Goal: Book appointment/travel/reservation

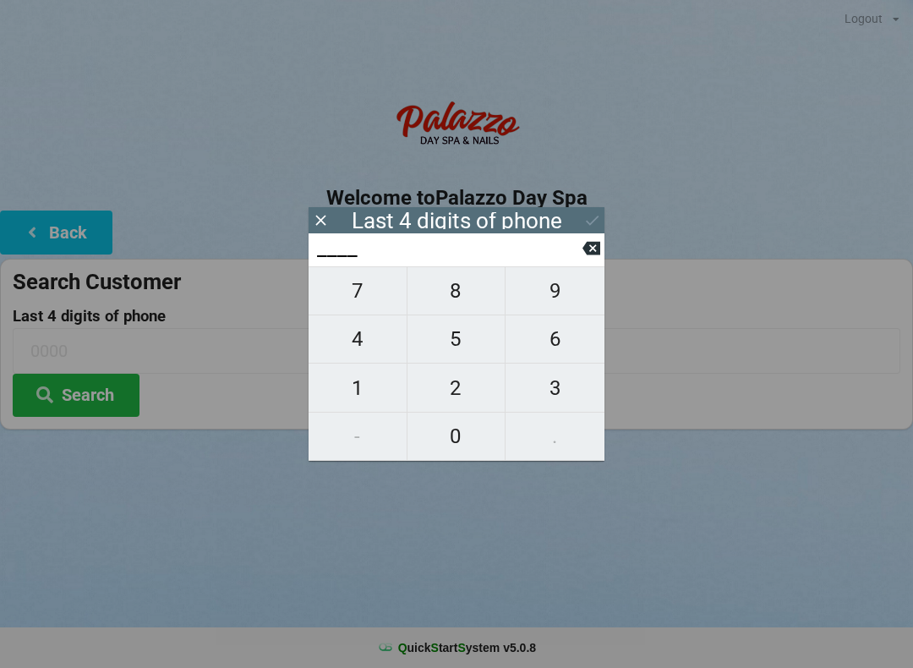
click at [357, 337] on span "4" at bounding box center [358, 339] width 98 height 36
type input "4___"
click at [454, 447] on span "0" at bounding box center [457, 437] width 98 height 36
type input "40__"
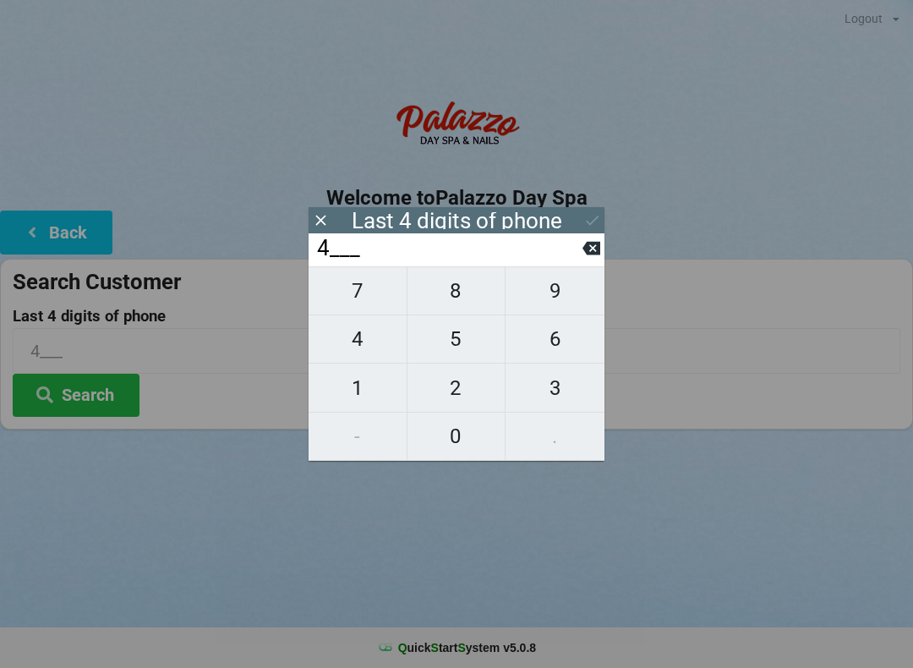
type input "40__"
click at [365, 293] on span "7" at bounding box center [358, 291] width 98 height 36
type input "407_"
click at [358, 340] on span "4" at bounding box center [358, 339] width 98 height 36
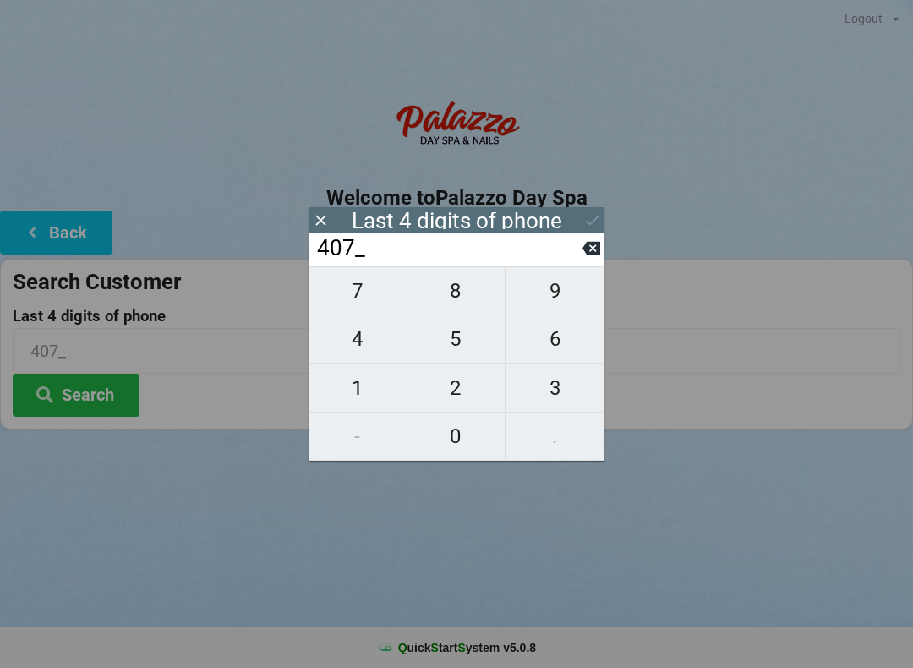
type input "4074"
click at [453, 345] on div "7 8 9 4 5 6 1 2 3 - 0 ." at bounding box center [457, 363] width 296 height 195
click at [595, 255] on icon at bounding box center [592, 249] width 18 height 14
click at [599, 257] on icon at bounding box center [592, 248] width 18 height 18
click at [599, 255] on icon at bounding box center [592, 249] width 18 height 14
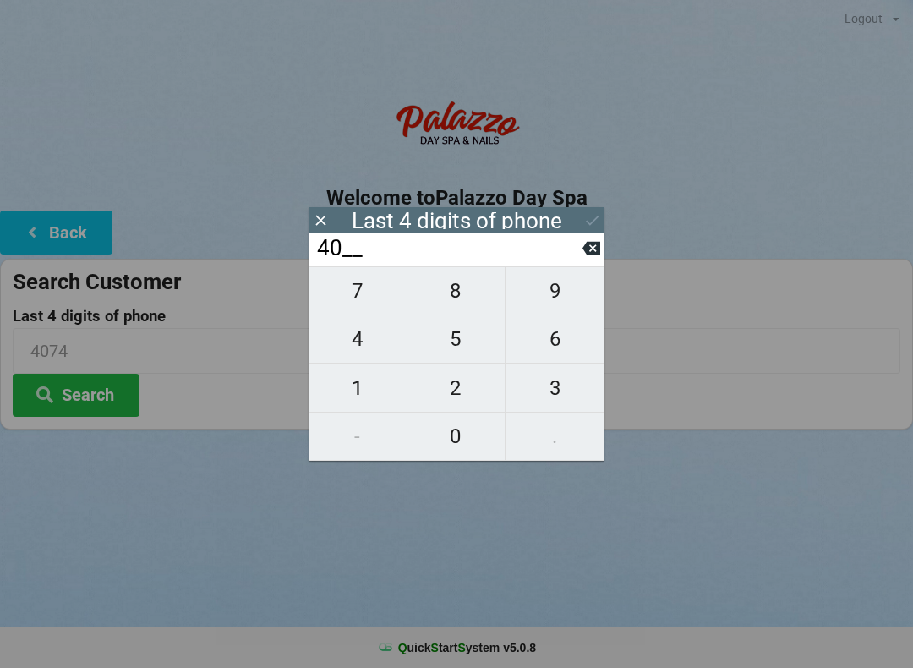
type input "4___"
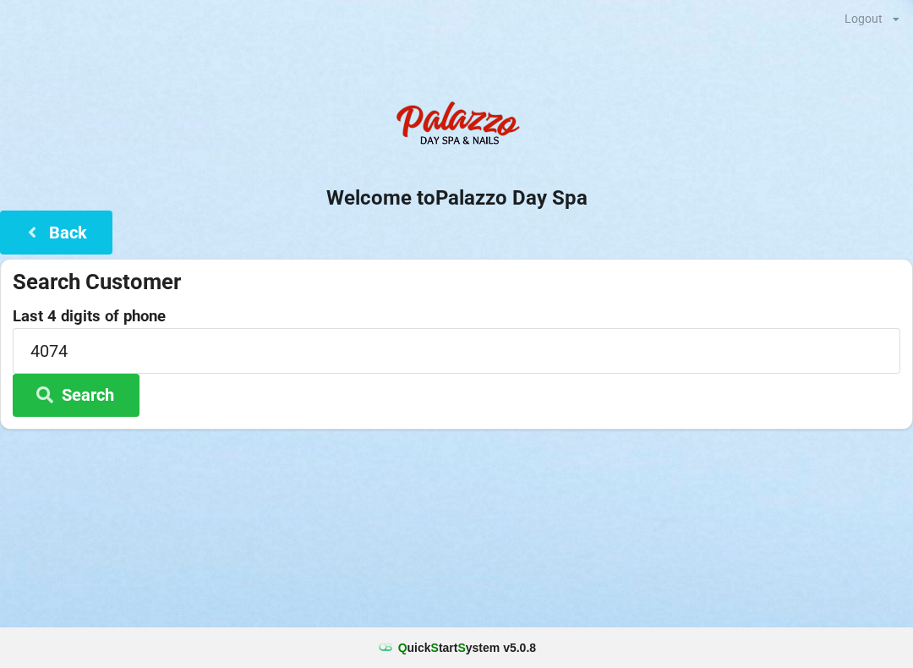
click at [605, 255] on div "Welcome to Palazzo Day Spa Back Search Customer Last 4 digits of phone 4074 Sea…" at bounding box center [456, 260] width 913 height 337
click at [37, 237] on icon at bounding box center [32, 231] width 20 height 14
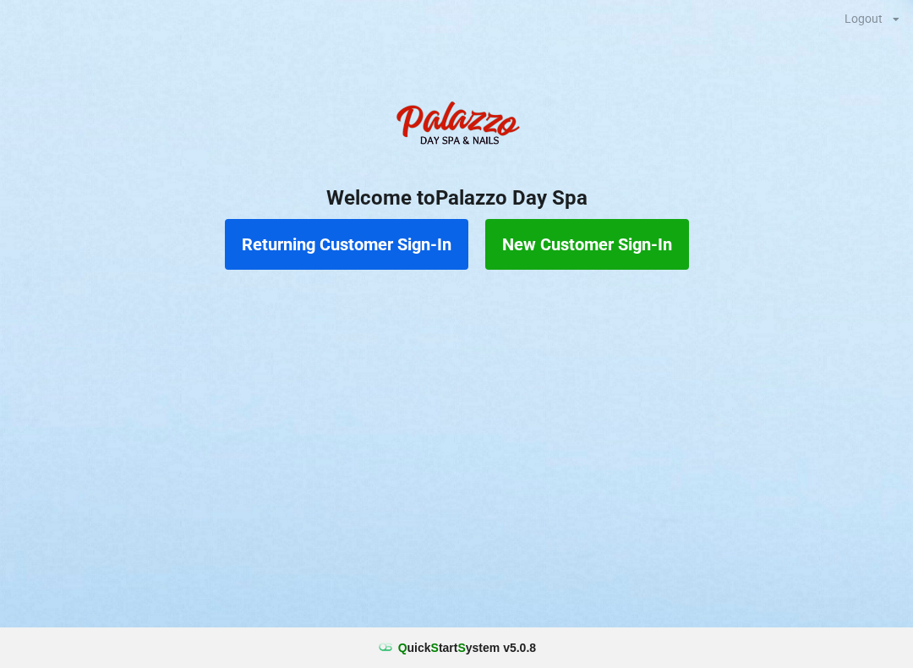
click at [346, 244] on button "Returning Customer Sign-In" at bounding box center [347, 244] width 244 height 51
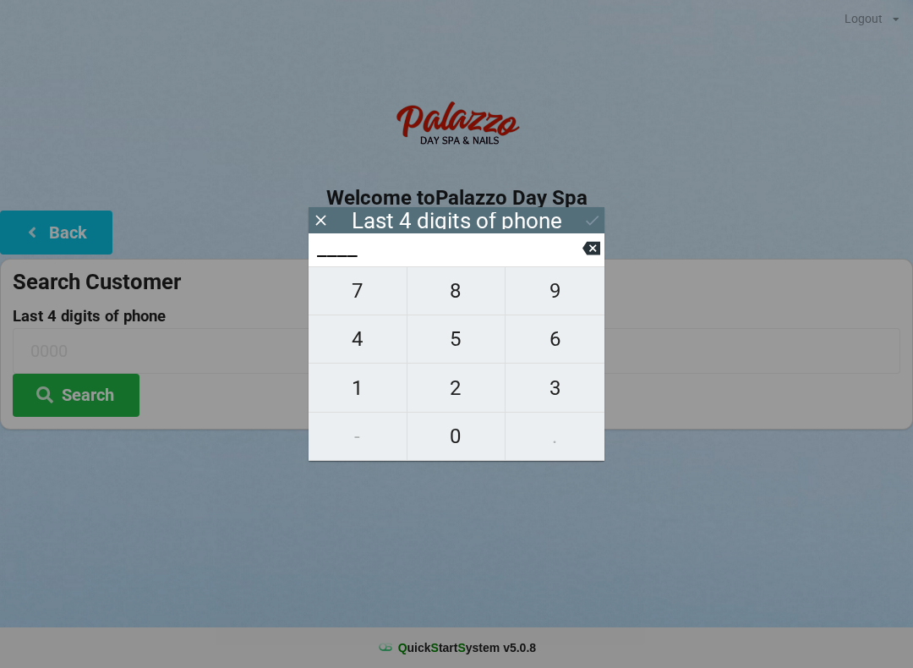
click at [456, 439] on span "0" at bounding box center [457, 437] width 98 height 36
type input "0___"
click at [353, 302] on span "7" at bounding box center [358, 291] width 98 height 36
type input "07__"
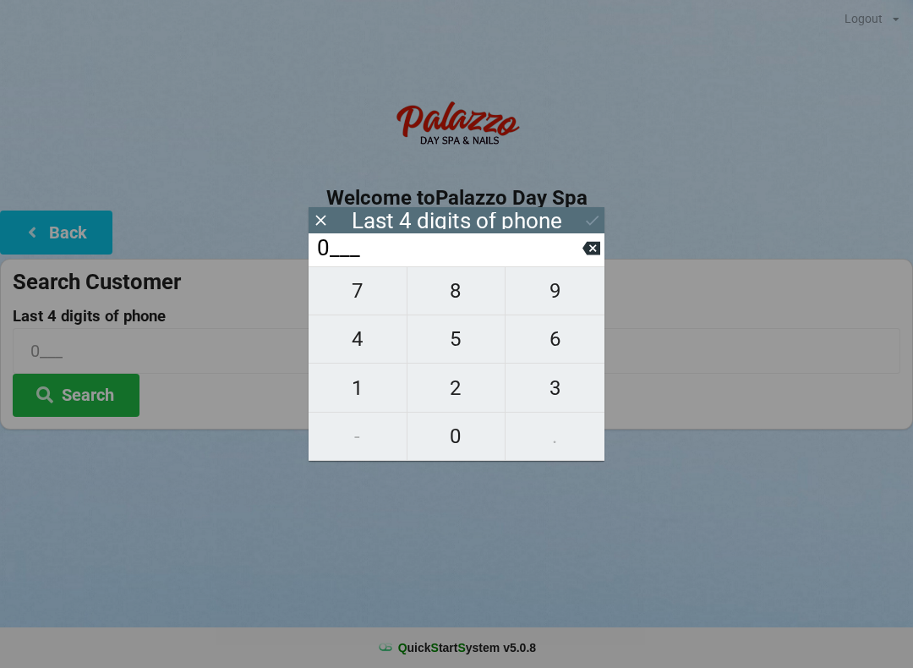
type input "07__"
click at [559, 299] on span "9" at bounding box center [555, 291] width 99 height 36
type input "079_"
click at [441, 392] on span "2" at bounding box center [457, 388] width 98 height 36
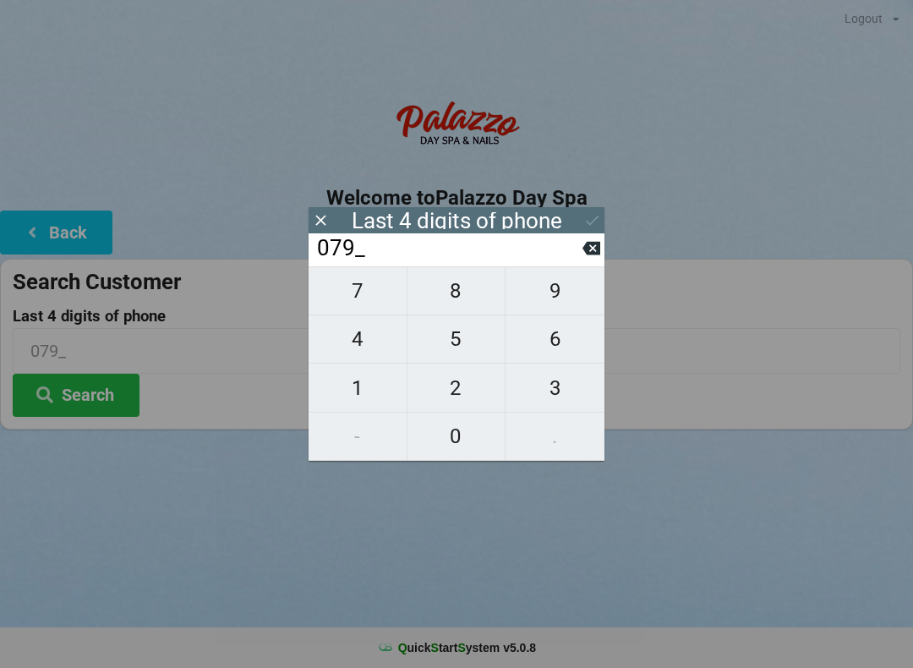
type input "0792"
click at [83, 403] on button "Search" at bounding box center [76, 395] width 127 height 43
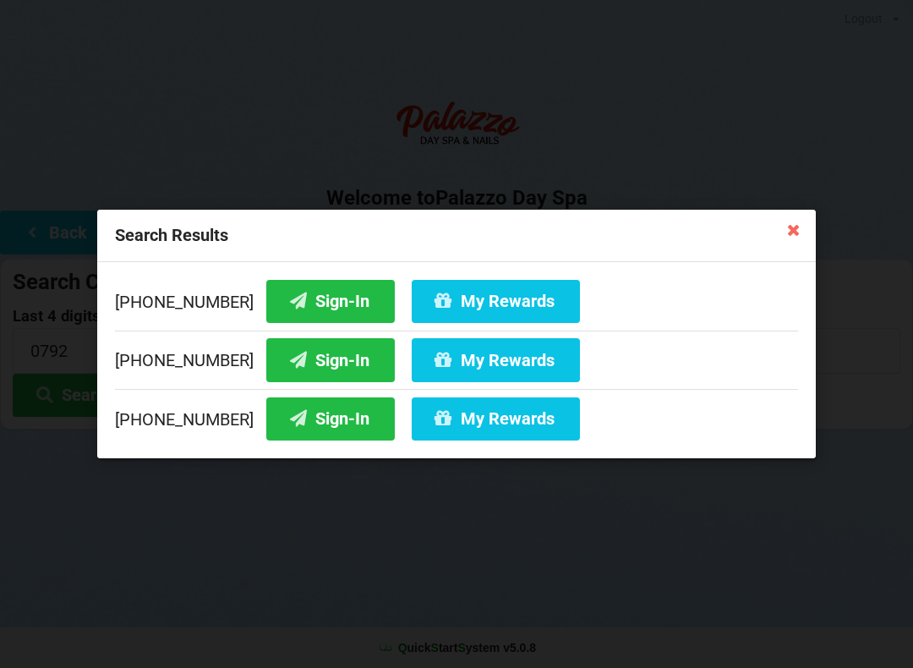
click at [446, 303] on button "My Rewards" at bounding box center [496, 301] width 168 height 43
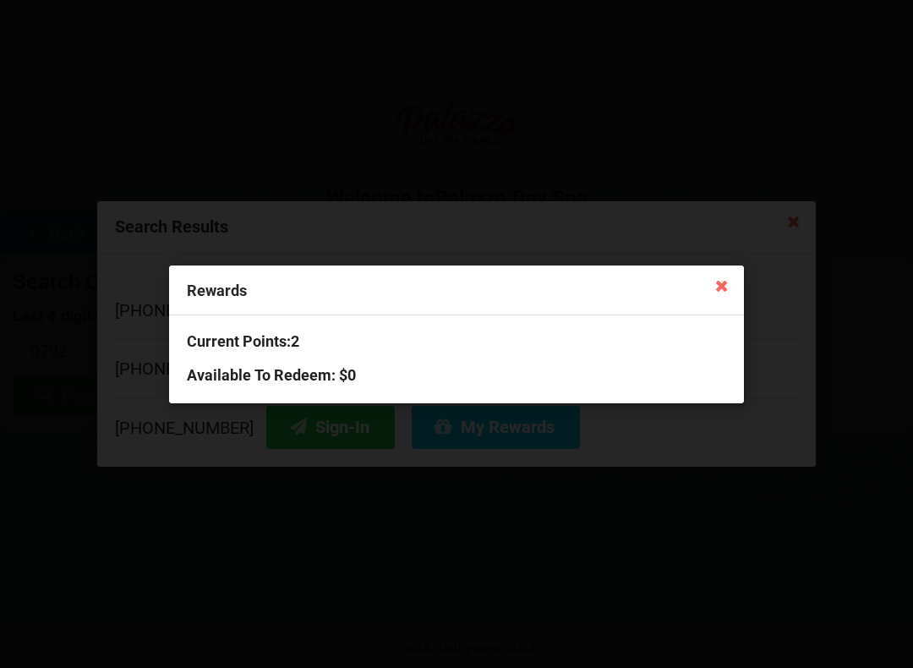
click at [716, 272] on icon at bounding box center [722, 284] width 27 height 27
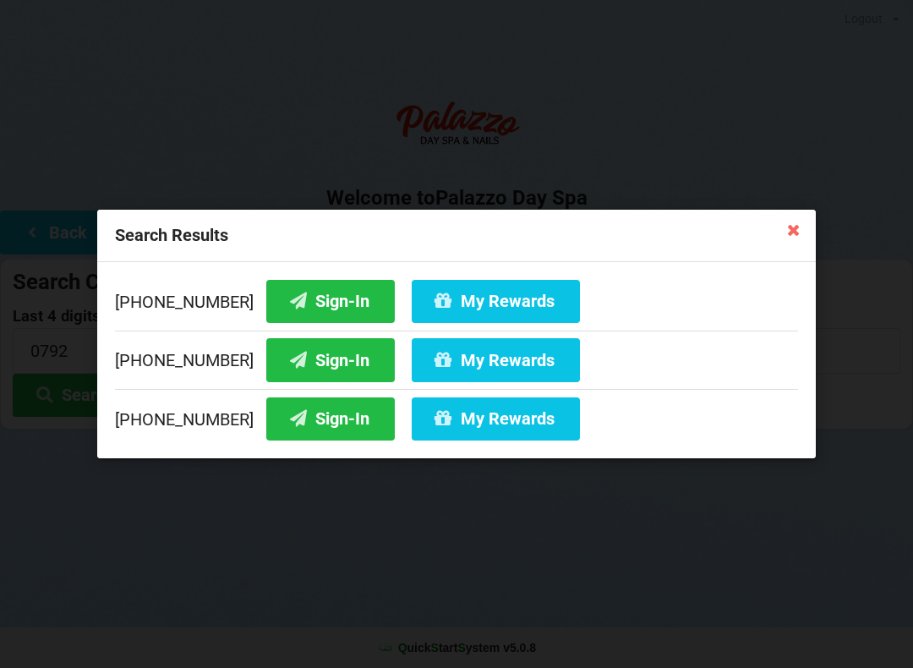
click at [303, 309] on button "Sign-In" at bounding box center [330, 301] width 129 height 43
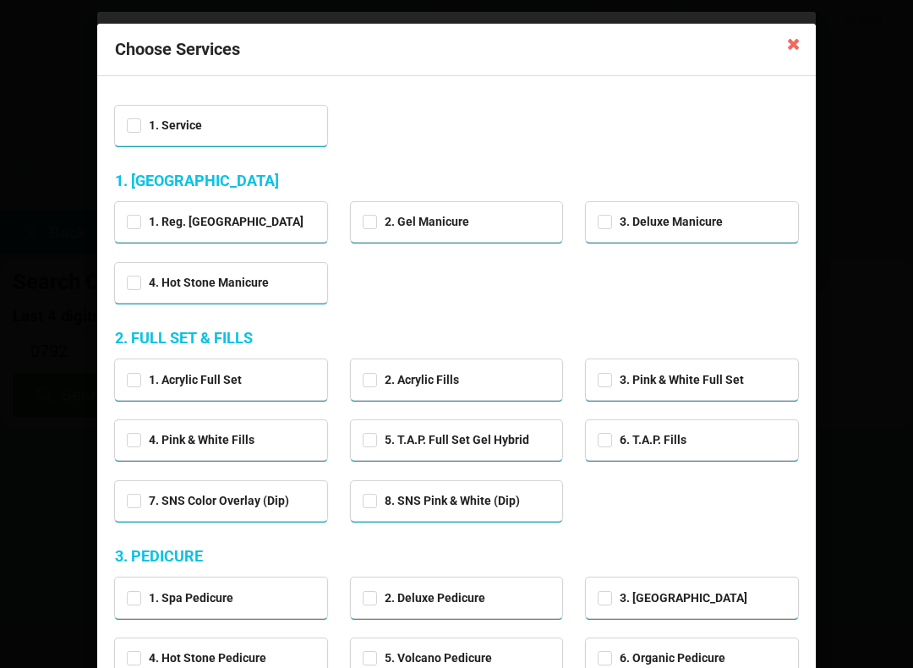
click at [792, 47] on icon at bounding box center [794, 43] width 27 height 27
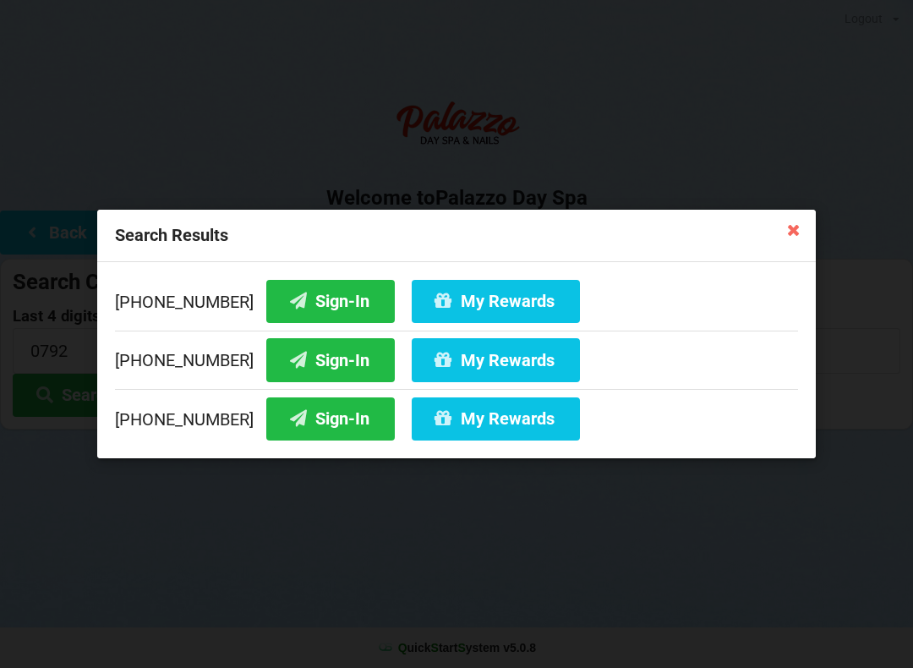
click at [798, 239] on icon at bounding box center [794, 229] width 27 height 27
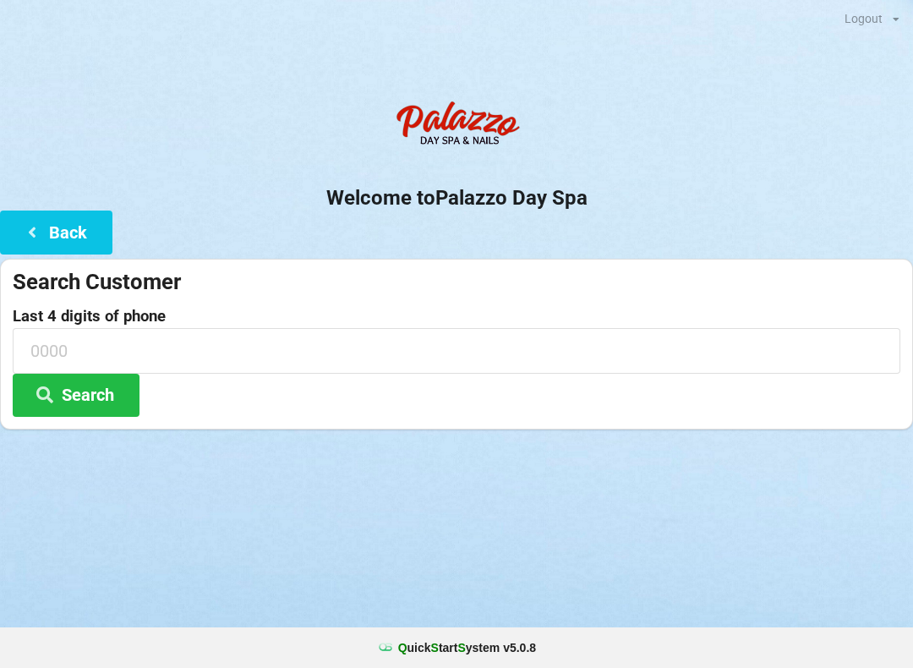
click at [96, 398] on button "Search" at bounding box center [76, 395] width 127 height 43
click at [112, 343] on input at bounding box center [457, 350] width 888 height 45
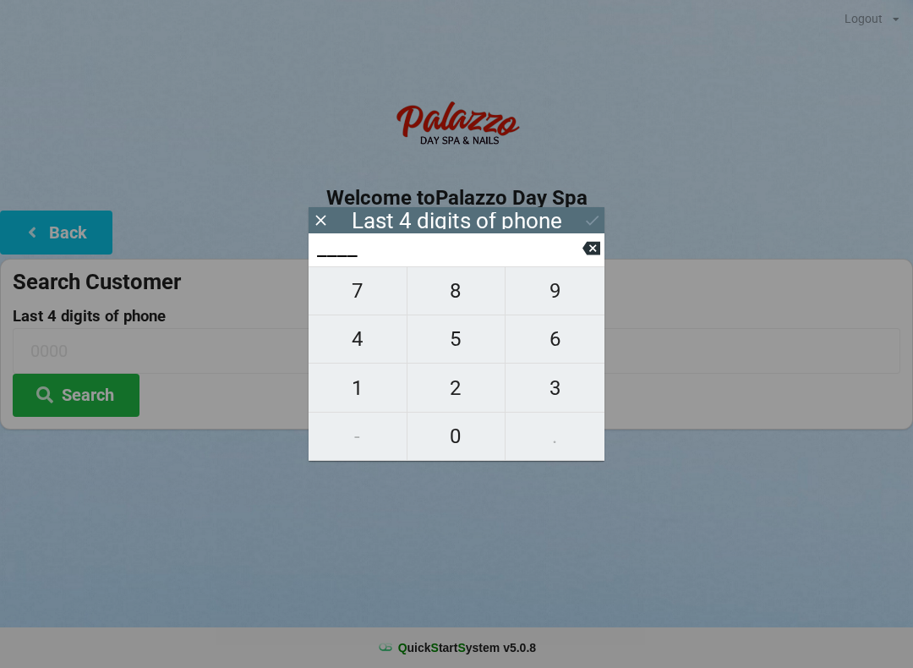
click at [556, 302] on span "9" at bounding box center [555, 291] width 99 height 36
type input "9___"
click at [471, 294] on span "8" at bounding box center [457, 291] width 98 height 36
type input "98__"
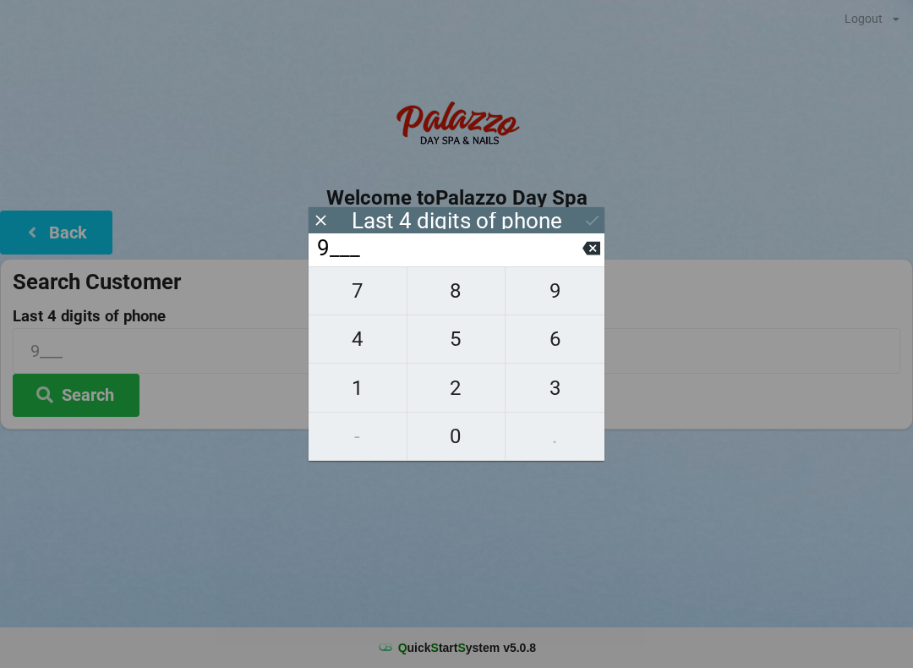
type input "98__"
click at [366, 339] on span "4" at bounding box center [358, 339] width 98 height 36
type input "984_"
click at [566, 343] on span "6" at bounding box center [555, 339] width 99 height 36
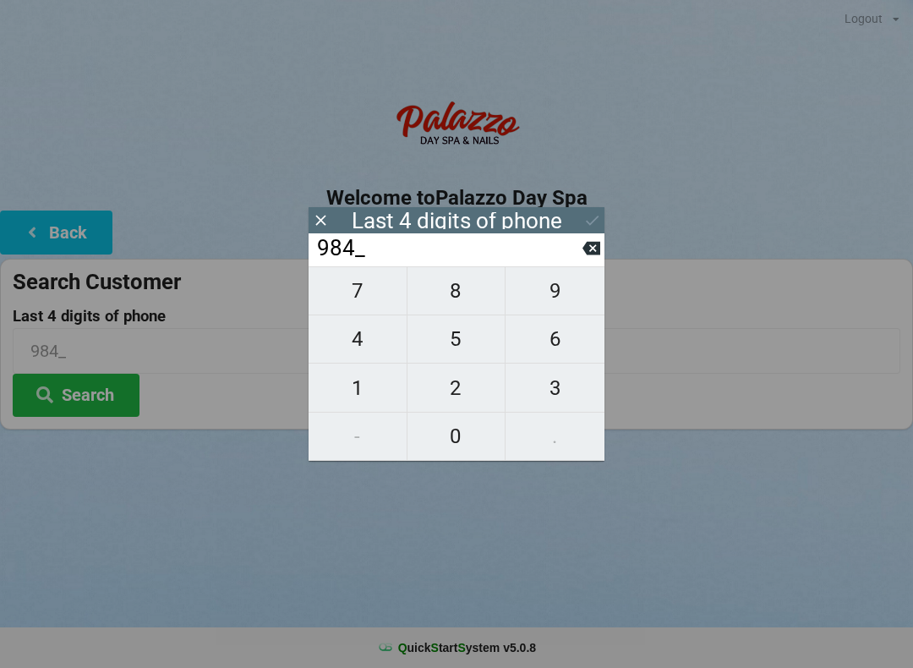
type input "9846"
click at [97, 387] on button "Search" at bounding box center [76, 395] width 127 height 43
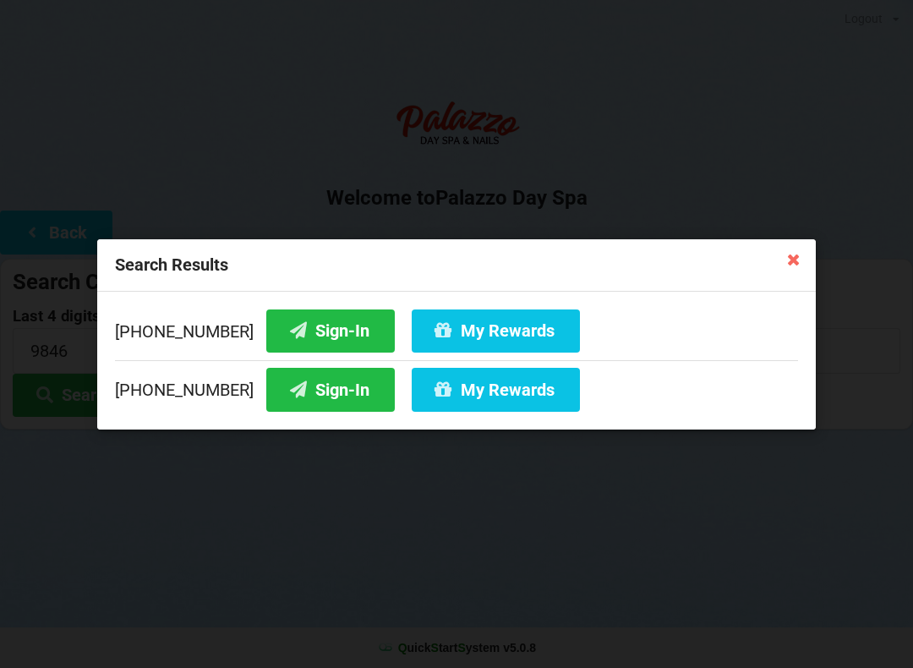
click at [462, 332] on button "My Rewards" at bounding box center [496, 330] width 168 height 43
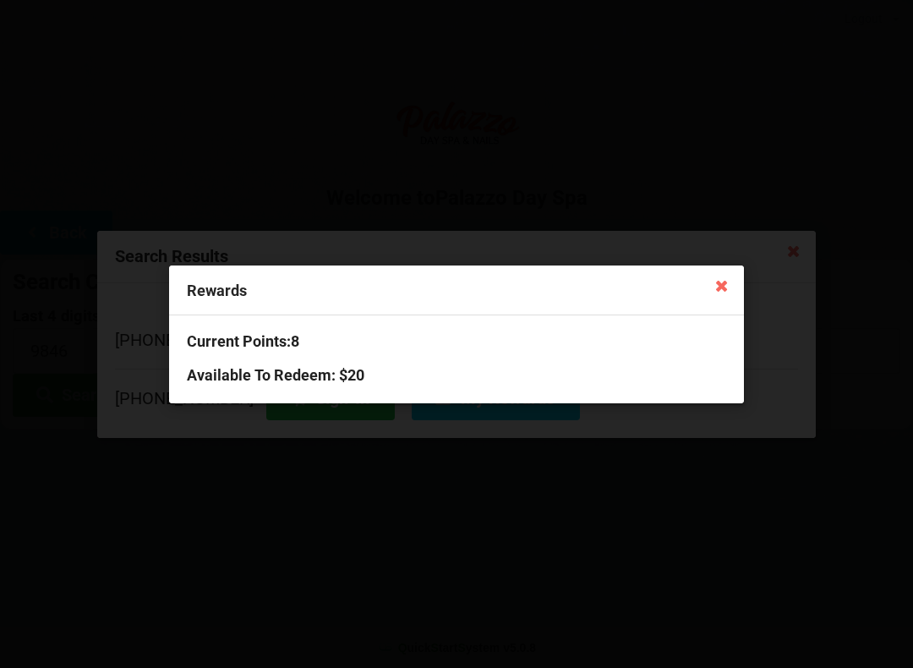
click at [732, 289] on icon at bounding box center [722, 284] width 27 height 27
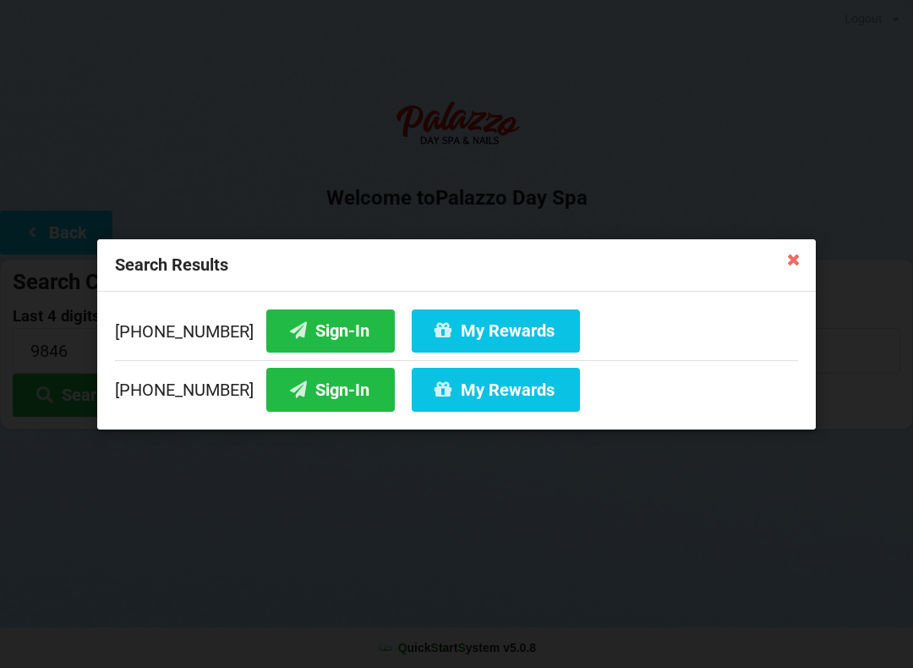
click at [332, 340] on button "Sign-In" at bounding box center [330, 330] width 129 height 43
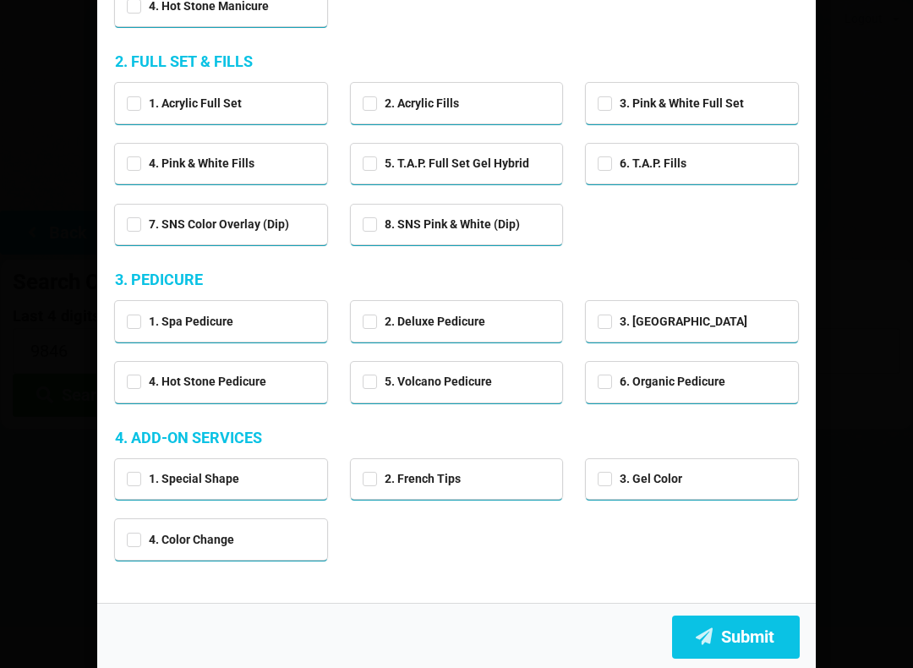
scroll to position [277, 0]
click at [252, 540] on div "4. Color Change" at bounding box center [221, 538] width 189 height 19
checkbox input "true"
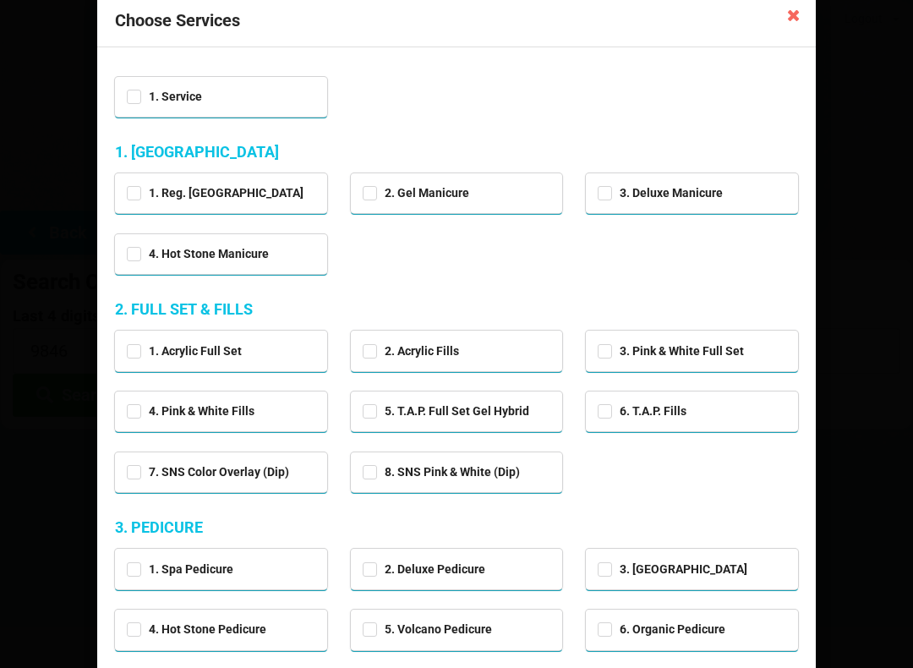
scroll to position [27, 0]
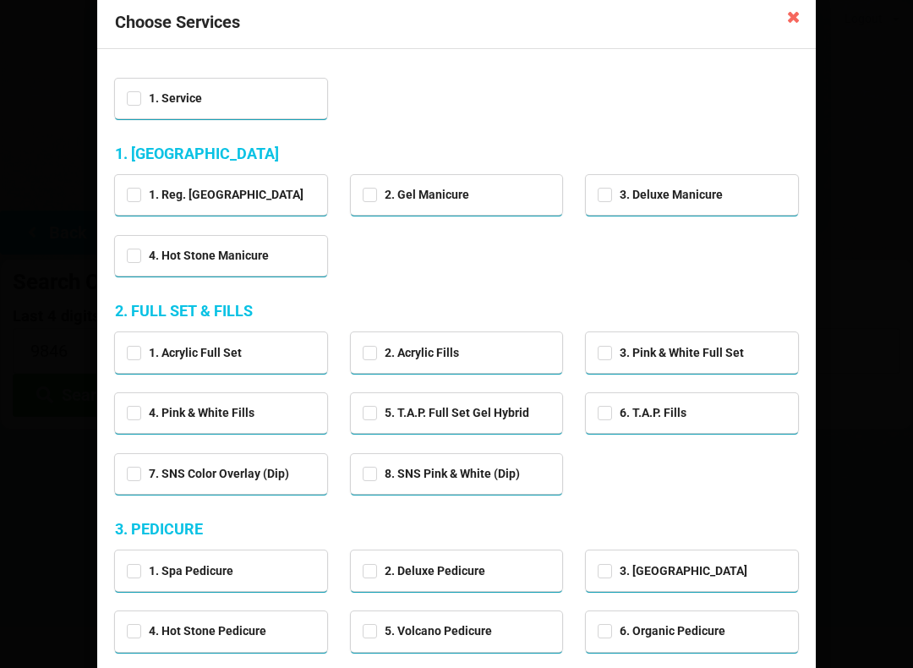
click at [491, 351] on div "2. Acrylic Fills" at bounding box center [457, 351] width 189 height 19
checkbox input "true"
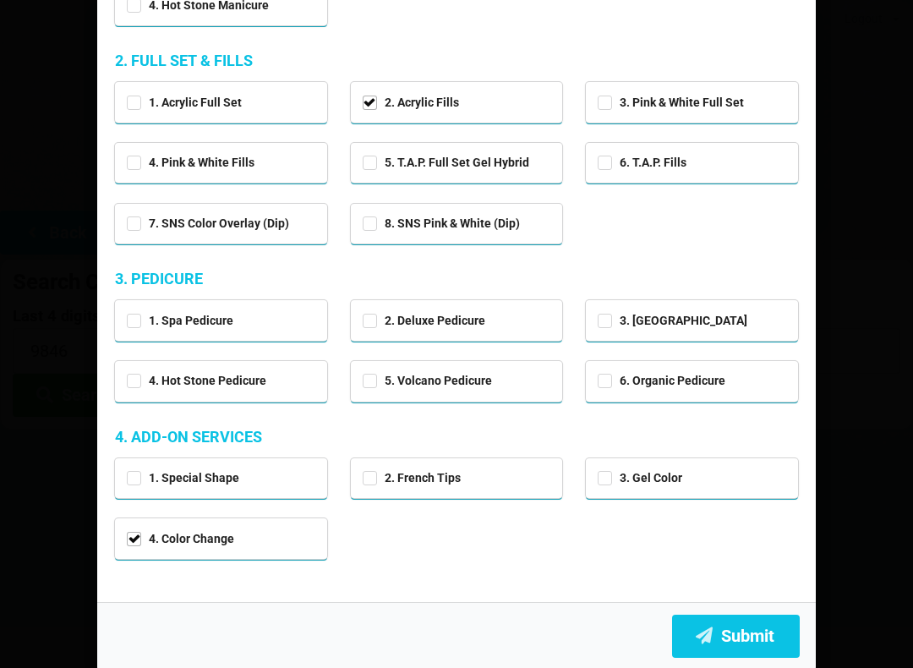
scroll to position [277, 0]
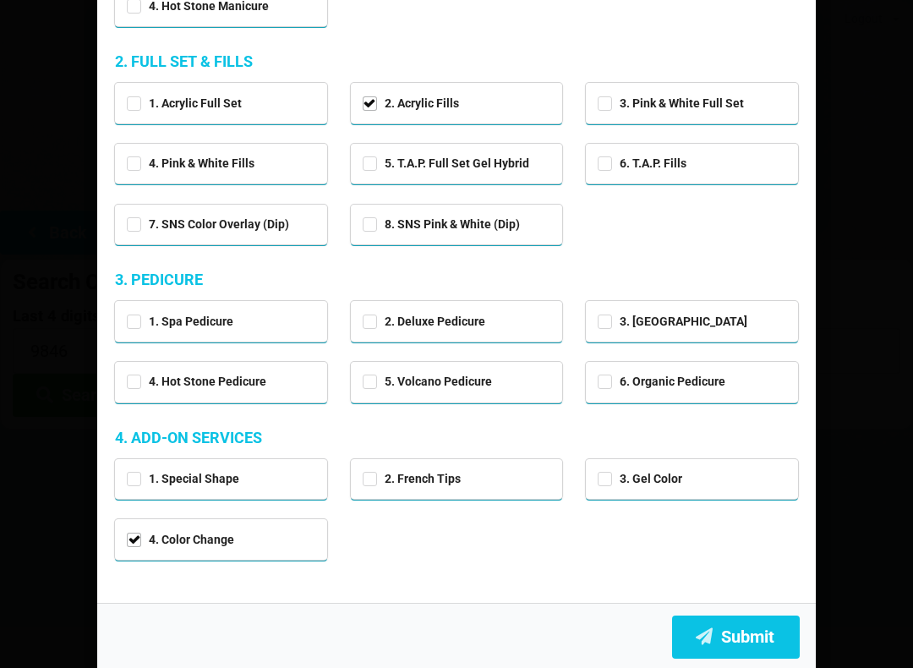
click at [738, 627] on button "Submit" at bounding box center [736, 637] width 128 height 43
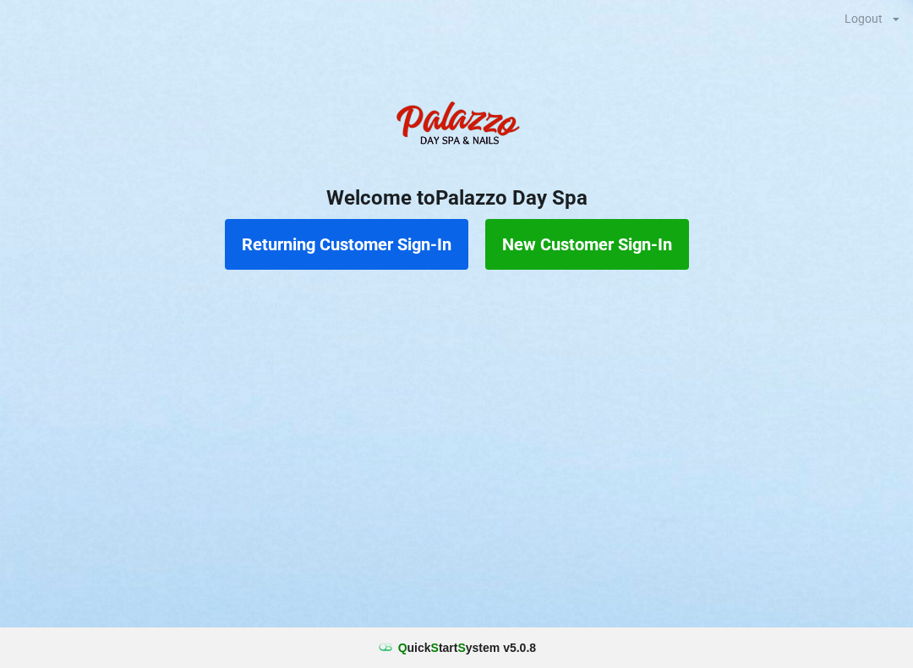
click at [620, 233] on button "New Customer Sign-In" at bounding box center [587, 244] width 204 height 51
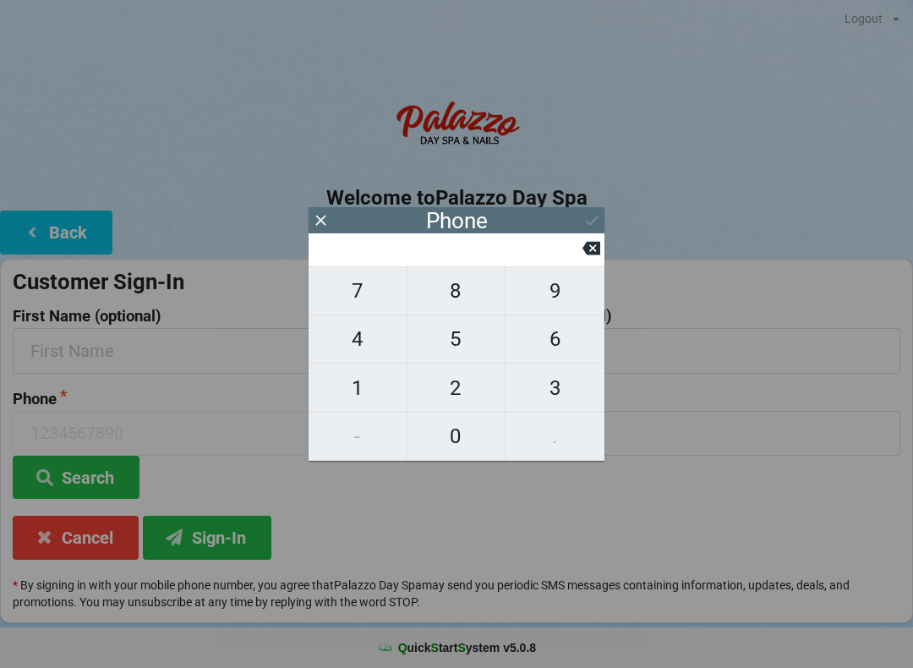
click at [371, 347] on span "4" at bounding box center [358, 339] width 98 height 36
type input "4"
click at [458, 418] on button "0" at bounding box center [457, 437] width 99 height 48
type input "40"
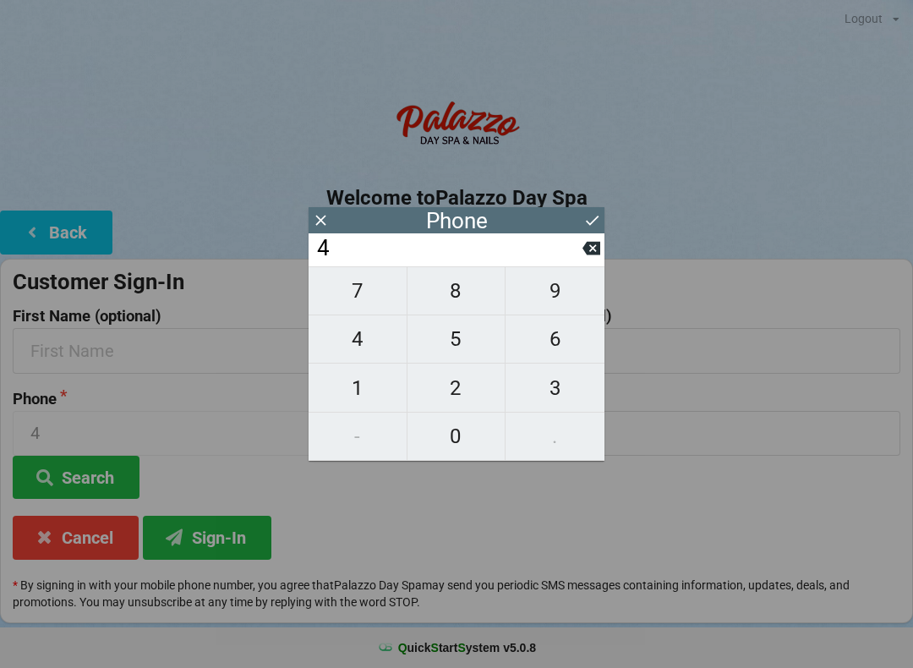
type input "40"
click at [365, 302] on span "7" at bounding box center [358, 291] width 98 height 36
type input "407"
click at [462, 387] on span "2" at bounding box center [457, 388] width 98 height 36
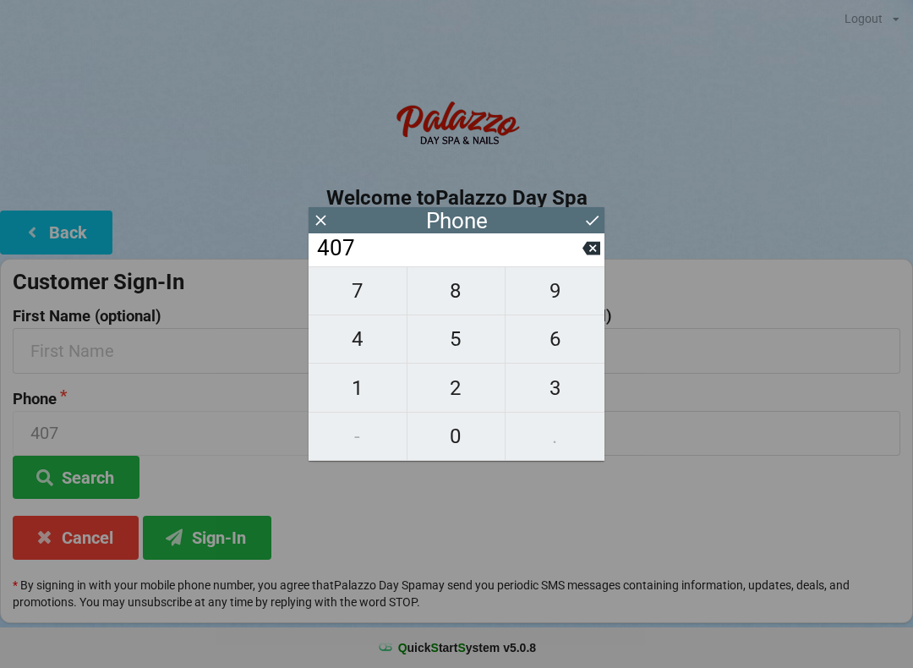
type input "4072"
click at [570, 380] on span "3" at bounding box center [555, 388] width 99 height 36
type input "40723"
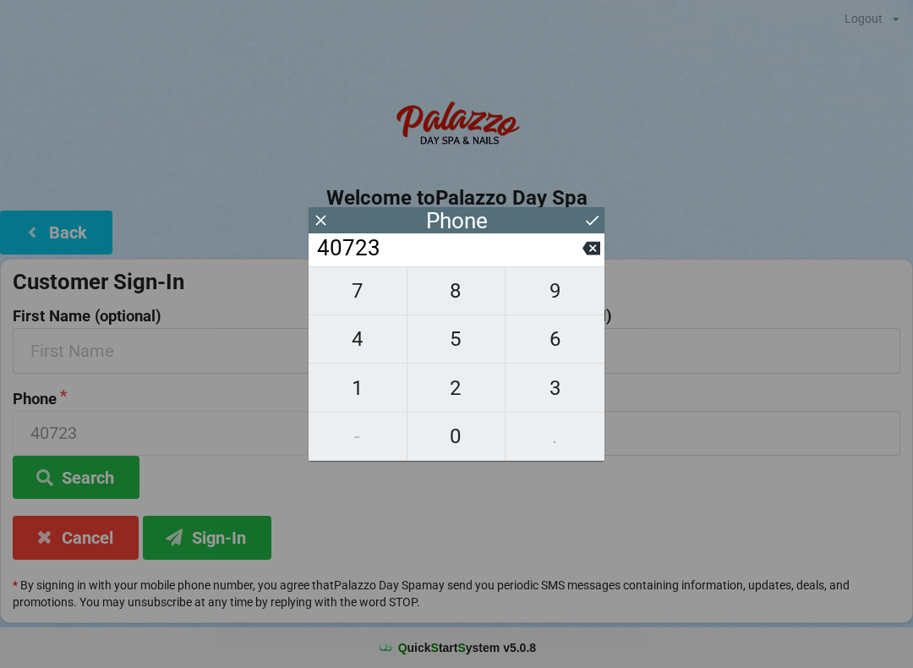
click at [465, 395] on span "2" at bounding box center [457, 388] width 98 height 36
type input "407232"
click at [366, 386] on span "1" at bounding box center [358, 388] width 98 height 36
type input "4072321"
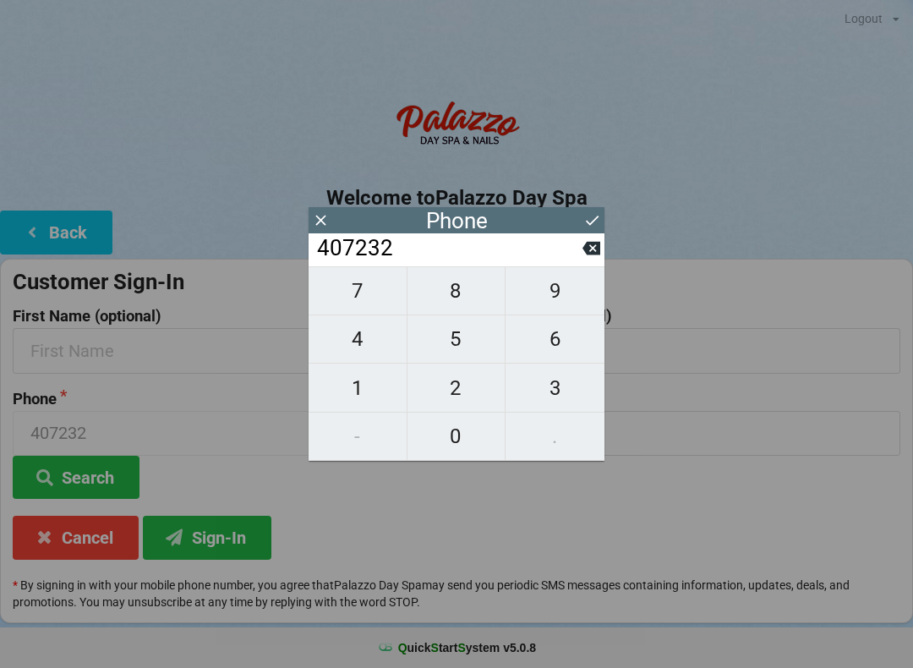
type input "4072321"
click at [368, 295] on span "7" at bounding box center [358, 291] width 98 height 36
type input "40723217"
click at [469, 395] on span "2" at bounding box center [457, 388] width 98 height 36
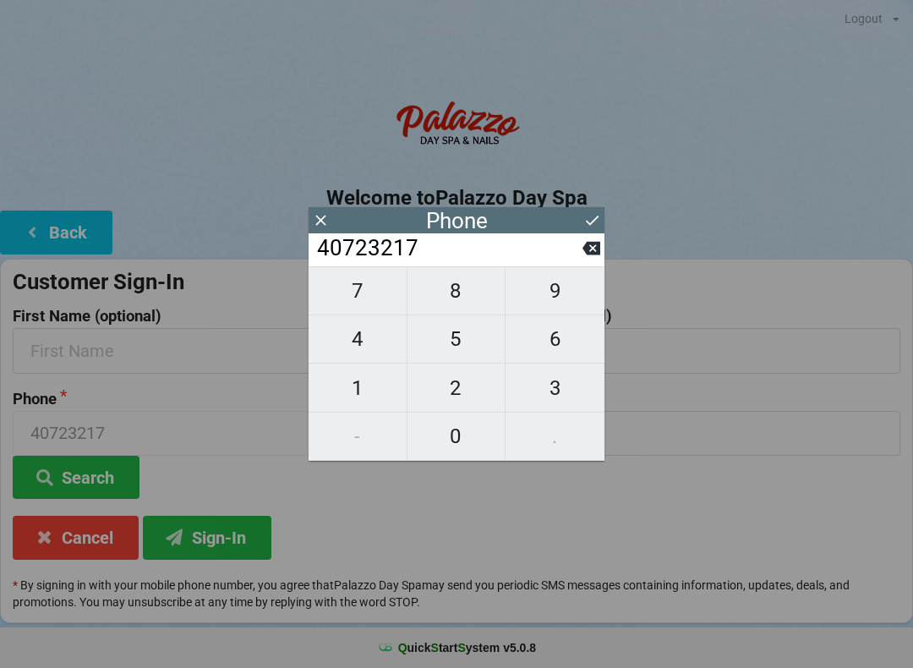
type input "407232172"
click at [368, 299] on span "7" at bounding box center [358, 291] width 98 height 36
type input "4072321727"
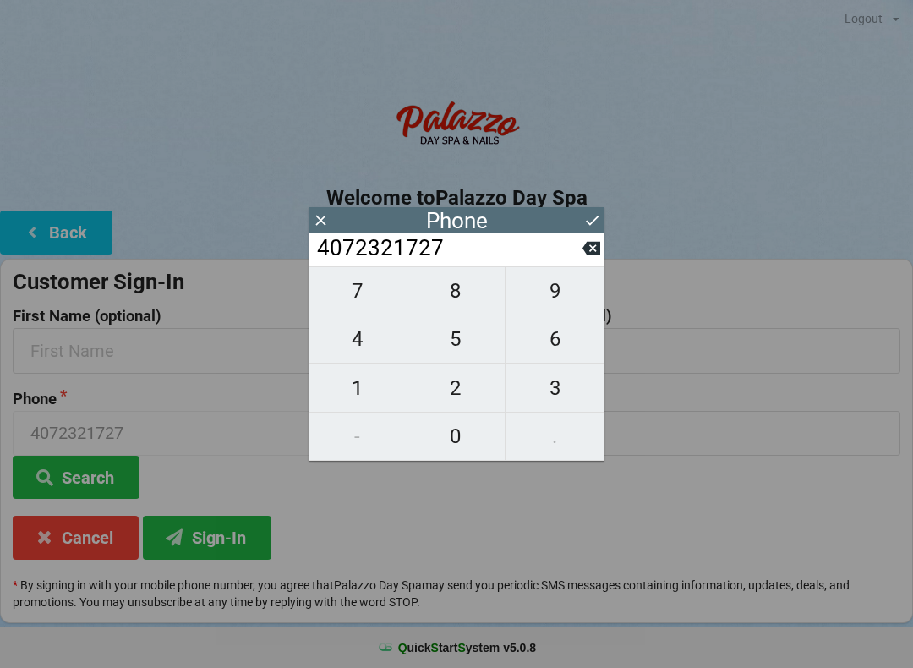
click at [594, 227] on icon at bounding box center [593, 220] width 18 height 18
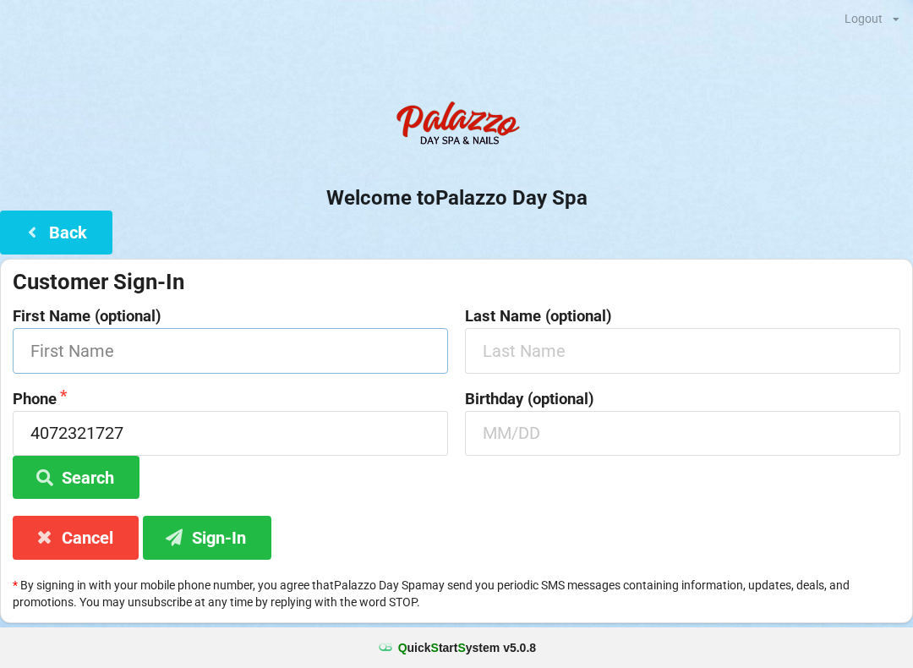
click at [254, 332] on input "text" at bounding box center [231, 350] width 436 height 45
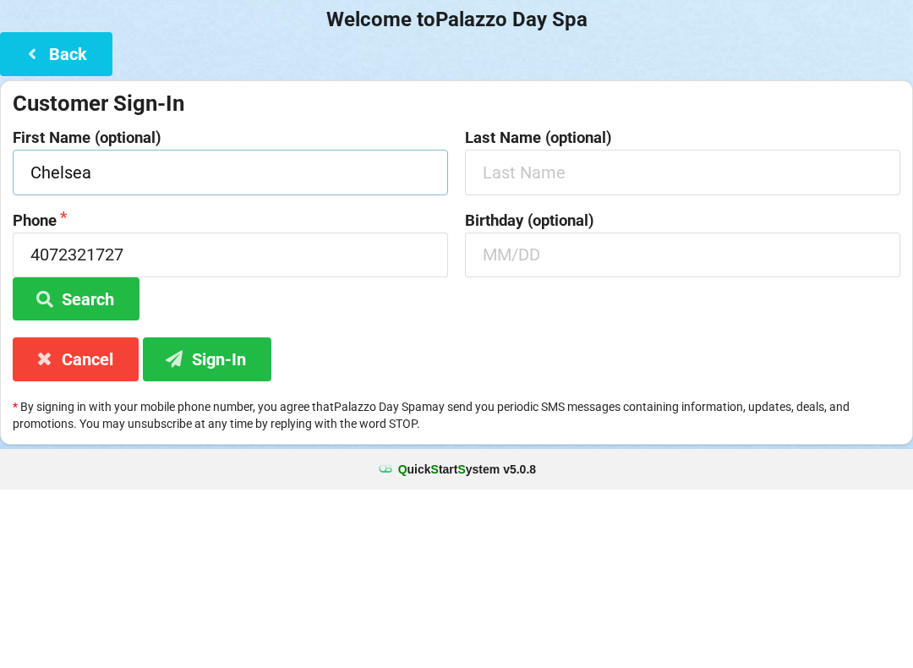
type input "Chelsea"
click at [617, 411] on input "text" at bounding box center [683, 433] width 436 height 45
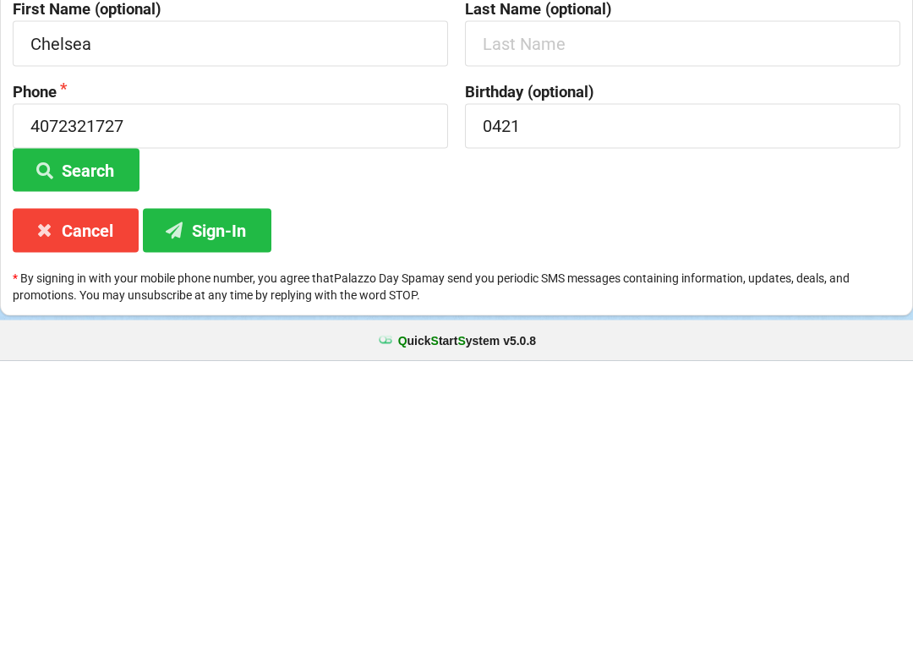
click at [234, 516] on button "Sign-In" at bounding box center [207, 537] width 129 height 43
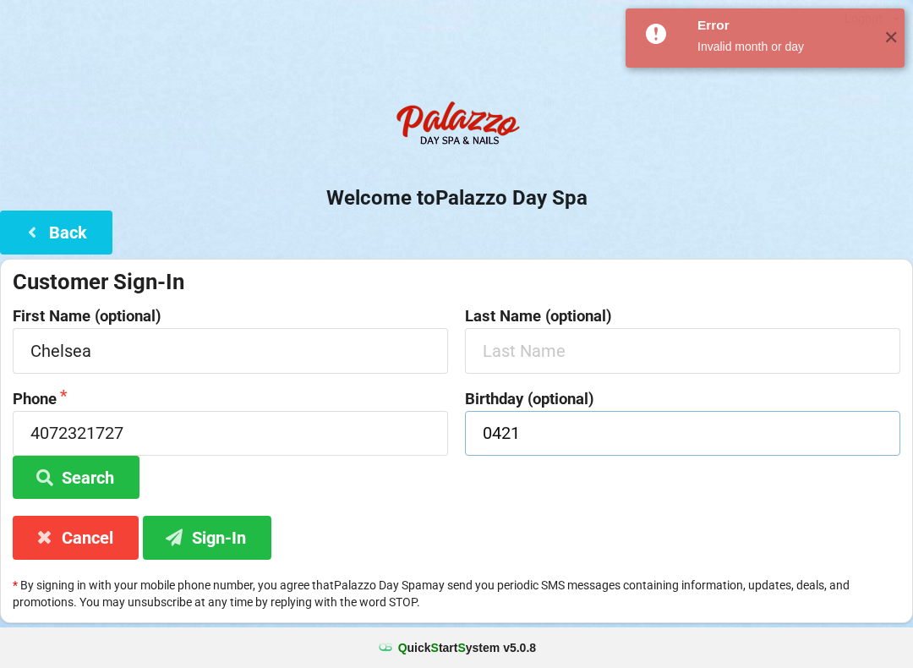
click at [559, 425] on input "0421" at bounding box center [683, 433] width 436 height 45
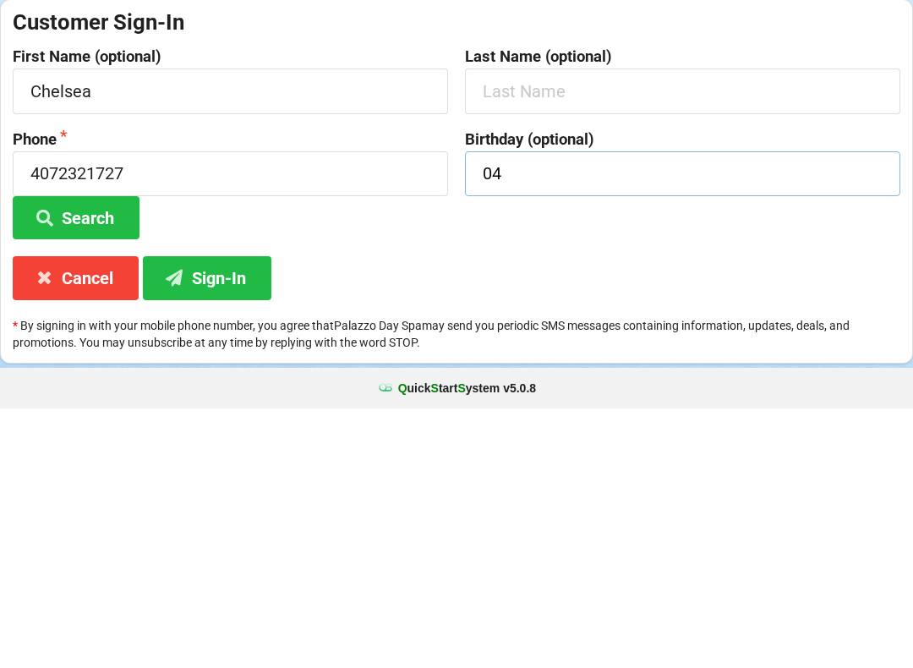
type input "0"
click at [244, 516] on button "Sign-In" at bounding box center [207, 537] width 129 height 43
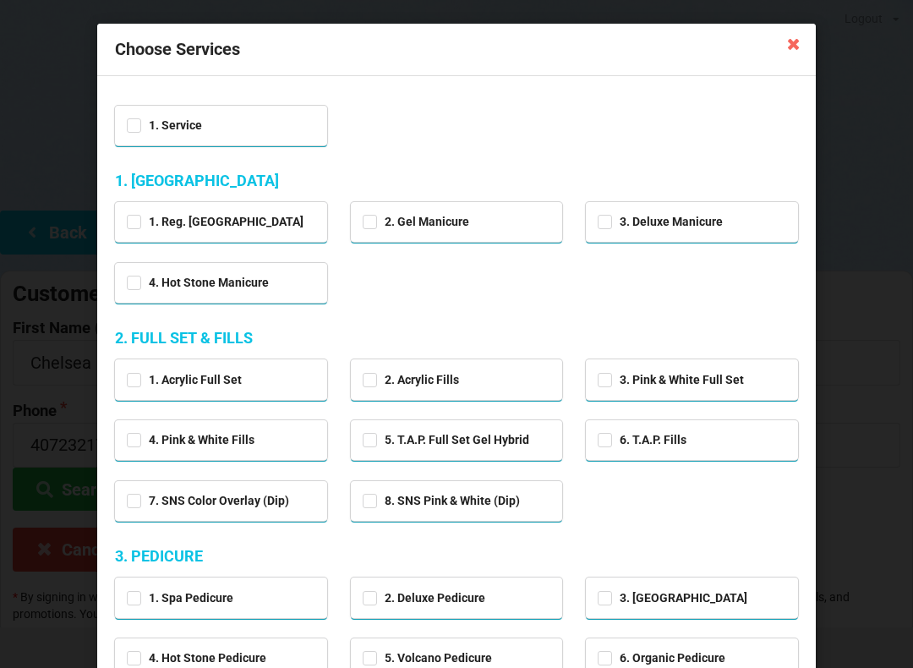
click at [471, 382] on div "2. Acrylic Fills" at bounding box center [457, 378] width 189 height 19
checkbox input "true"
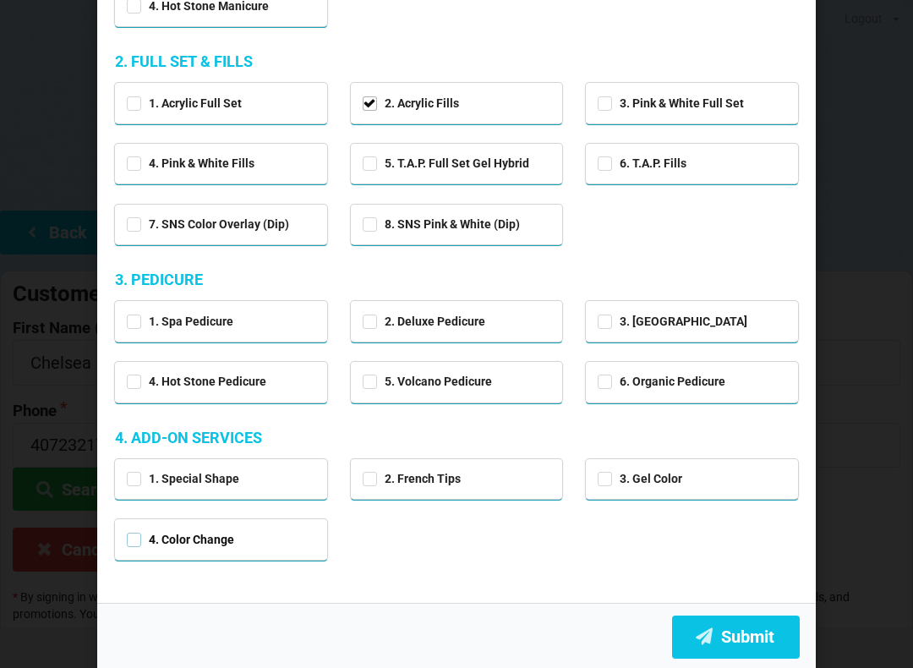
click at [233, 536] on label "4. Color Change" at bounding box center [180, 540] width 107 height 14
checkbox input "true"
click at [769, 632] on button "Submit" at bounding box center [736, 637] width 128 height 43
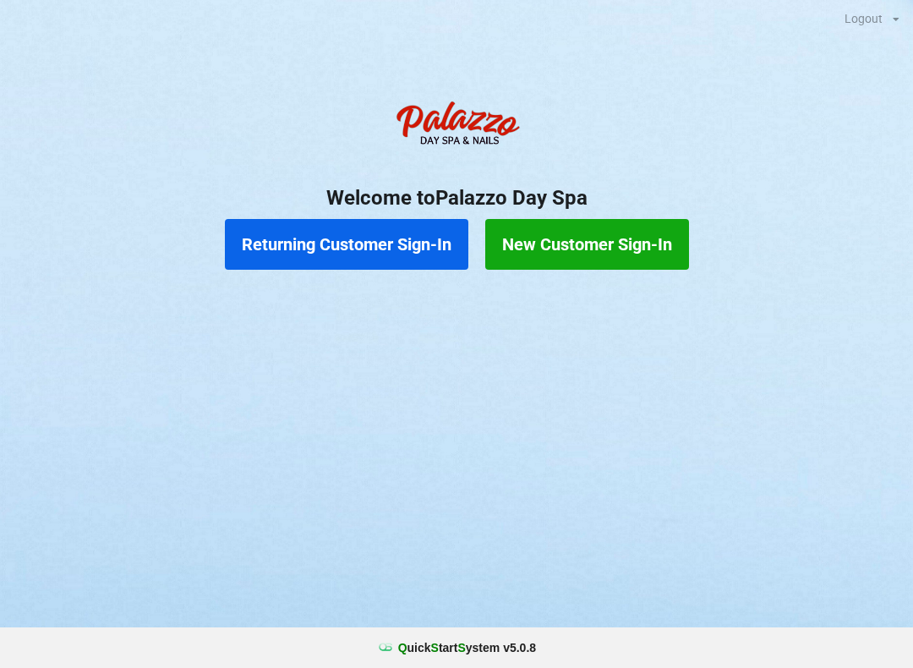
click at [589, 242] on button "New Customer Sign-In" at bounding box center [587, 244] width 204 height 51
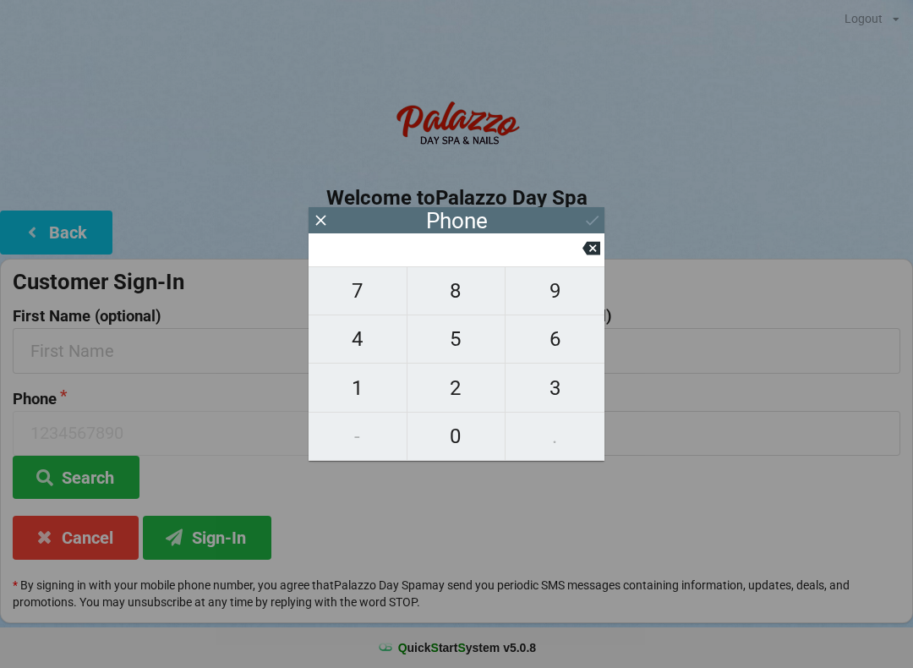
click at [372, 342] on span "4" at bounding box center [358, 339] width 98 height 36
type input "4"
click at [434, 456] on button "0" at bounding box center [457, 437] width 99 height 48
type input "40"
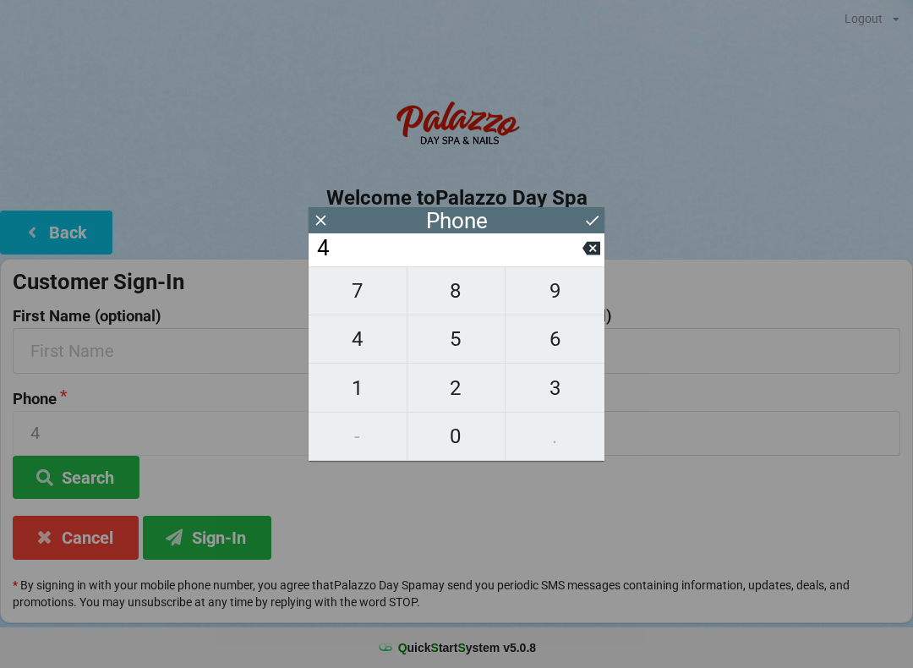
type input "40"
click at [370, 395] on span "1" at bounding box center [358, 388] width 98 height 36
type input "401"
click at [447, 392] on span "2" at bounding box center [457, 388] width 98 height 36
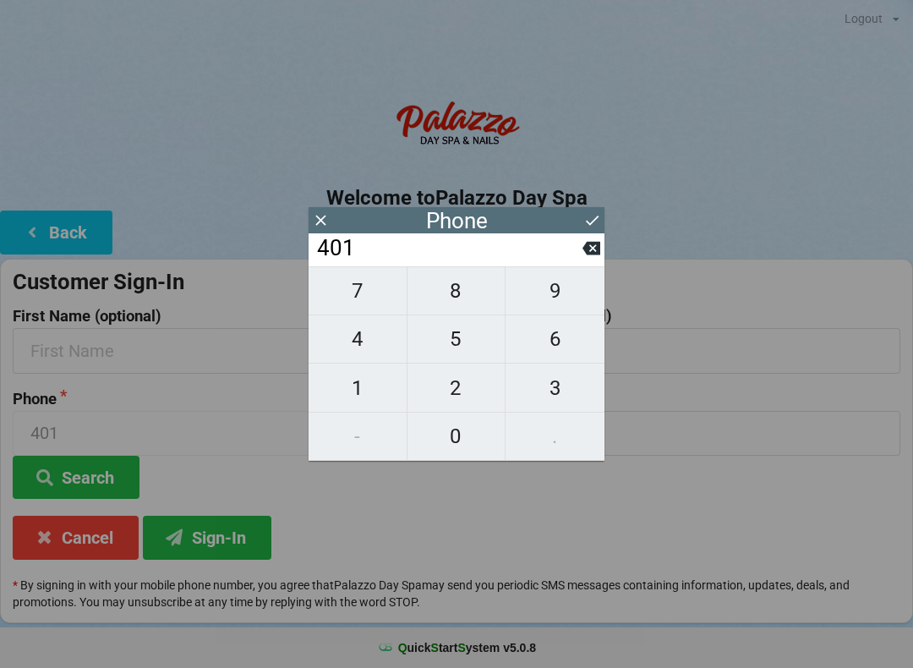
type input "4012"
click at [591, 248] on icon at bounding box center [592, 249] width 18 height 14
click at [586, 260] on button at bounding box center [592, 248] width 18 height 23
click at [378, 290] on span "7" at bounding box center [358, 291] width 98 height 36
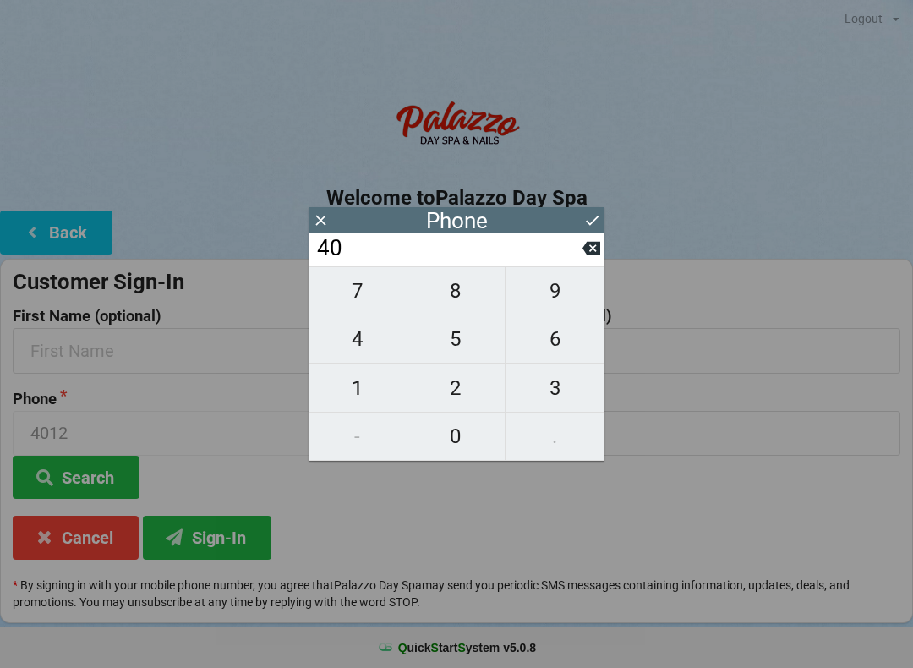
type input "407"
click at [463, 392] on span "2" at bounding box center [457, 388] width 98 height 36
type input "4072"
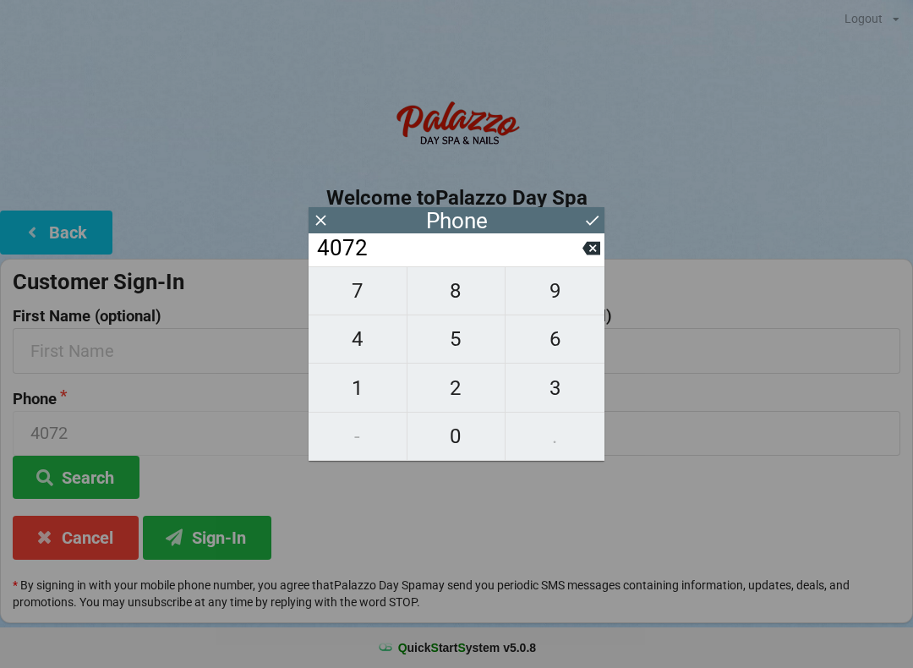
click at [373, 292] on span "7" at bounding box center [358, 291] width 98 height 36
type input "40727"
click at [358, 392] on span "1" at bounding box center [358, 388] width 98 height 36
type input "407271"
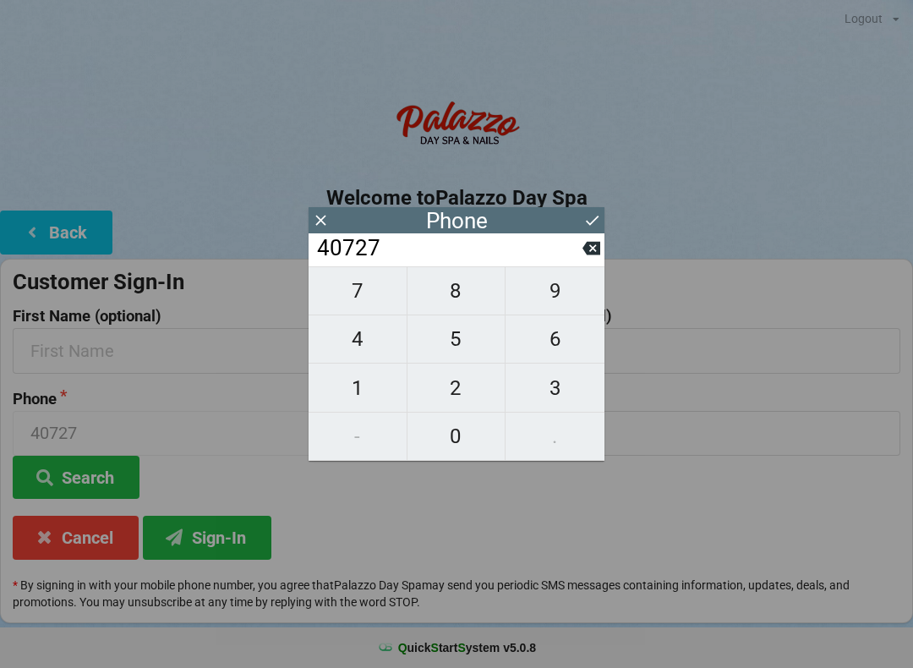
type input "407271"
click at [558, 387] on span "3" at bounding box center [555, 388] width 99 height 36
type input "4072713"
click at [551, 388] on span "3" at bounding box center [555, 388] width 99 height 36
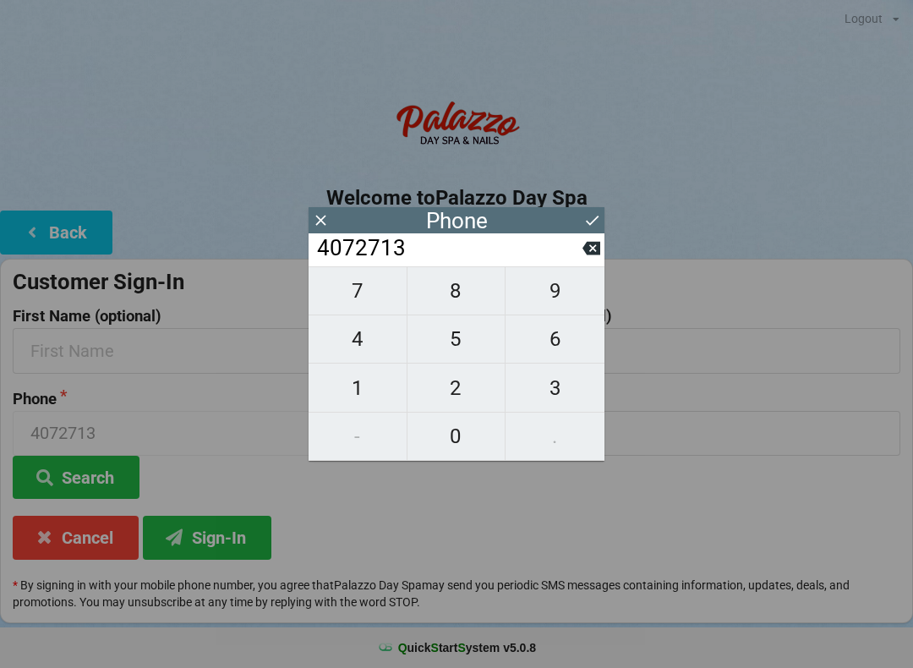
type input "40727133"
click at [457, 426] on span "0" at bounding box center [457, 437] width 98 height 36
type input "407271330"
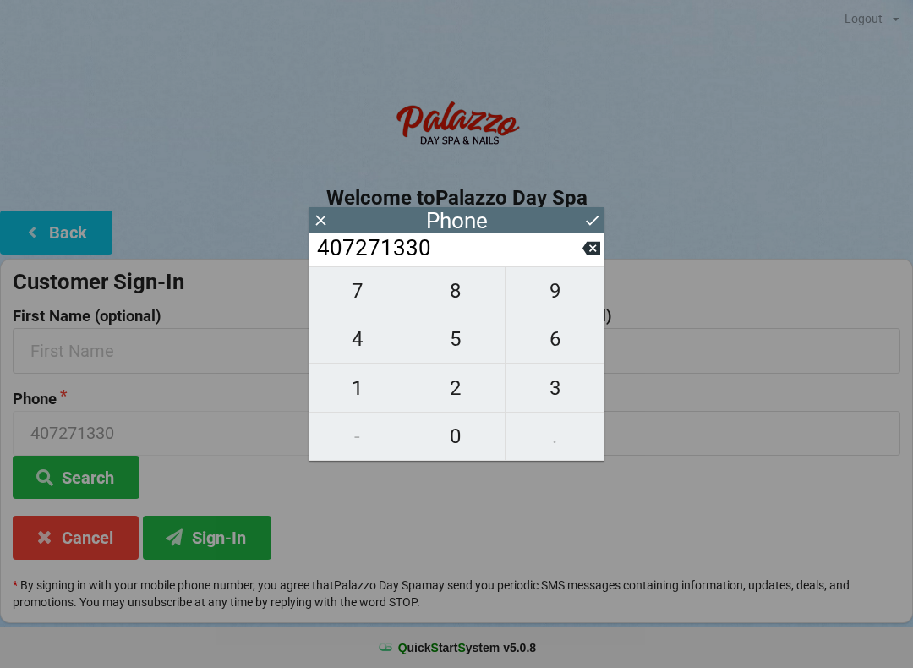
click at [444, 335] on span "5" at bounding box center [457, 339] width 98 height 36
type input "4072713305"
click at [584, 220] on icon at bounding box center [593, 220] width 18 height 18
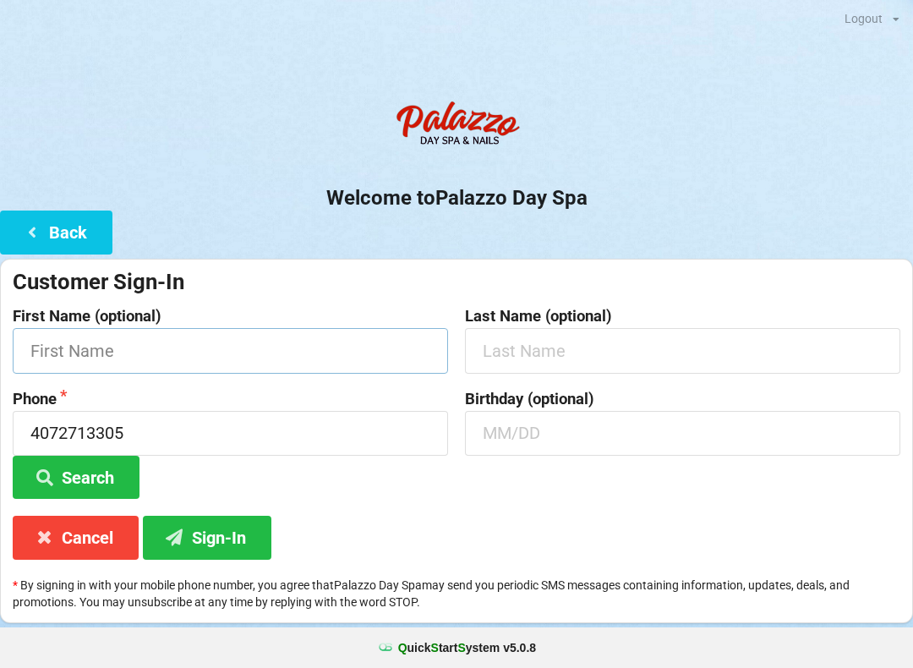
click at [347, 358] on input "text" at bounding box center [231, 350] width 436 height 45
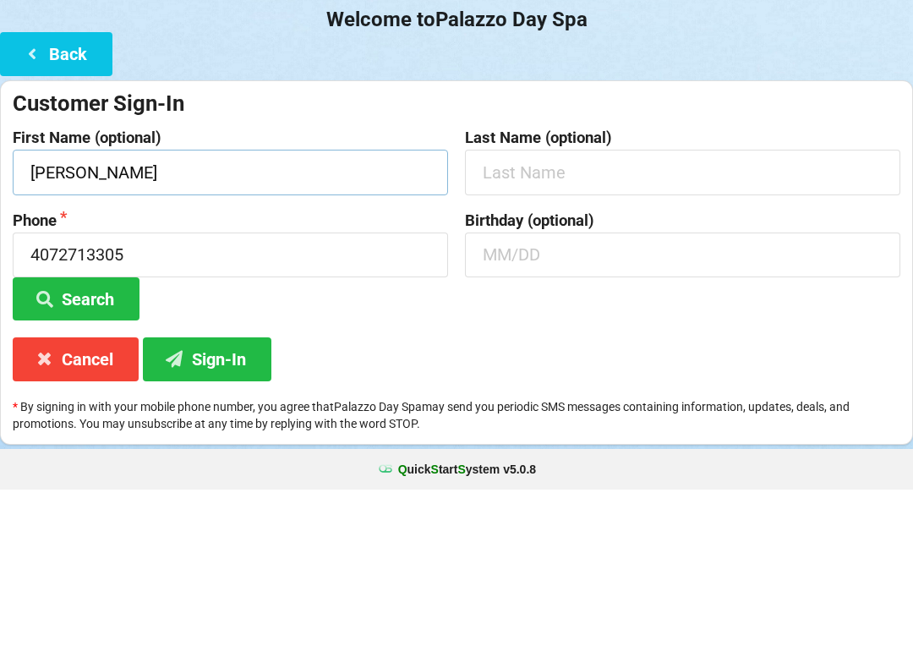
type input "[PERSON_NAME]"
click at [593, 328] on input "text" at bounding box center [683, 350] width 436 height 45
type input "[PERSON_NAME]"
click at [347, 411] on input "4072713305" at bounding box center [231, 433] width 436 height 45
click at [775, 268] on div "Customer Sign-In" at bounding box center [457, 282] width 888 height 28
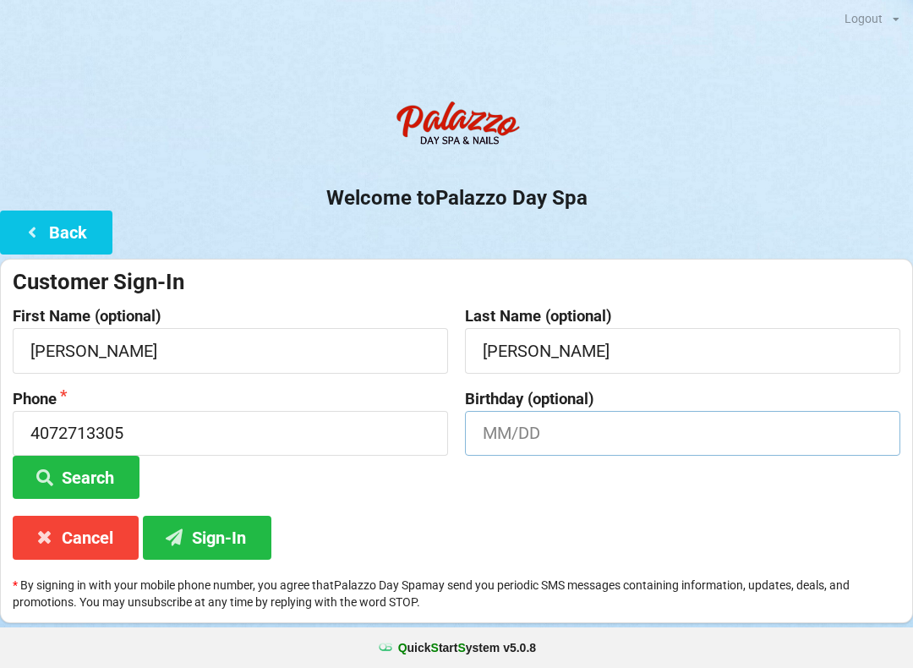
click at [613, 415] on input "text" at bounding box center [683, 433] width 436 height 45
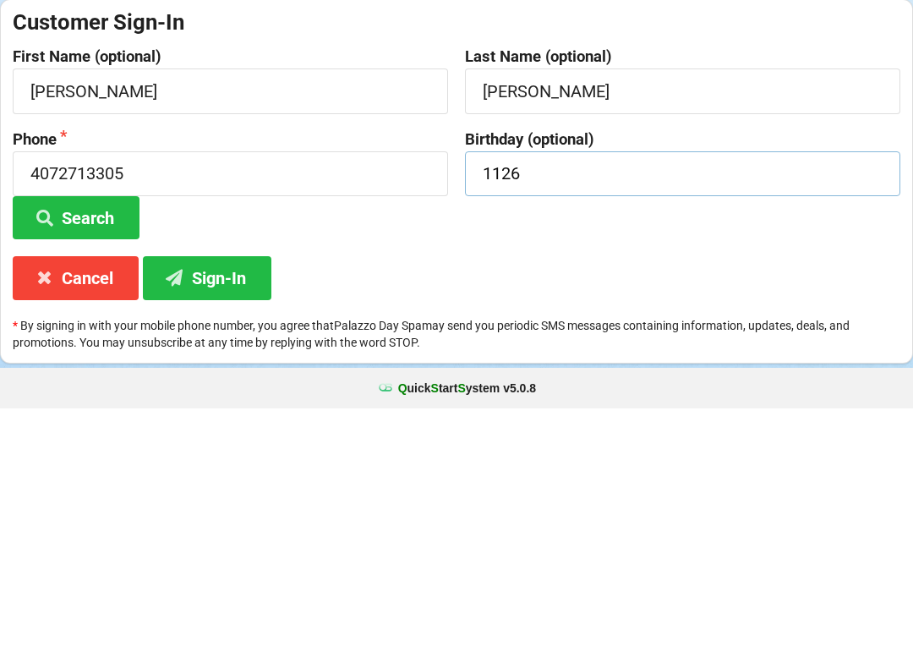
type input "1126"
click at [736, 294] on div "Customer Sign-In First Name (optional) [PERSON_NAME] Last Name (optional) [PERS…" at bounding box center [456, 441] width 913 height 365
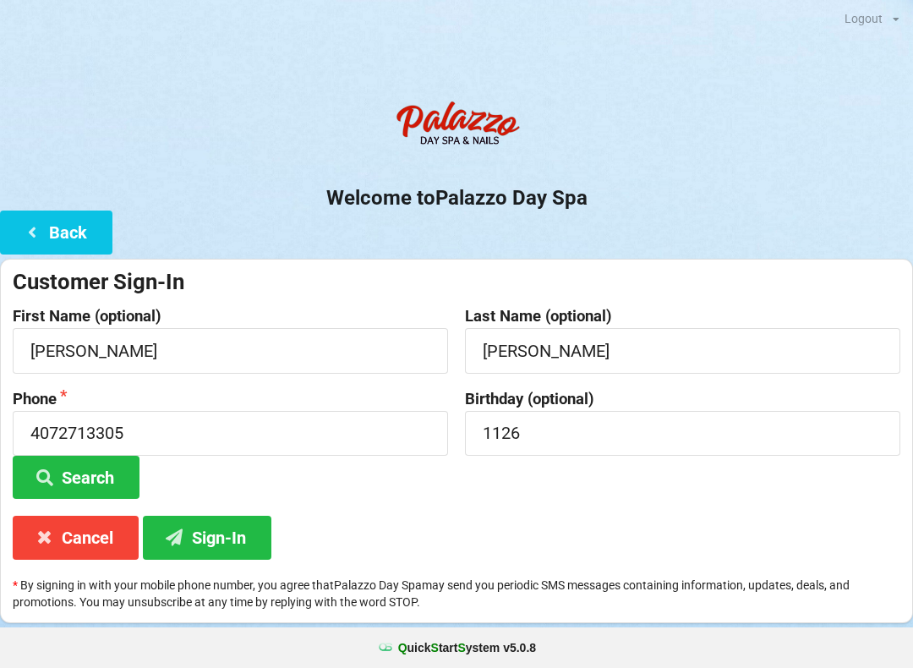
click at [183, 538] on icon at bounding box center [175, 536] width 20 height 14
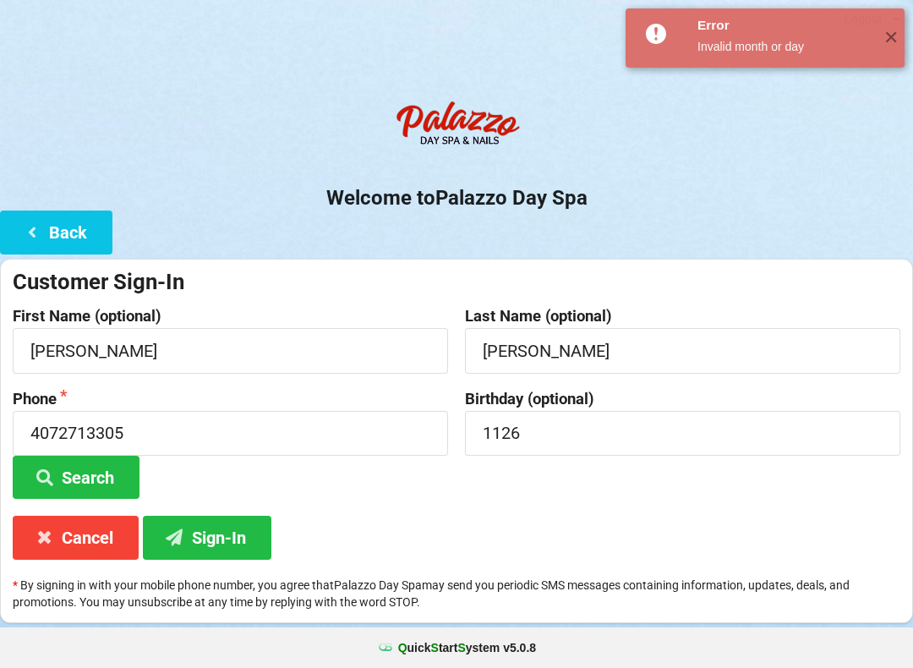
click at [48, 516] on button "Cancel" at bounding box center [76, 537] width 126 height 43
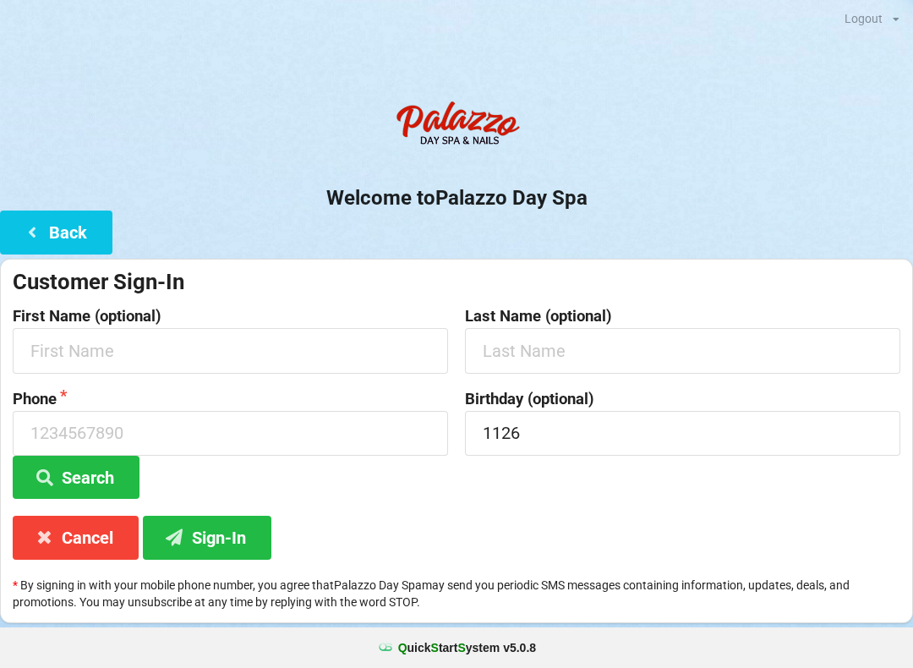
click at [44, 220] on button "Back" at bounding box center [56, 232] width 112 height 43
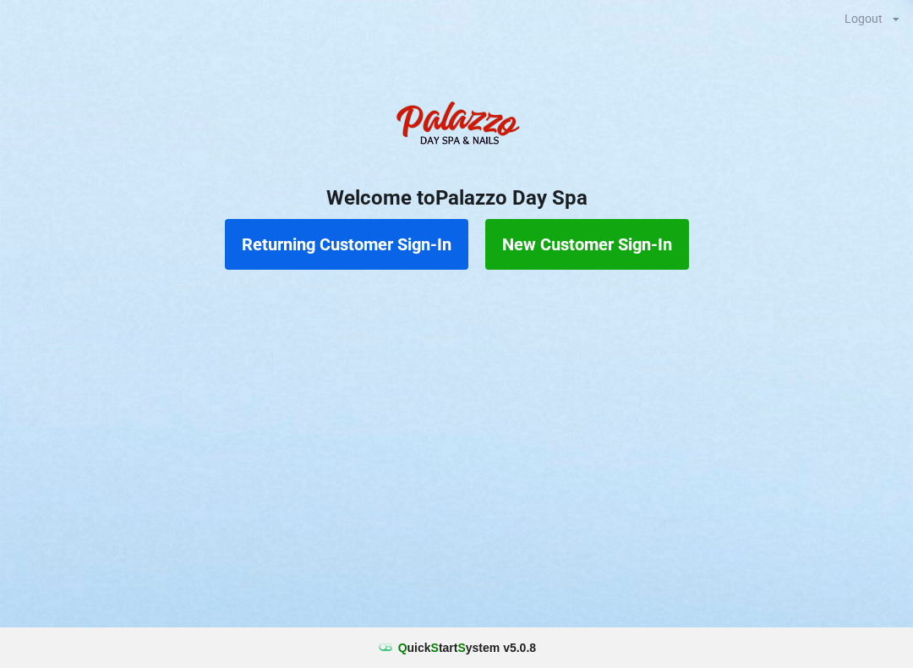
click at [681, 233] on button "New Customer Sign-In" at bounding box center [587, 244] width 204 height 51
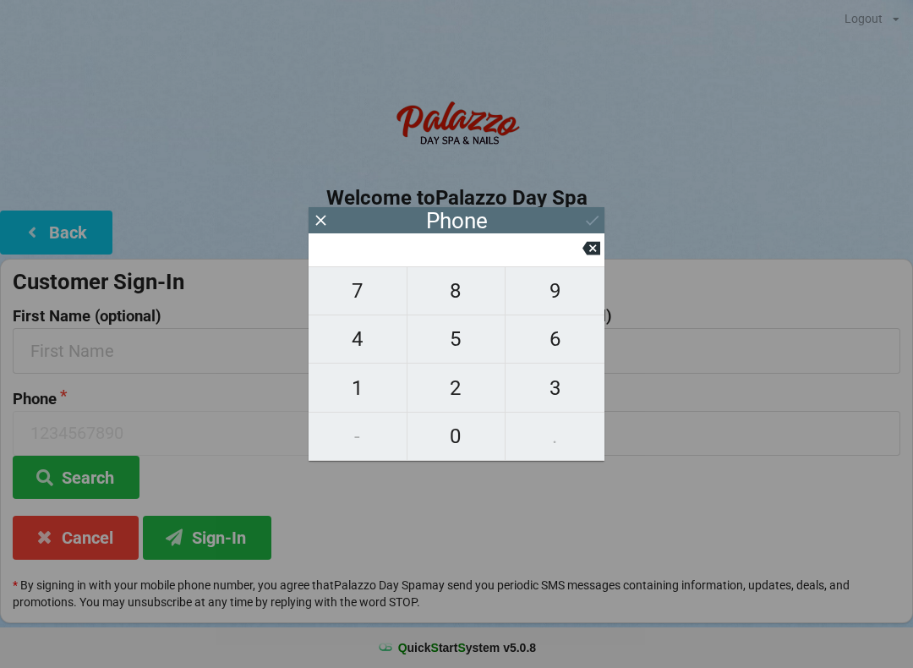
click at [326, 221] on icon at bounding box center [321, 220] width 18 height 18
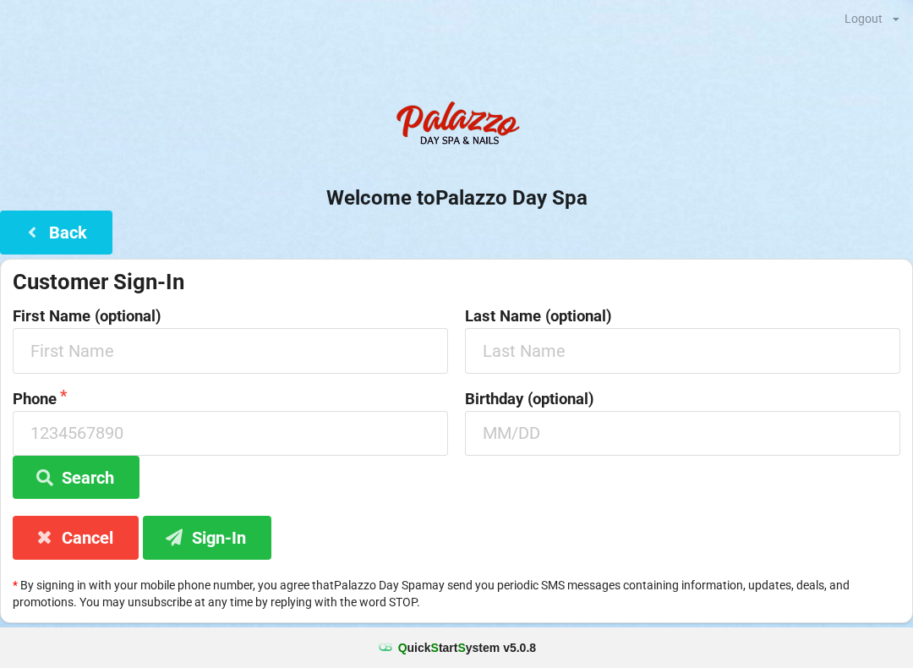
click at [47, 217] on button "Back" at bounding box center [56, 232] width 112 height 43
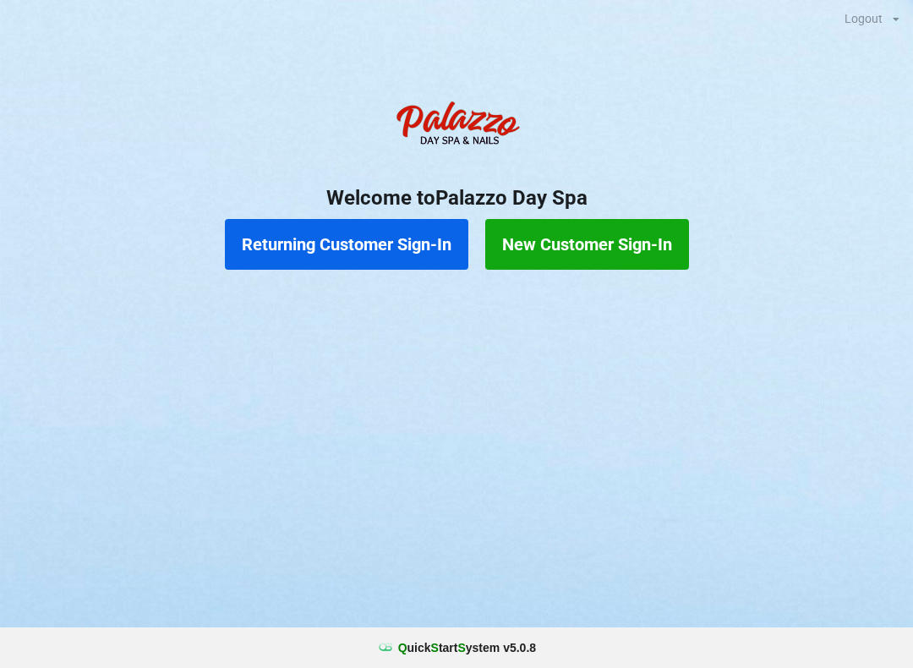
click at [371, 238] on button "Returning Customer Sign-In" at bounding box center [347, 244] width 244 height 51
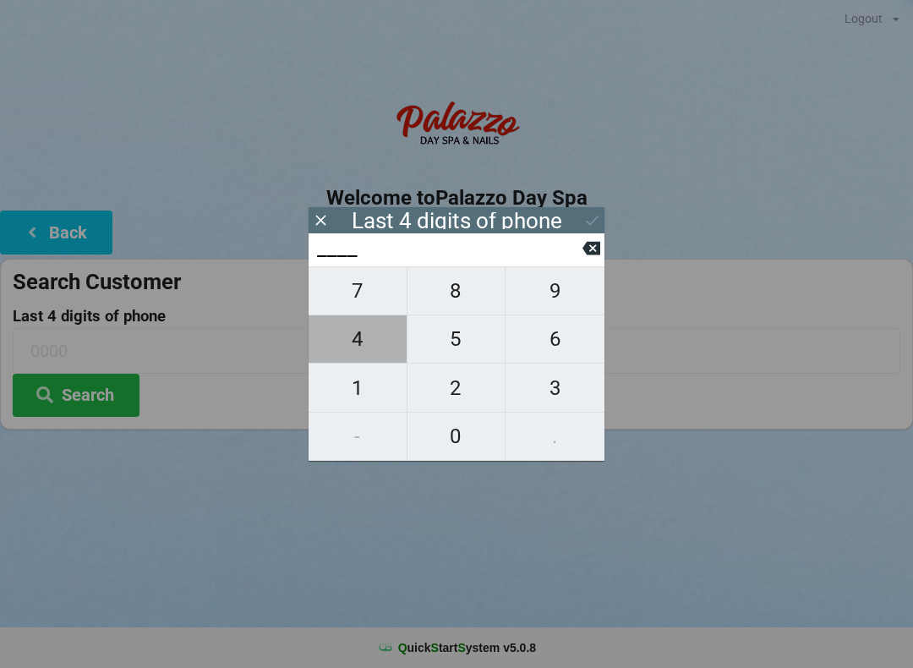
click at [359, 339] on span "4" at bounding box center [358, 339] width 98 height 36
type input "4___"
click at [463, 441] on span "0" at bounding box center [457, 437] width 98 height 36
type input "40__"
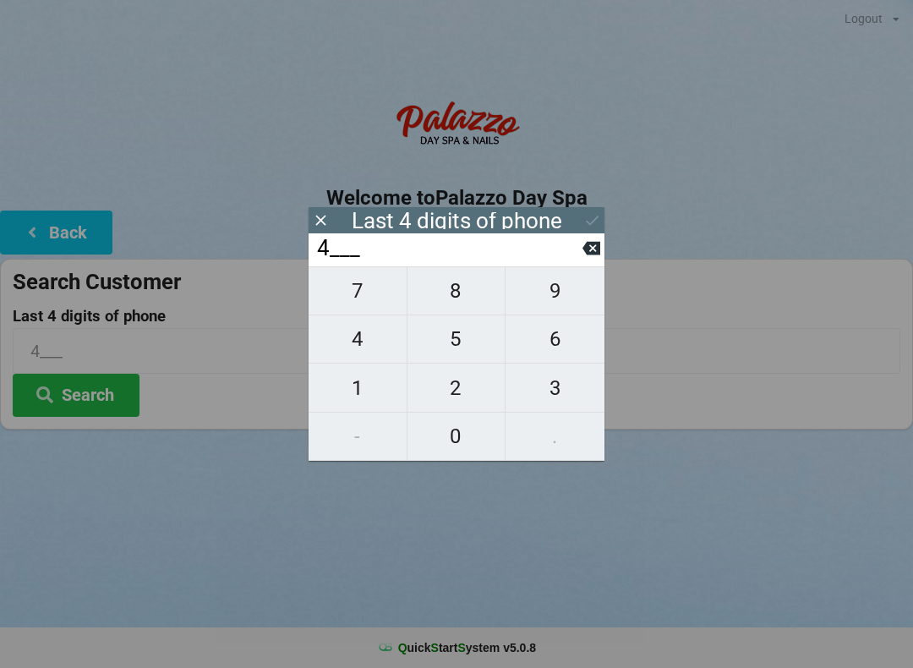
type input "40__"
click at [361, 290] on span "7" at bounding box center [358, 291] width 98 height 36
type input "407_"
click at [460, 302] on span "8" at bounding box center [457, 291] width 98 height 36
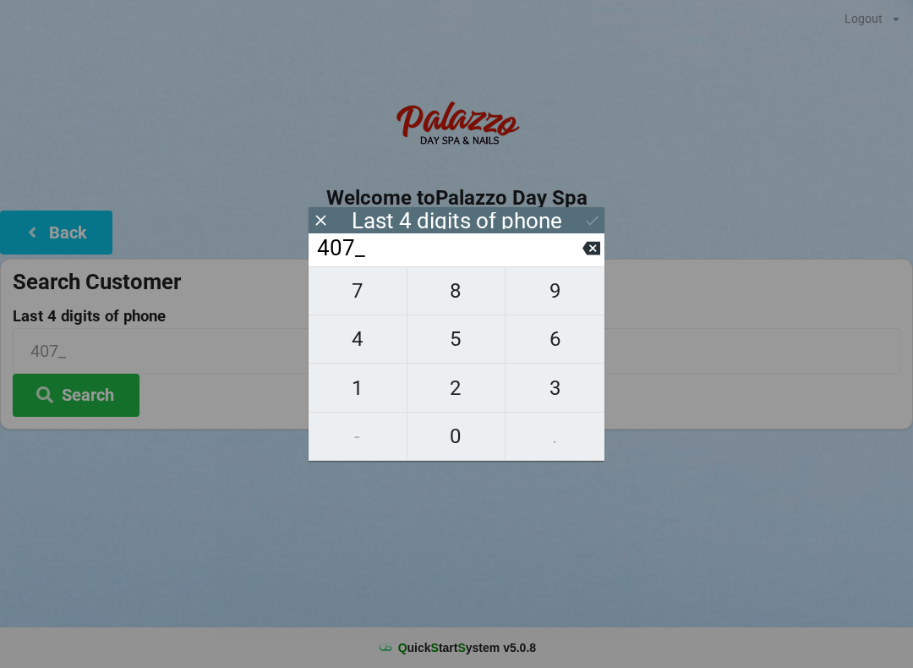
type input "4078"
click at [474, 452] on div "7 8 9 4 5 6 1 2 3 - 0 ." at bounding box center [457, 363] width 296 height 195
click at [587, 255] on icon at bounding box center [592, 249] width 18 height 14
click at [593, 253] on icon at bounding box center [592, 249] width 18 height 14
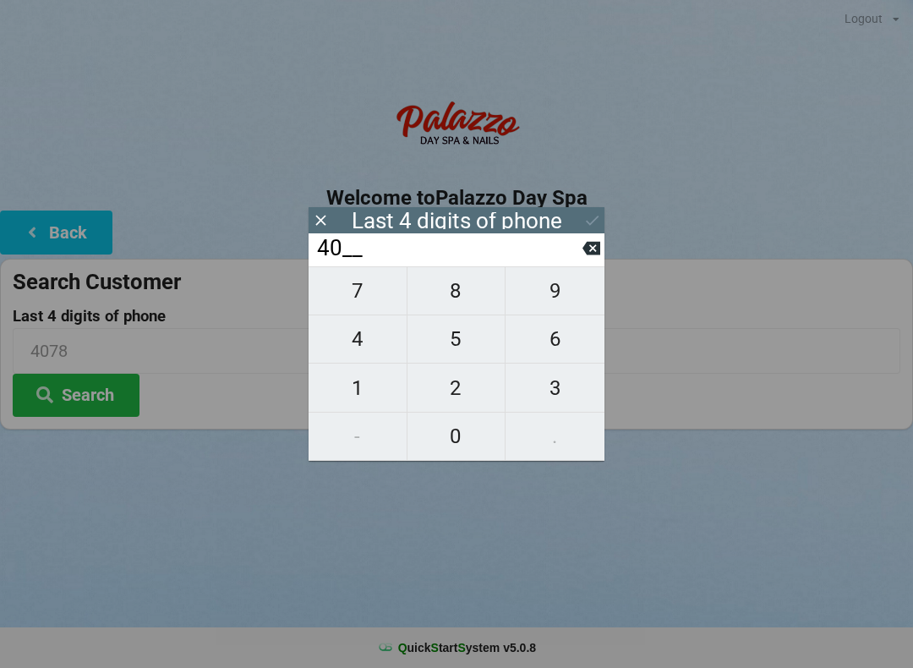
click at [584, 260] on button at bounding box center [592, 248] width 18 height 23
click at [580, 262] on input "4___" at bounding box center [448, 248] width 267 height 27
click at [576, 262] on input "4___" at bounding box center [448, 248] width 267 height 27
click at [581, 252] on input "4___" at bounding box center [448, 248] width 267 height 27
click at [589, 254] on icon at bounding box center [592, 249] width 18 height 14
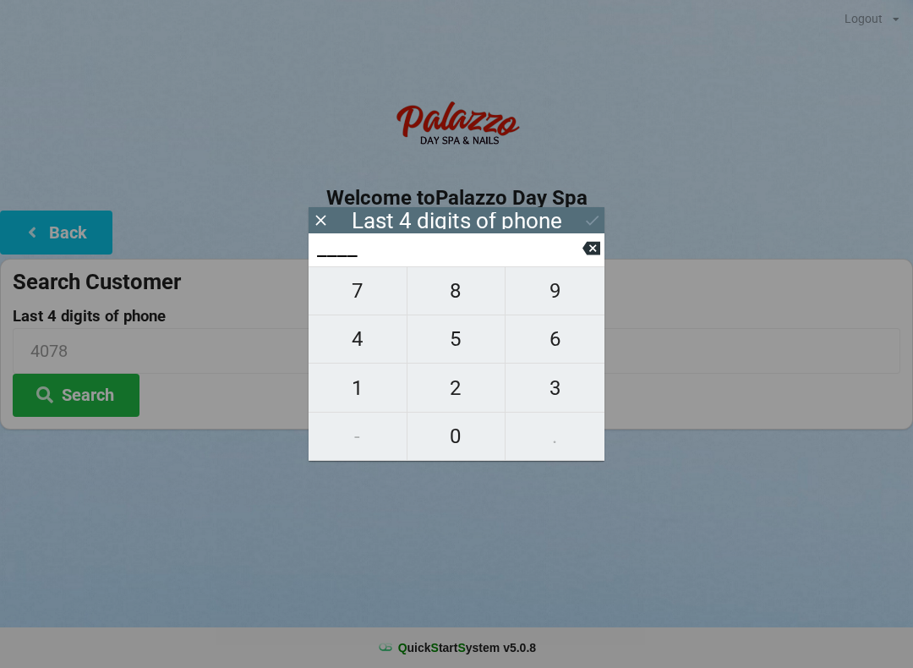
click at [590, 251] on icon at bounding box center [592, 248] width 18 height 18
click at [366, 352] on span "4" at bounding box center [358, 339] width 98 height 36
type input "4___"
click at [467, 441] on span "0" at bounding box center [457, 437] width 98 height 36
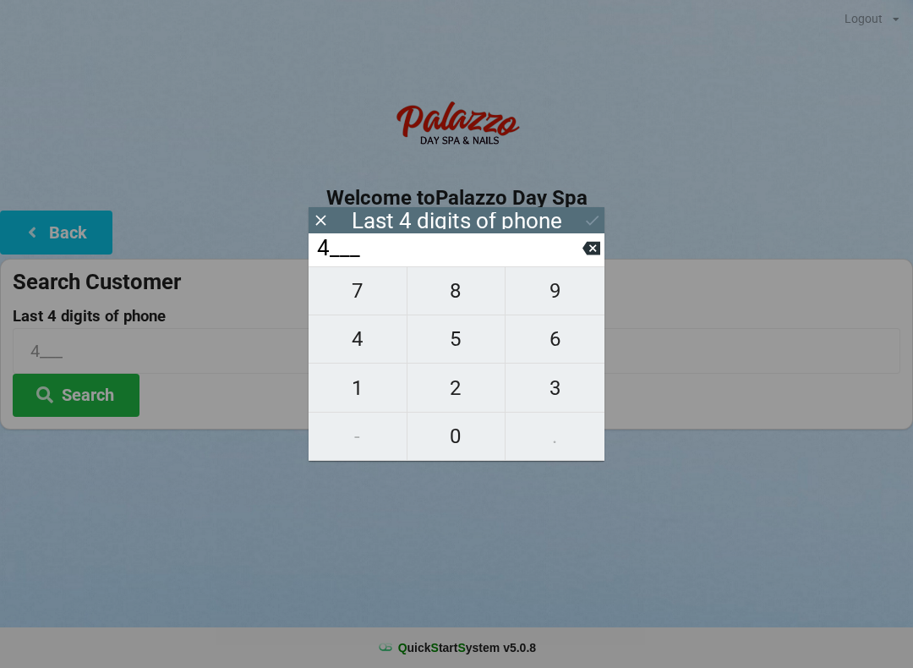
type input "40__"
click at [378, 302] on span "7" at bounding box center [358, 291] width 98 height 36
type input "407_"
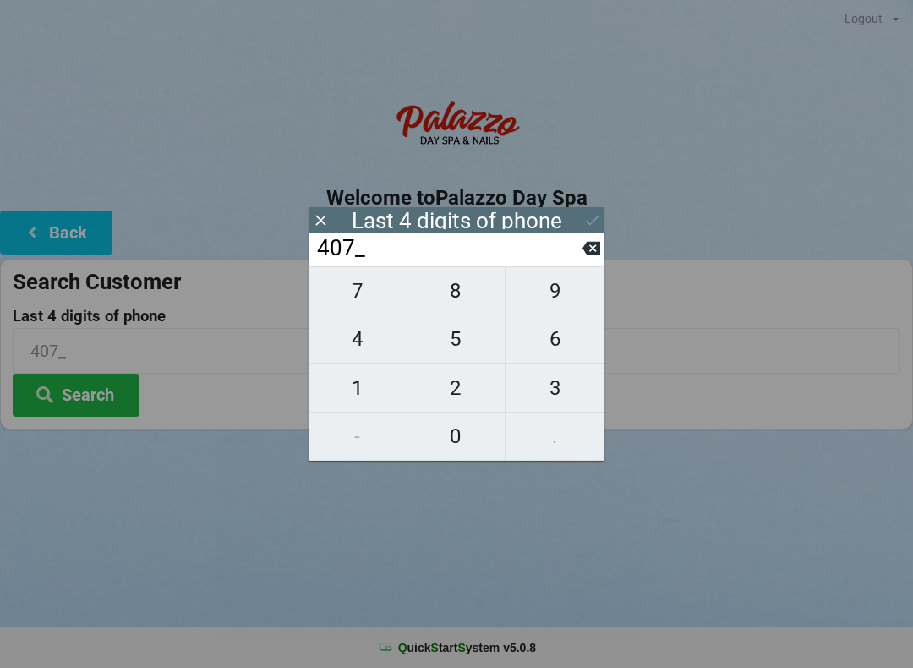
click at [469, 288] on span "8" at bounding box center [457, 291] width 98 height 36
type input "4078"
click at [588, 257] on icon at bounding box center [592, 248] width 18 height 18
click at [591, 260] on button at bounding box center [592, 248] width 18 height 23
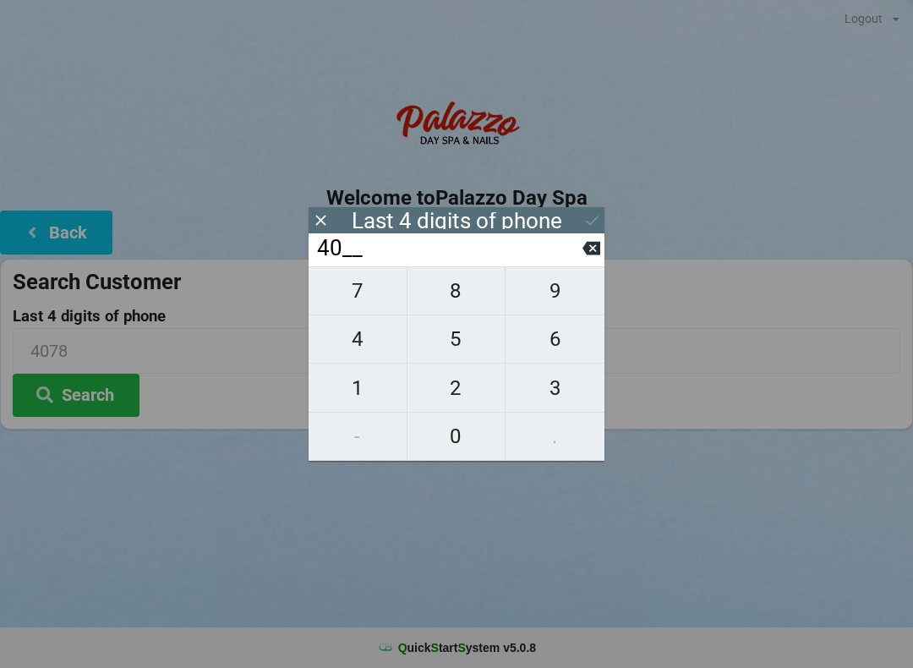
click at [582, 262] on input "40__" at bounding box center [448, 248] width 267 height 27
click at [578, 262] on input "40__" at bounding box center [448, 248] width 267 height 27
click at [586, 252] on icon at bounding box center [592, 249] width 18 height 14
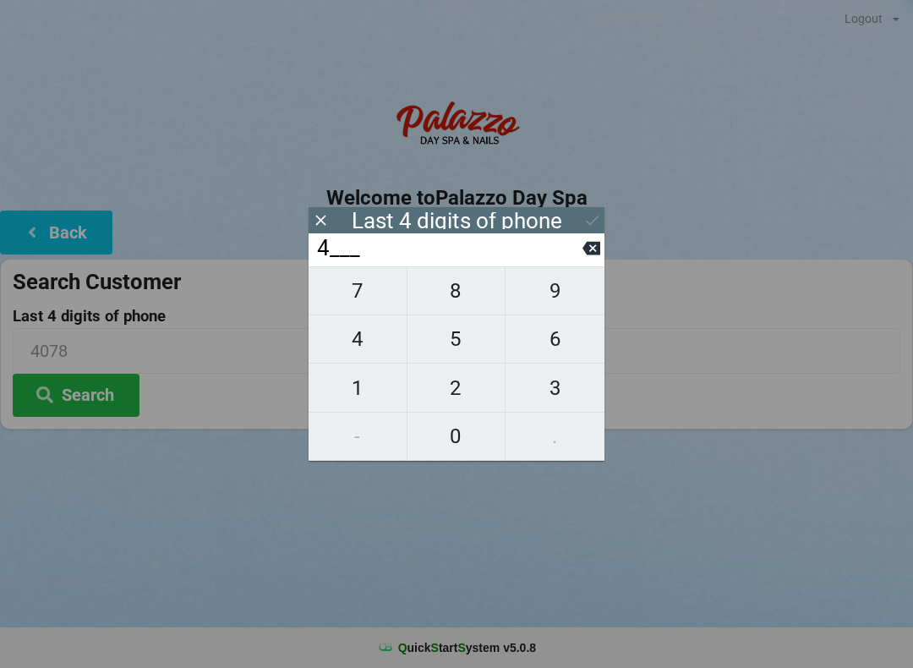
click at [579, 259] on input "4___" at bounding box center [448, 248] width 267 height 27
click at [594, 255] on icon at bounding box center [592, 248] width 18 height 18
click at [559, 305] on span "9" at bounding box center [555, 291] width 99 height 36
type input "9___"
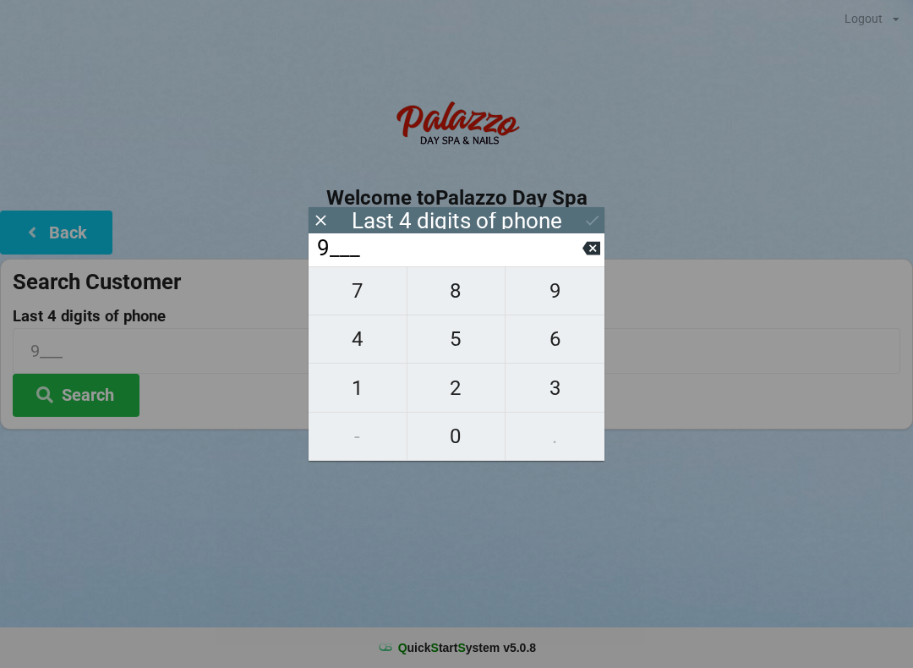
click at [468, 435] on span "0" at bounding box center [457, 437] width 98 height 36
type input "90__"
click at [464, 341] on span "5" at bounding box center [457, 339] width 98 height 36
type input "905_"
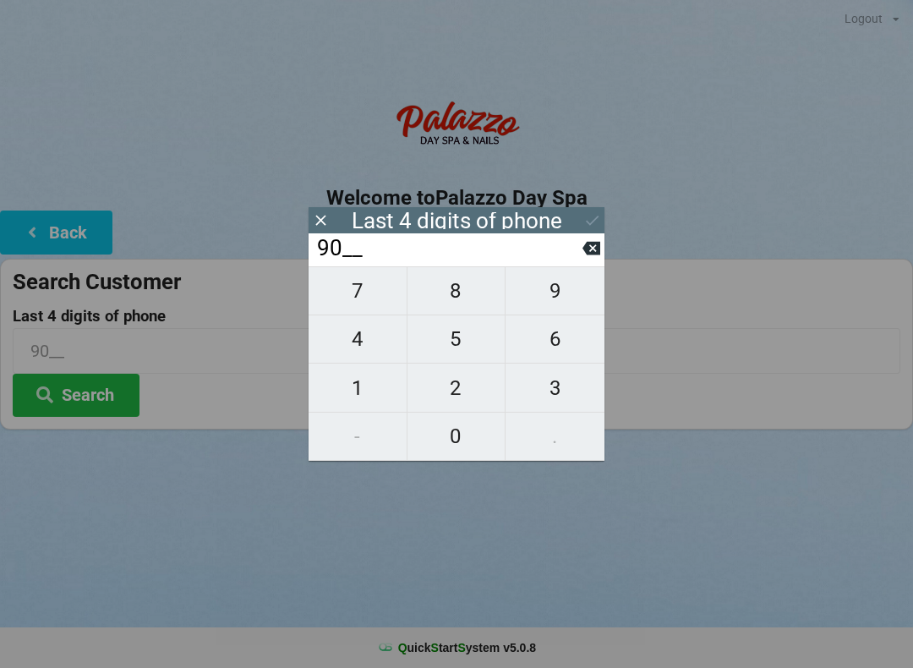
type input "905_"
click at [369, 350] on span "4" at bounding box center [358, 339] width 98 height 36
type input "9054"
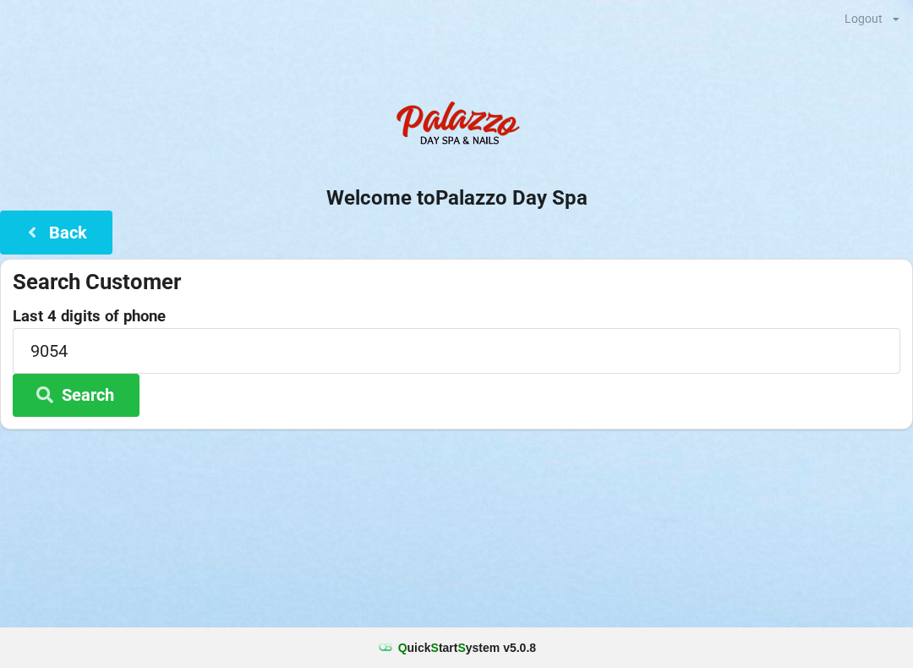
click at [172, 501] on div "Logout Logout Sign-In Welcome to Palazzo Day Spa Back Search Customer Last 4 di…" at bounding box center [456, 334] width 913 height 668
click at [118, 398] on button "Search" at bounding box center [76, 395] width 127 height 43
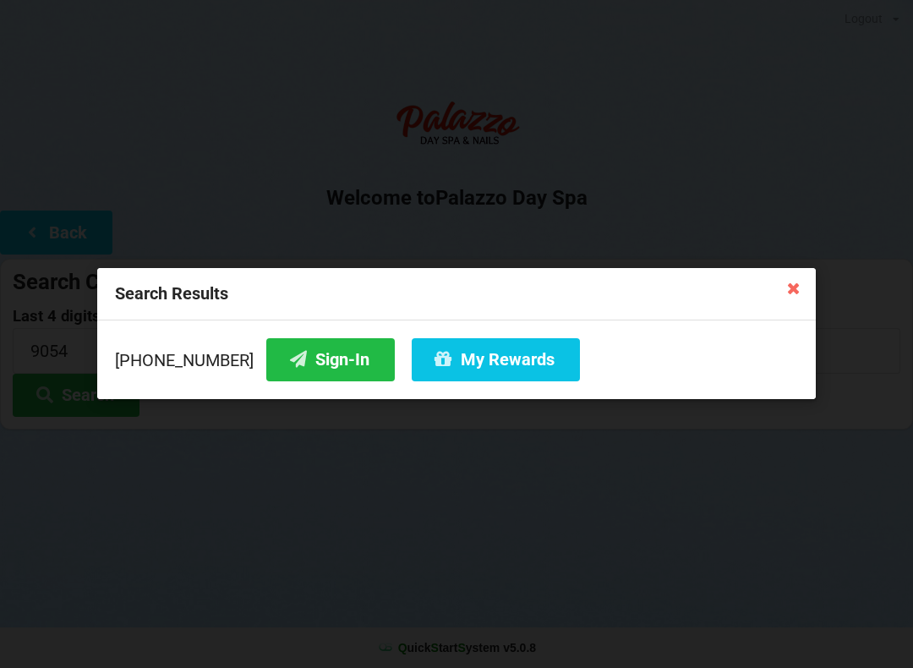
click at [308, 356] on button "Sign-In" at bounding box center [330, 359] width 129 height 43
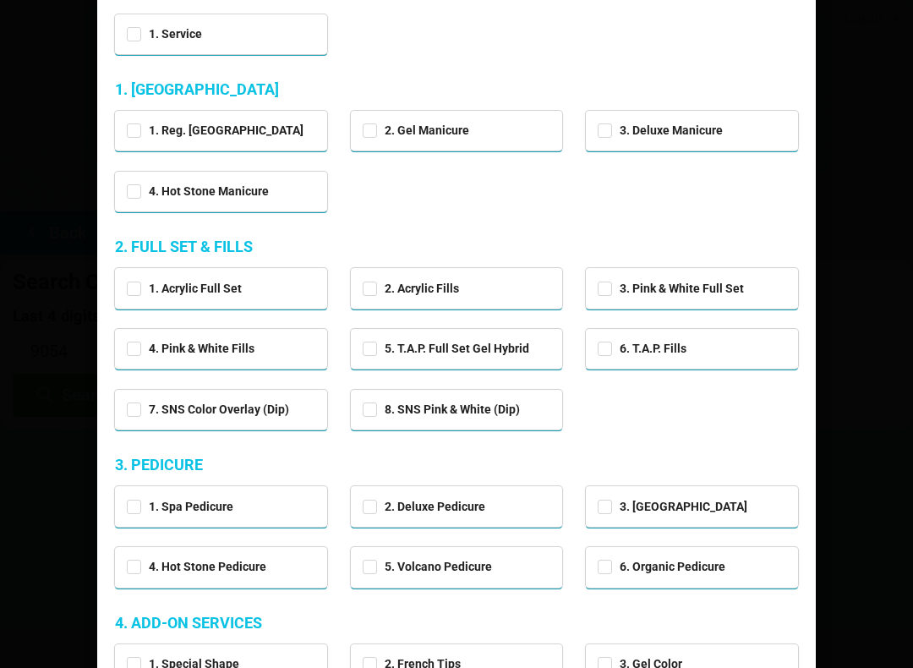
scroll to position [92, 0]
click at [374, 507] on label "2. Deluxe Pedicure" at bounding box center [424, 506] width 123 height 14
checkbox input "true"
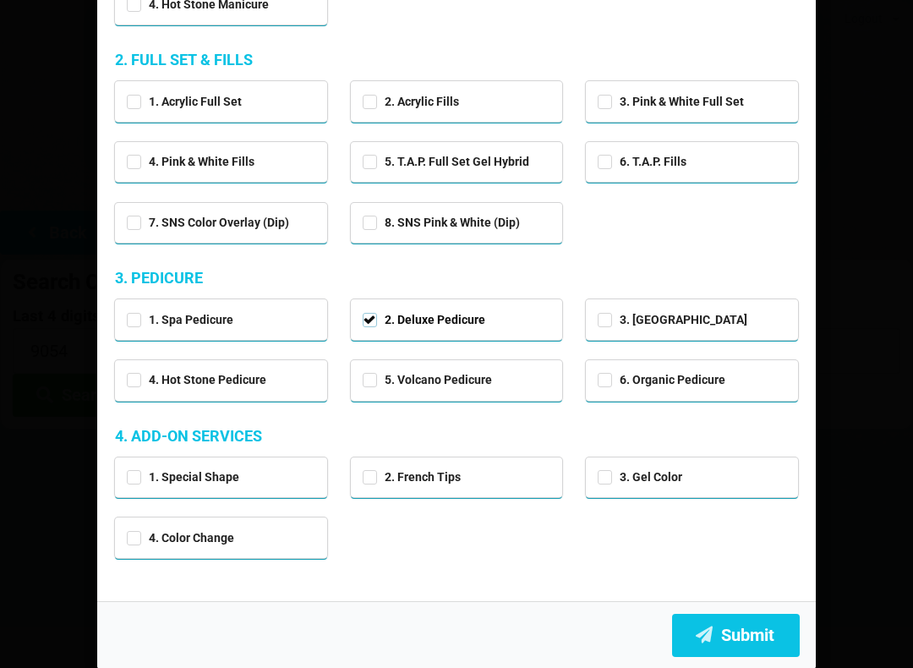
scroll to position [277, 0]
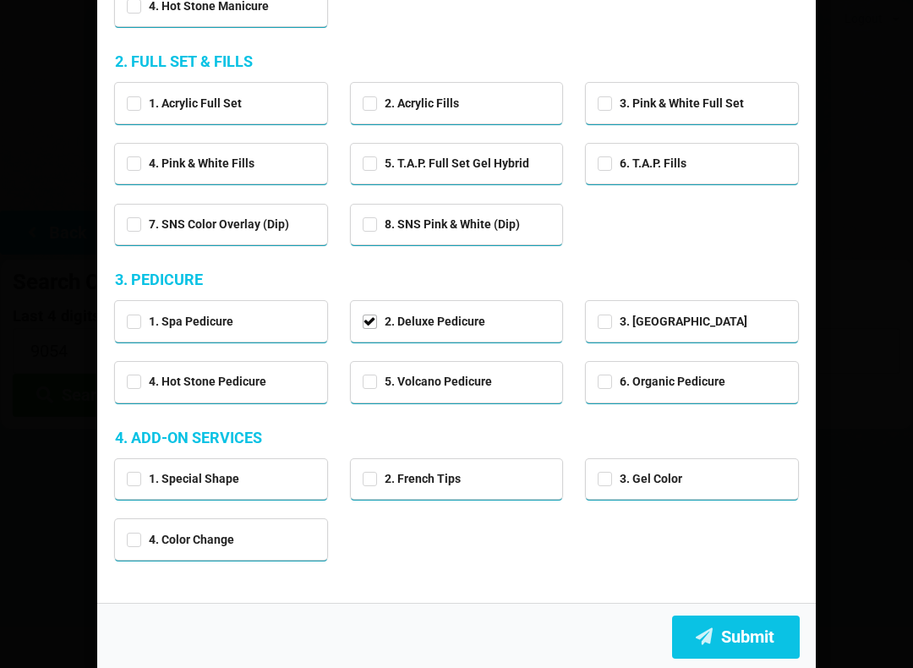
click at [746, 633] on button "Submit" at bounding box center [736, 637] width 128 height 43
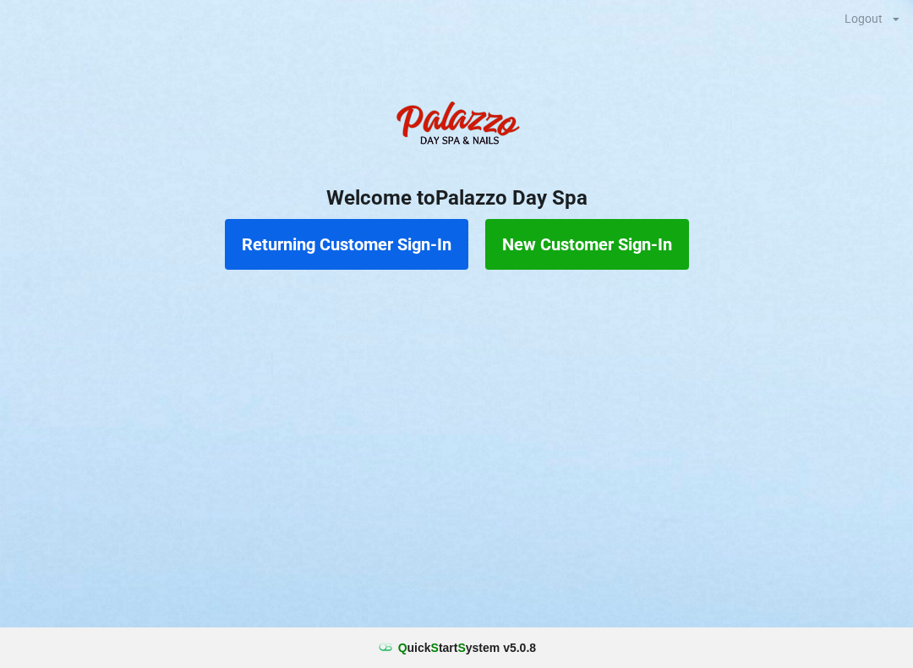
click at [777, 243] on div "Returning Customer Sign-In New Customer Sign-In" at bounding box center [456, 245] width 913 height 68
click at [382, 232] on button "Returning Customer Sign-In" at bounding box center [347, 244] width 244 height 51
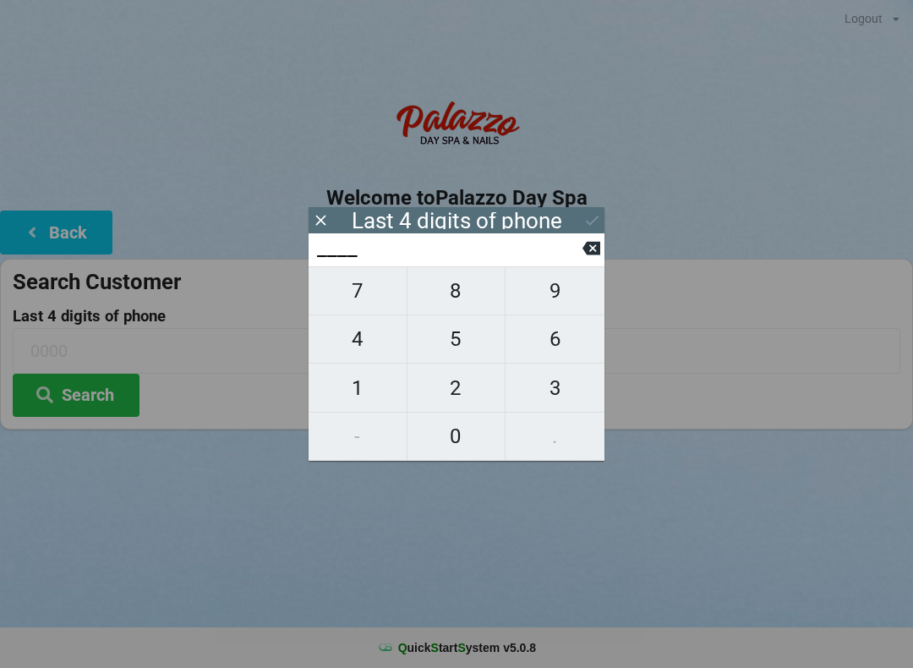
click at [437, 354] on span "5" at bounding box center [457, 339] width 98 height 36
type input "5___"
click at [362, 390] on span "1" at bounding box center [358, 388] width 98 height 36
type input "51__"
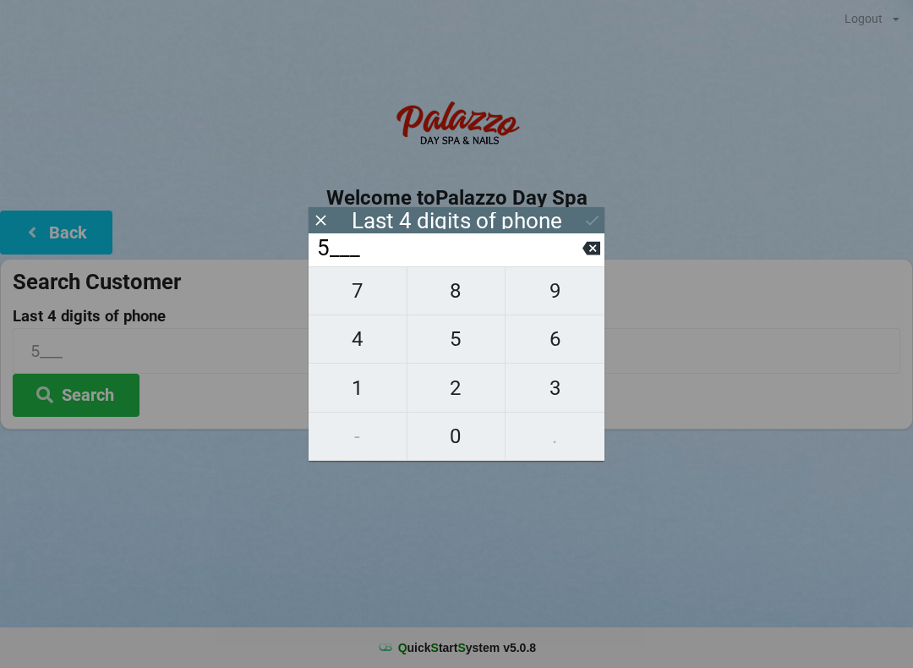
type input "51__"
click at [457, 447] on span "0" at bounding box center [457, 437] width 98 height 36
type input "510_"
click at [363, 349] on span "4" at bounding box center [358, 339] width 98 height 36
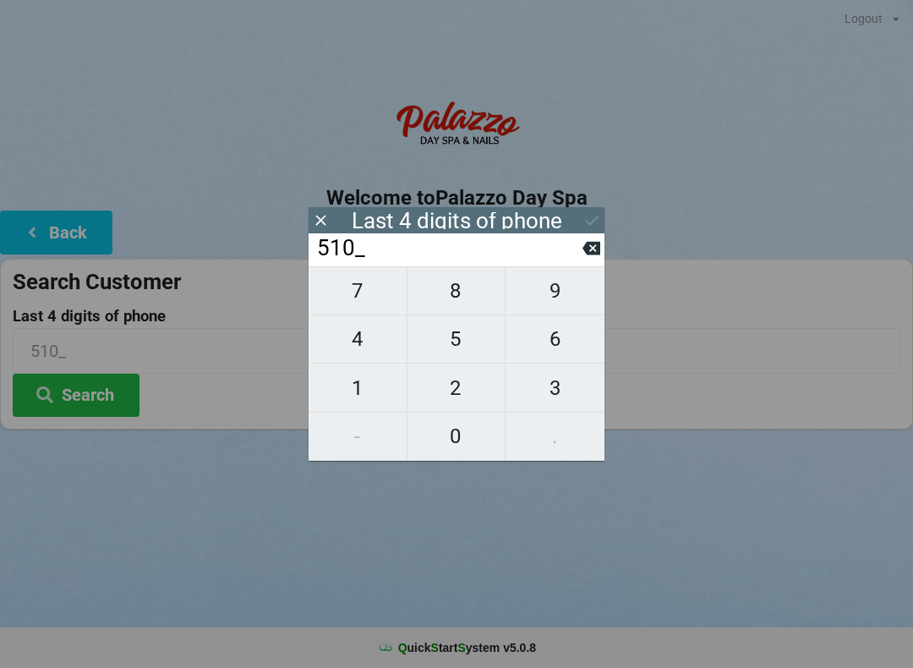
type input "5104"
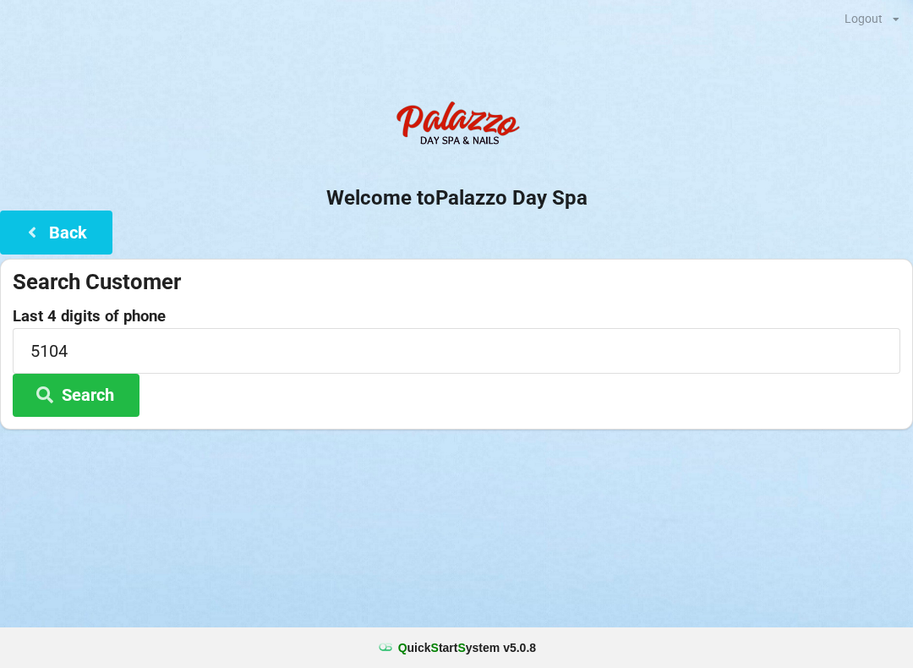
click at [97, 395] on button "Search" at bounding box center [76, 395] width 127 height 43
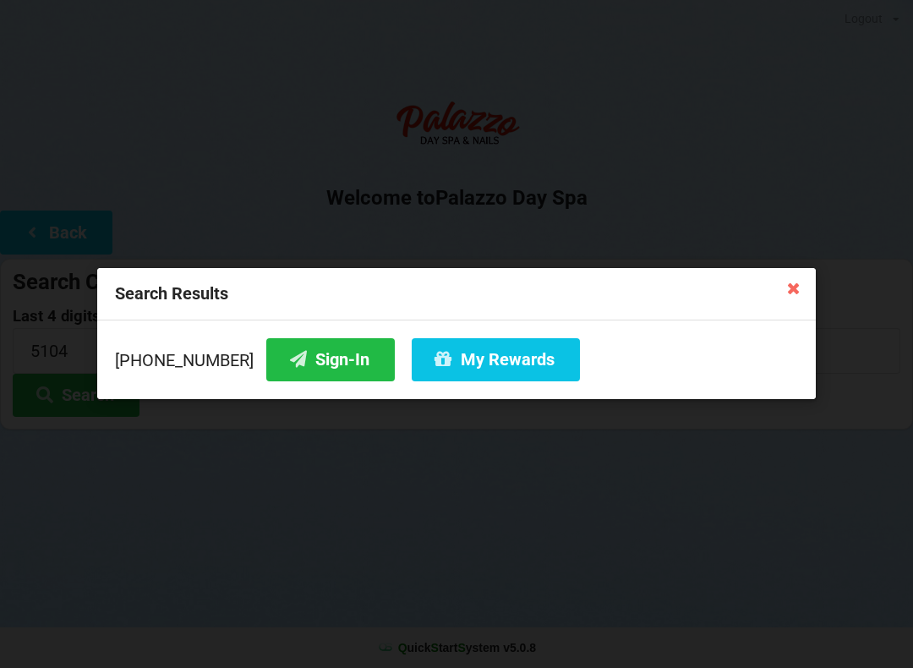
click at [326, 358] on button "Sign-In" at bounding box center [330, 359] width 129 height 43
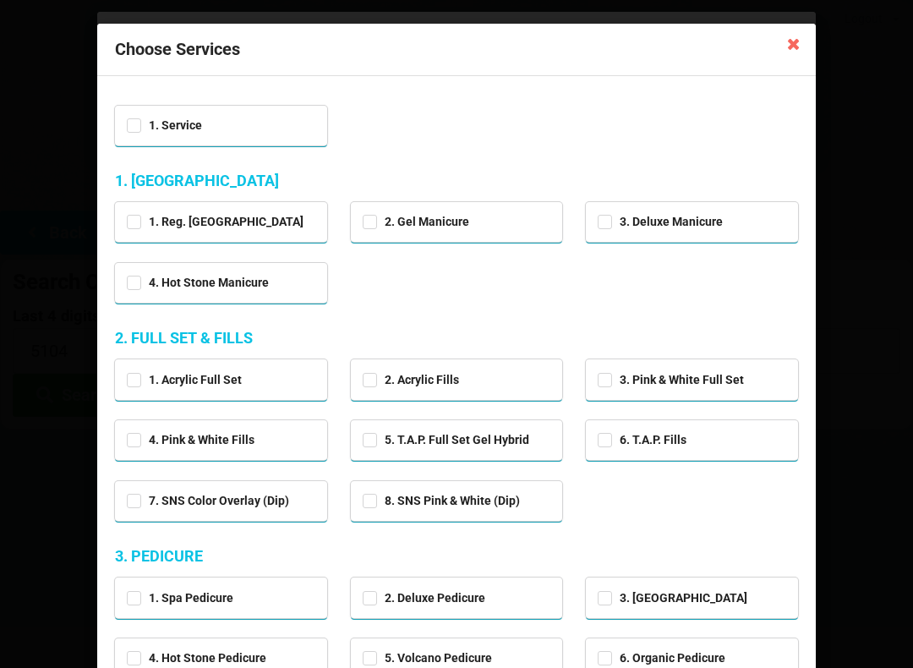
scroll to position [0, 0]
click at [788, 47] on icon at bounding box center [794, 43] width 27 height 27
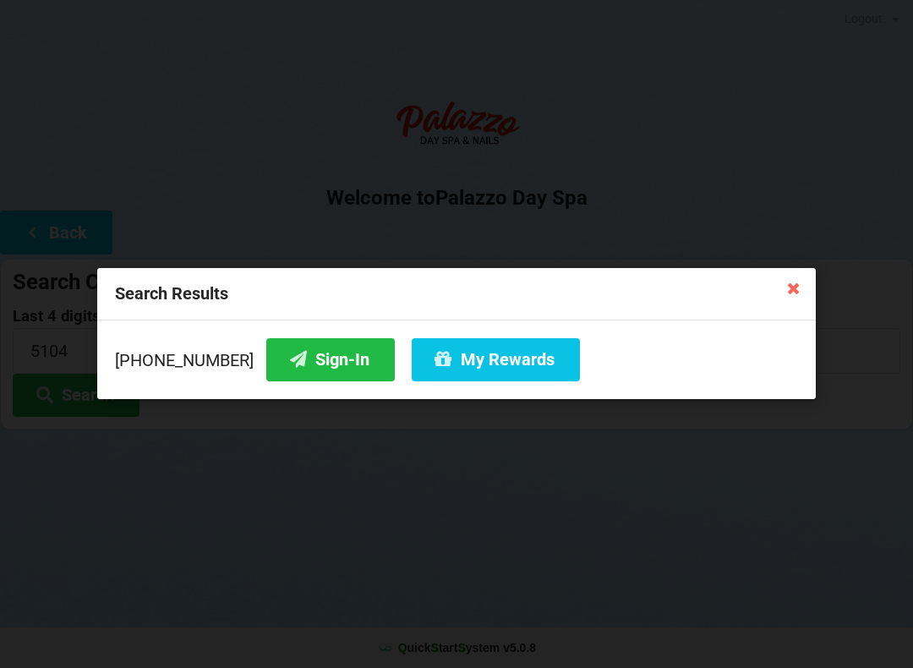
click at [792, 283] on icon at bounding box center [794, 287] width 27 height 27
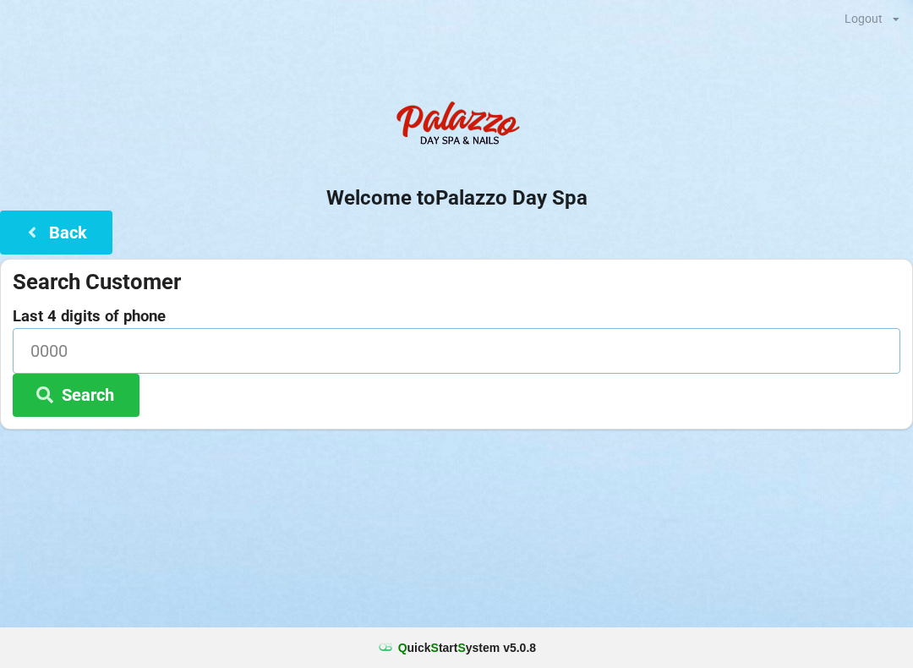
click at [154, 366] on input at bounding box center [457, 350] width 888 height 45
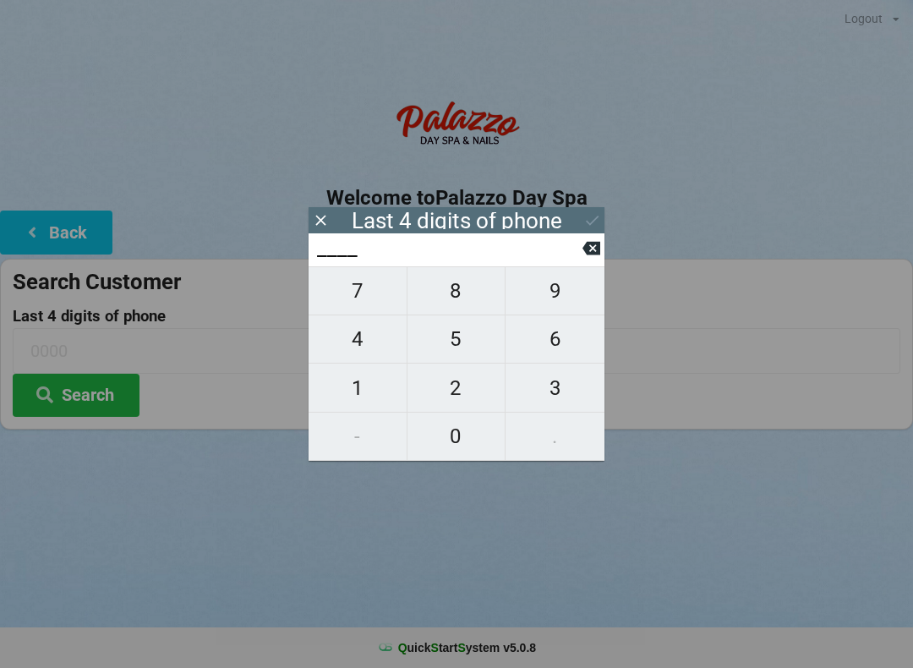
click at [370, 292] on span "7" at bounding box center [358, 291] width 98 height 36
type input "7___"
click at [564, 406] on span "3" at bounding box center [555, 388] width 99 height 36
type input "73__"
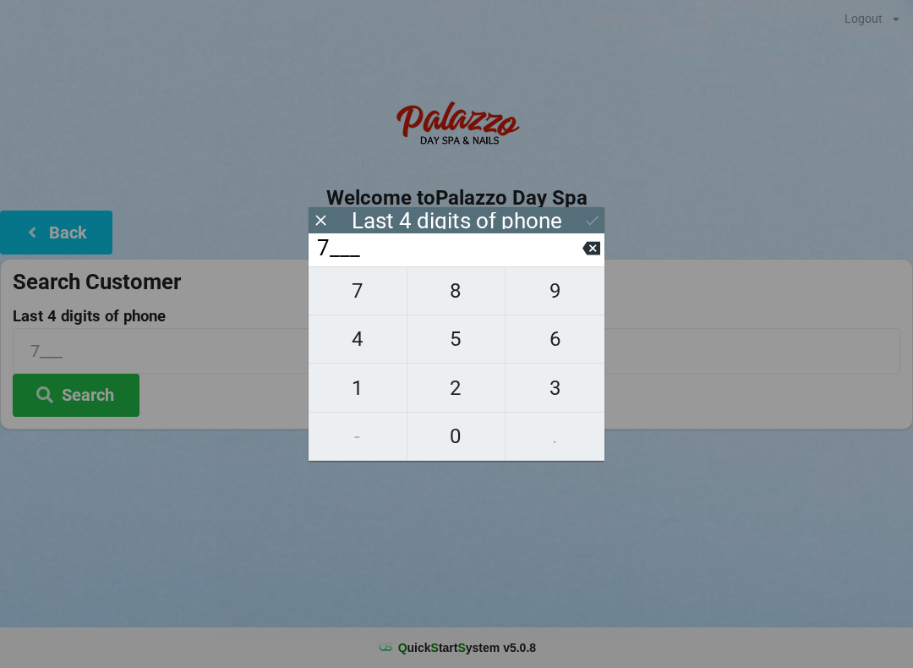
type input "73__"
click at [457, 354] on span "5" at bounding box center [457, 339] width 98 height 36
type input "735_"
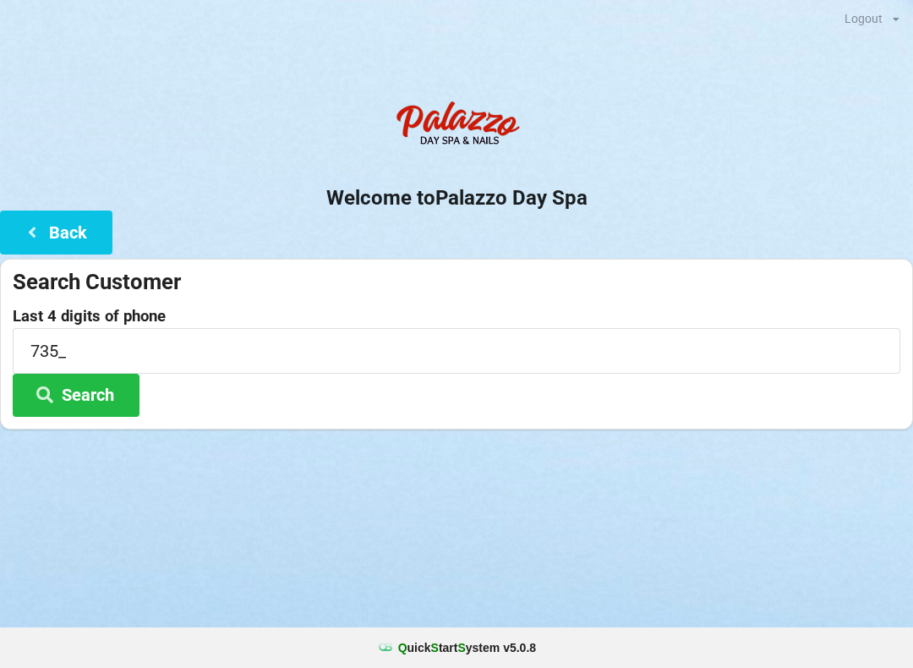
click at [606, 259] on div "Search Customer Last 4 digits of phone 735_ Search" at bounding box center [456, 344] width 913 height 171
click at [94, 345] on input "735_" at bounding box center [457, 350] width 888 height 45
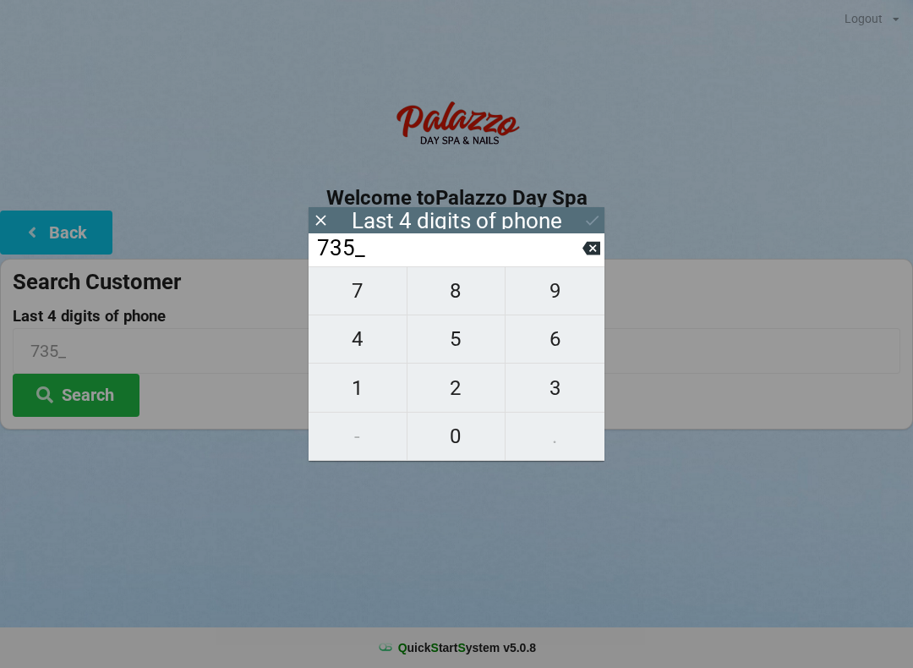
click at [585, 255] on icon at bounding box center [592, 249] width 18 height 14
click at [595, 252] on icon at bounding box center [592, 248] width 18 height 18
type input "7___"
click at [558, 390] on span "3" at bounding box center [555, 388] width 99 height 36
type input "73__"
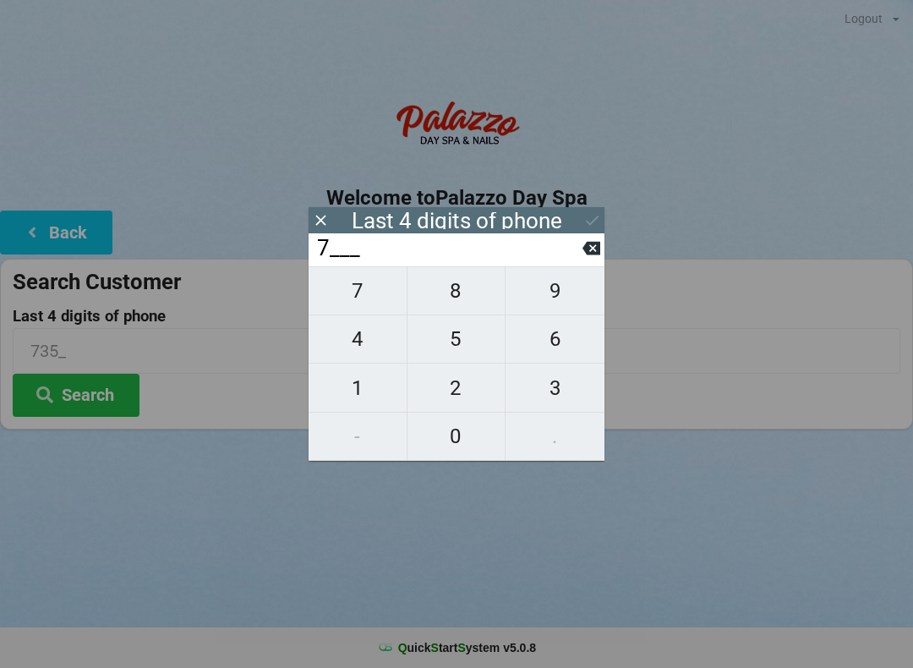
type input "73__"
click at [354, 303] on span "7" at bounding box center [358, 291] width 98 height 36
type input "737_"
click at [456, 351] on span "5" at bounding box center [457, 339] width 98 height 36
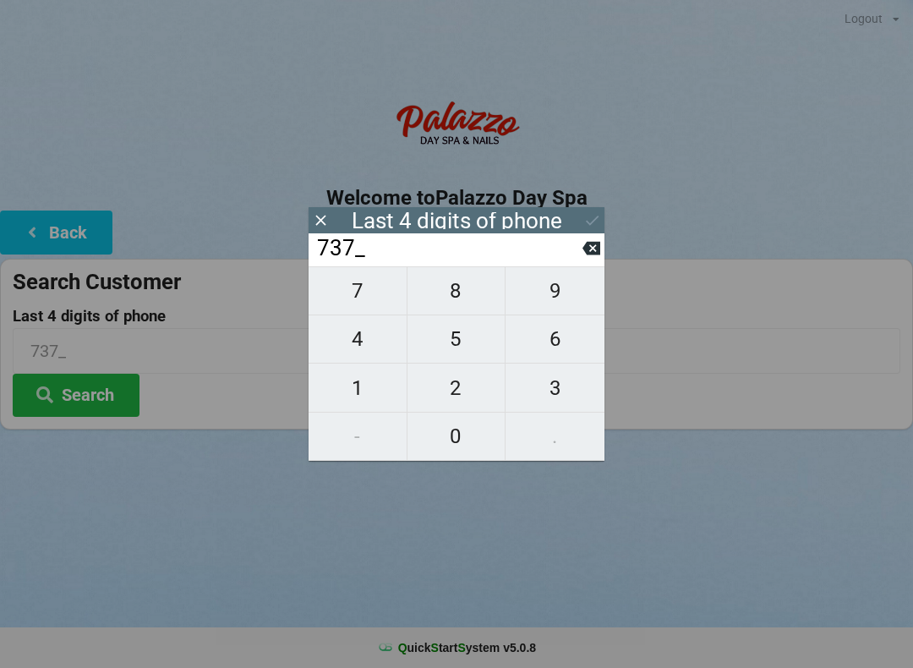
type input "7375"
click at [315, 218] on icon at bounding box center [321, 220] width 18 height 18
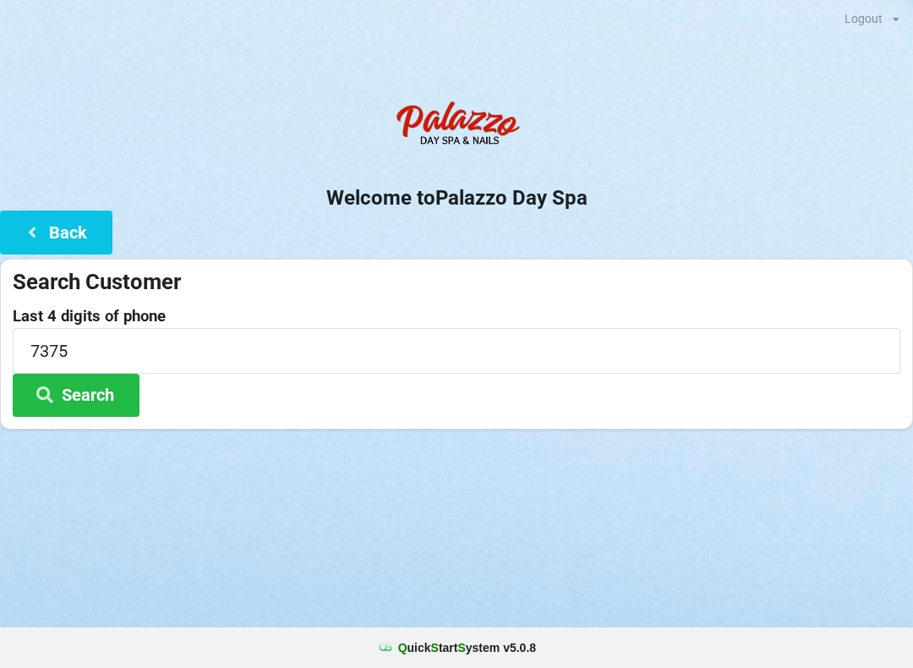
click at [105, 392] on button "Search" at bounding box center [76, 395] width 127 height 43
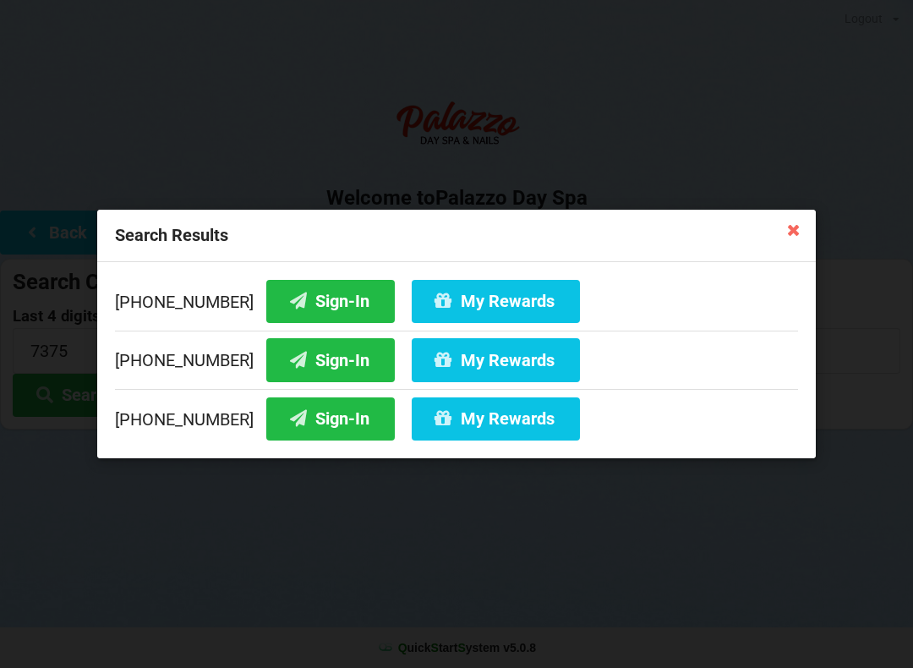
click at [311, 422] on button "Sign-In" at bounding box center [330, 419] width 129 height 43
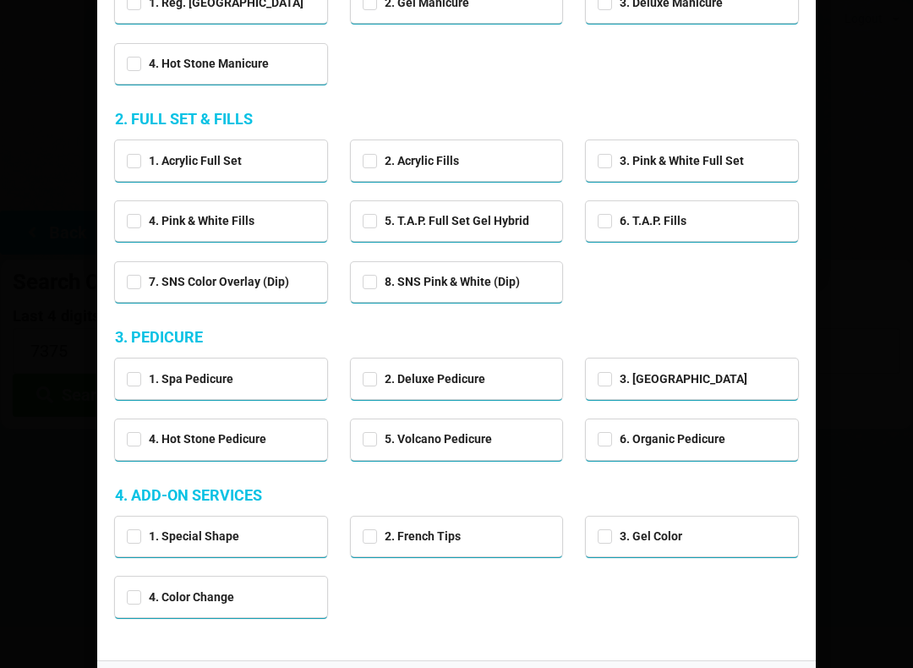
scroll to position [220, 0]
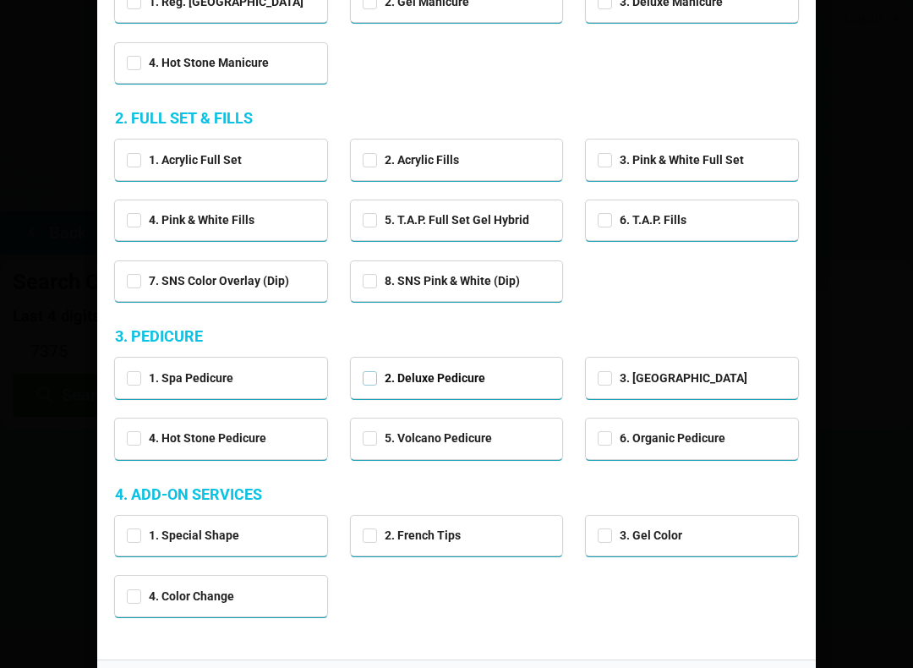
click at [377, 380] on label "2. Deluxe Pedicure" at bounding box center [424, 378] width 123 height 14
checkbox input "true"
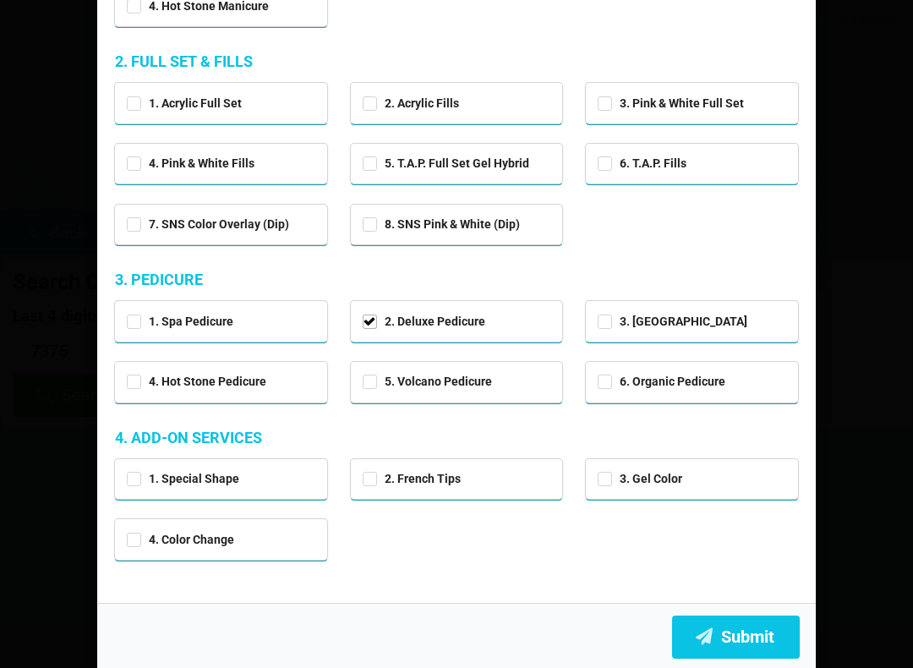
click at [744, 629] on button "Submit" at bounding box center [736, 637] width 128 height 43
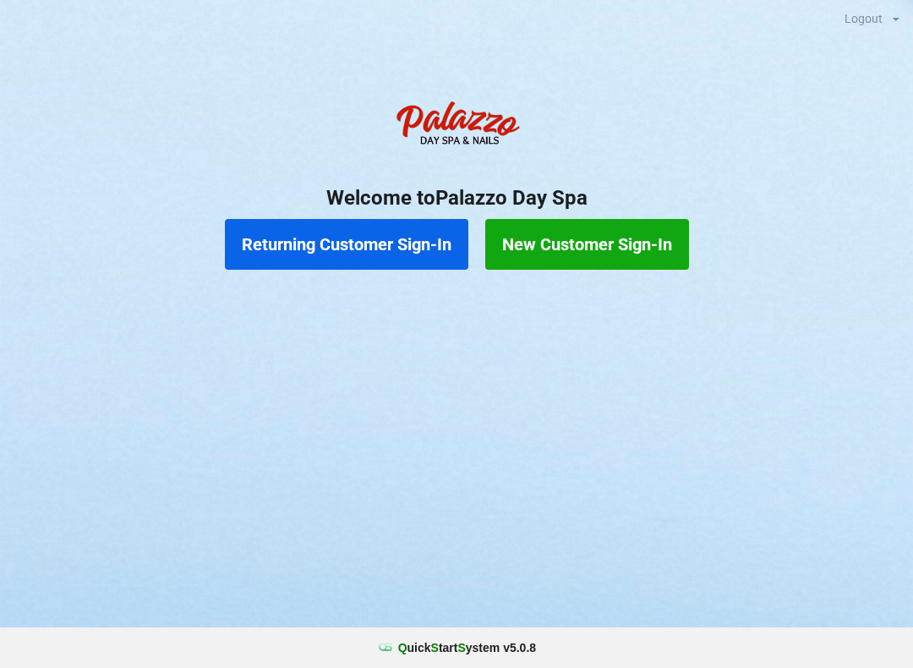
click at [388, 236] on button "Returning Customer Sign-In" at bounding box center [347, 244] width 244 height 51
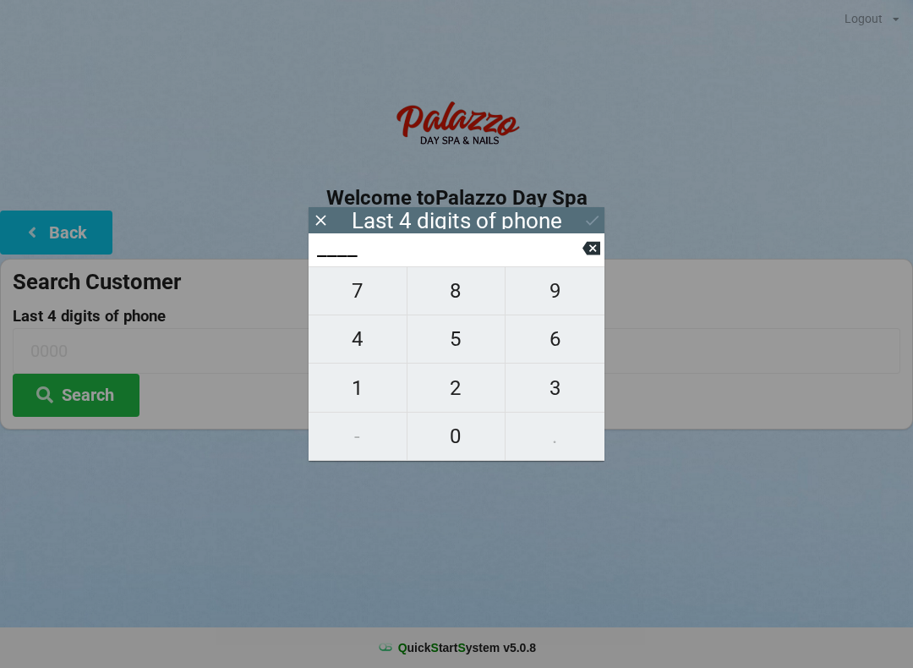
click at [465, 348] on span "5" at bounding box center [457, 339] width 98 height 36
type input "5___"
click at [560, 391] on span "3" at bounding box center [555, 388] width 99 height 36
type input "53__"
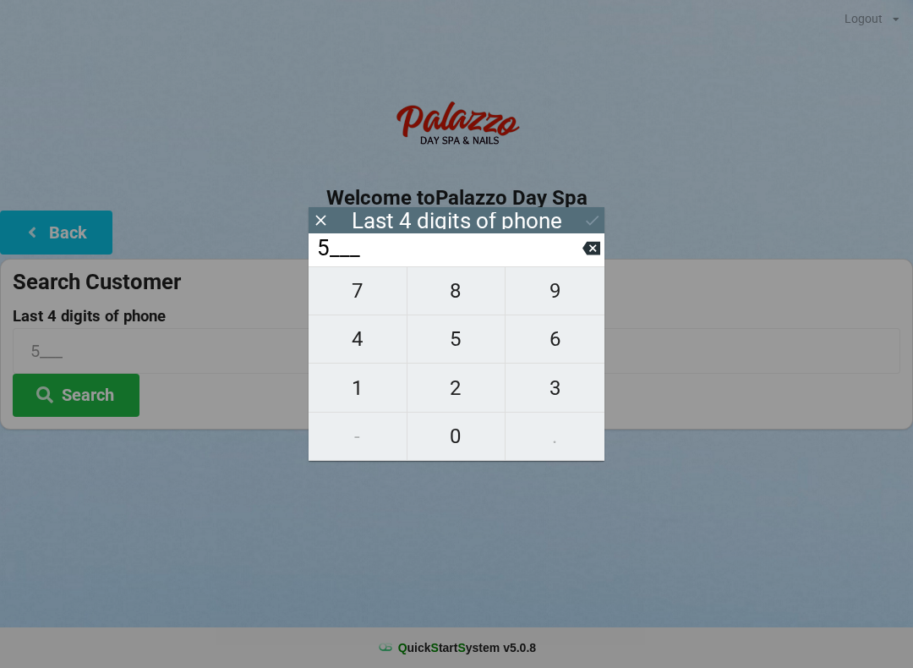
type input "53__"
click at [557, 294] on span "9" at bounding box center [555, 291] width 99 height 36
type input "539_"
click at [470, 445] on span "0" at bounding box center [457, 437] width 98 height 36
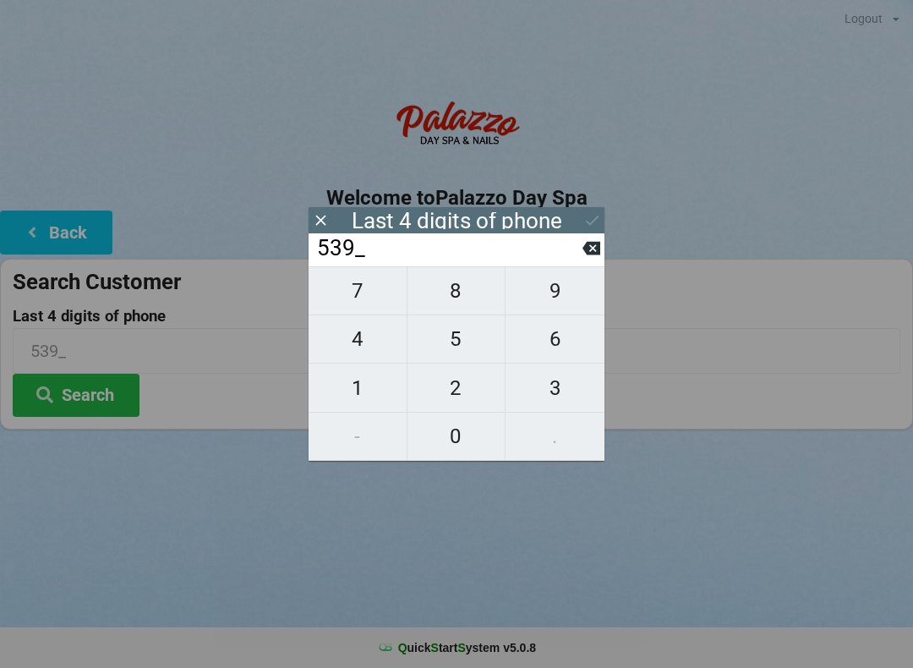
type input "5390"
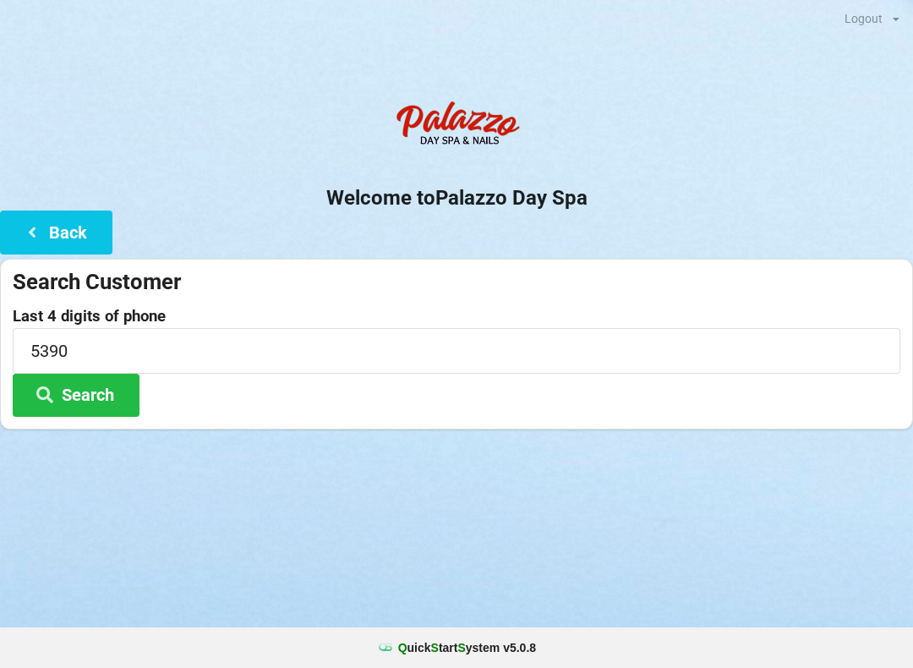
click at [328, 207] on h2 "Welcome to [GEOGRAPHIC_DATA]" at bounding box center [456, 198] width 913 height 26
click at [109, 395] on button "Search" at bounding box center [76, 395] width 127 height 43
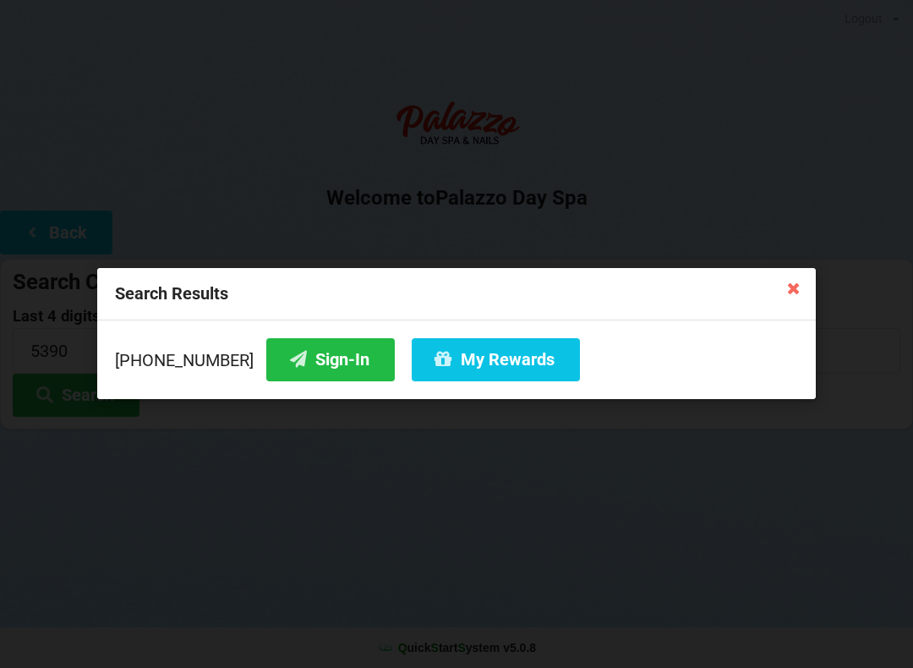
click at [300, 364] on button "Sign-In" at bounding box center [330, 359] width 129 height 43
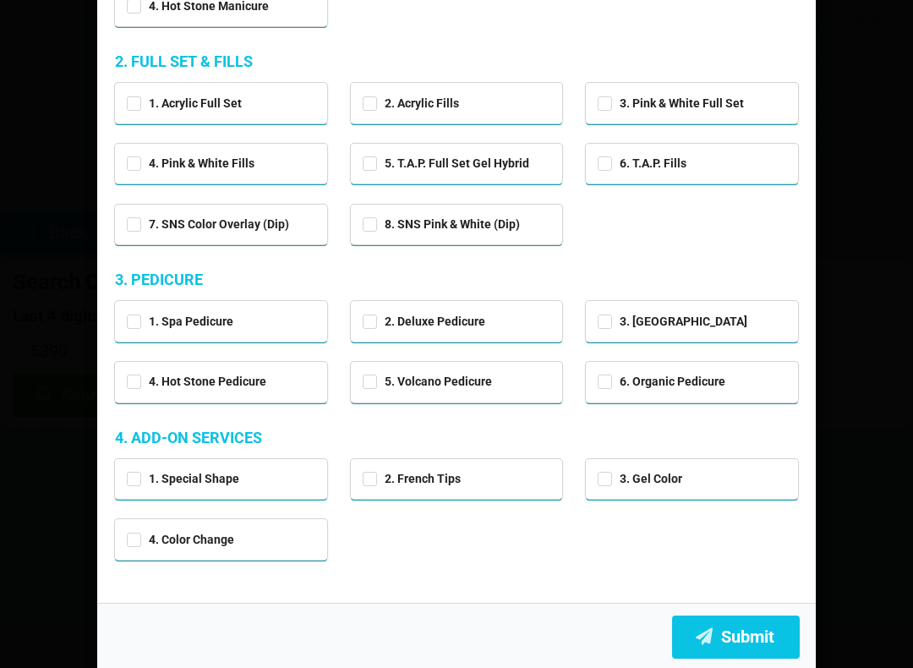
click at [368, 305] on div "2. Deluxe Pedicure" at bounding box center [457, 321] width 212 height 40
checkbox input "true"
click at [732, 632] on button "Submit" at bounding box center [736, 637] width 128 height 43
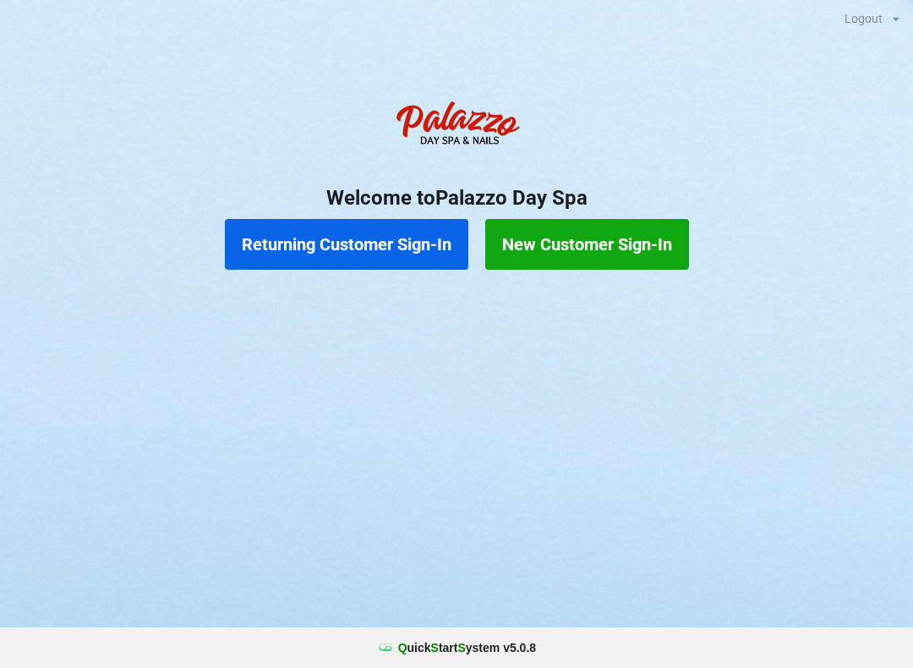
click at [292, 244] on button "Returning Customer Sign-In" at bounding box center [347, 244] width 244 height 51
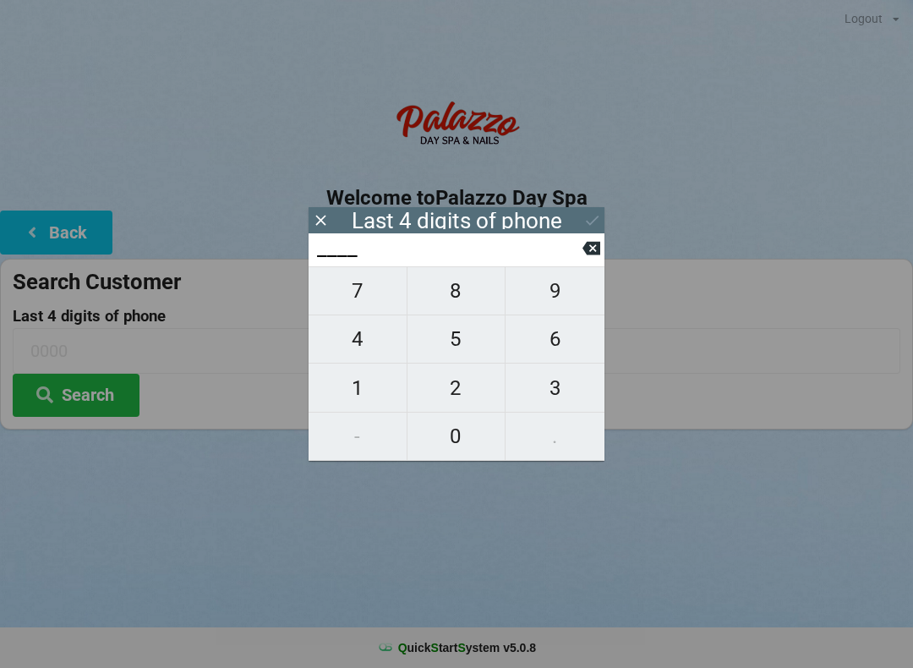
click at [466, 302] on span "8" at bounding box center [457, 291] width 98 height 36
type input "8___"
click at [558, 395] on span "3" at bounding box center [555, 388] width 99 height 36
type input "83__"
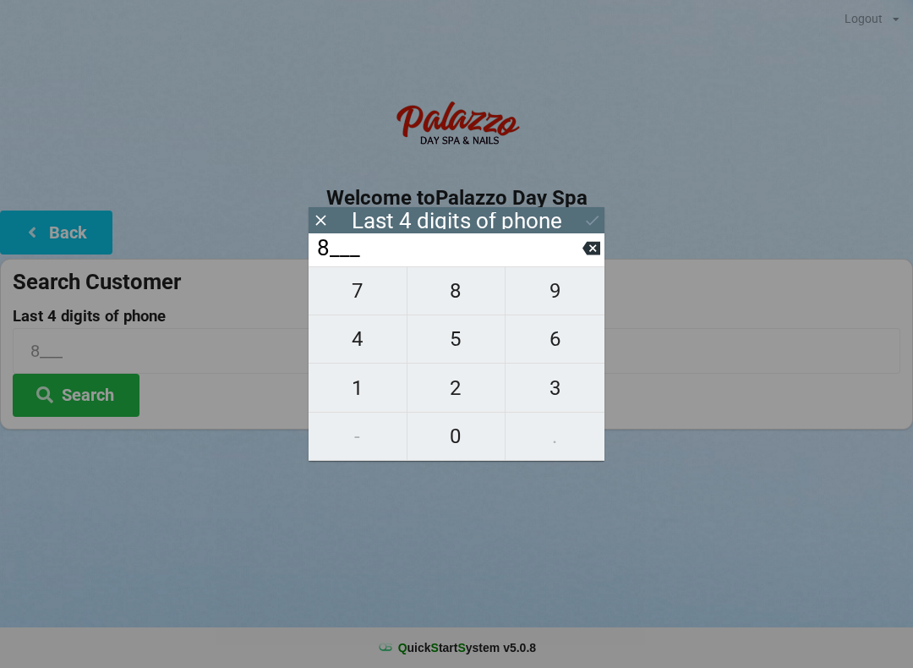
type input "83__"
click at [565, 337] on span "6" at bounding box center [555, 339] width 99 height 36
type input "836_"
click at [566, 343] on span "6" at bounding box center [555, 339] width 99 height 36
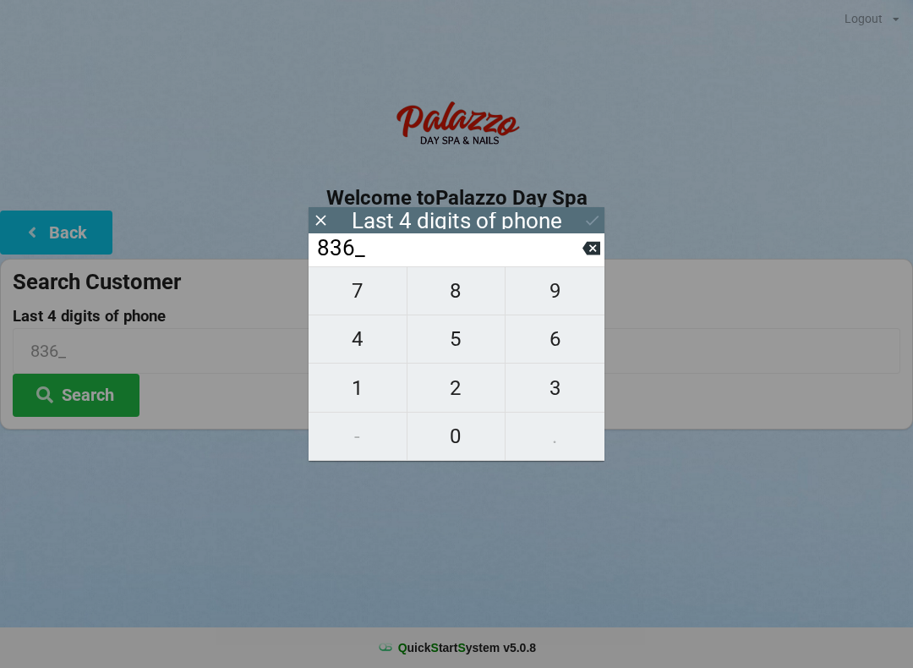
type input "8366"
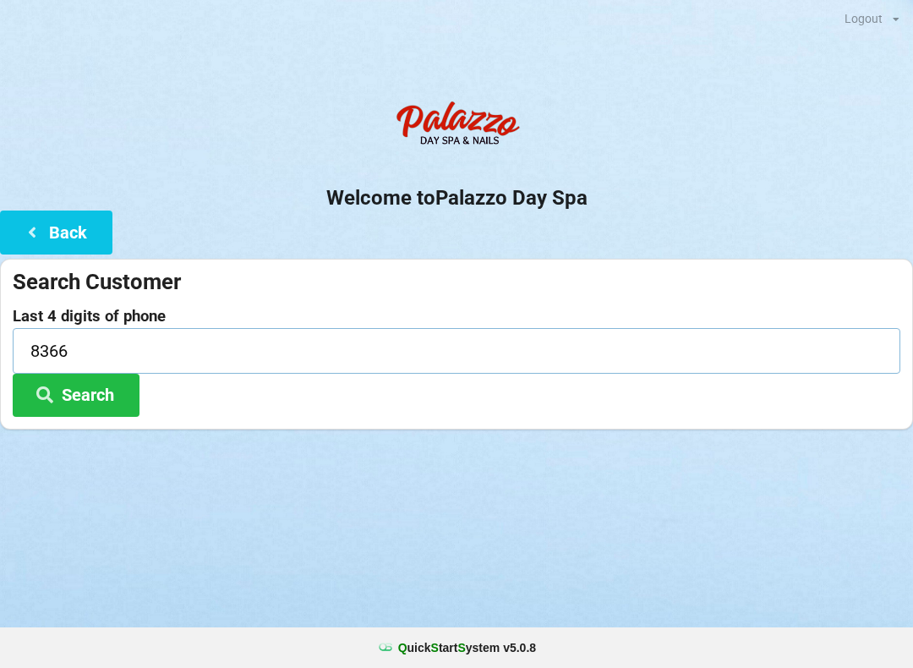
click at [815, 331] on input "8366" at bounding box center [457, 350] width 888 height 45
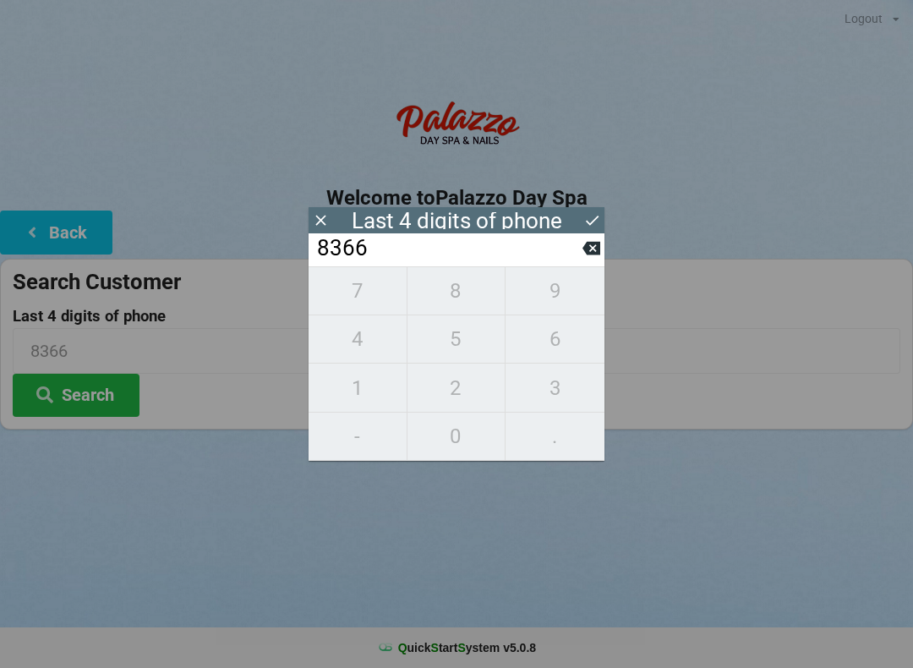
click at [372, 352] on div "7 8 9 4 5 6 1 2 3 - 0 ." at bounding box center [457, 363] width 296 height 195
click at [587, 253] on icon at bounding box center [592, 249] width 18 height 14
click at [589, 257] on icon at bounding box center [592, 248] width 18 height 18
click at [586, 255] on icon at bounding box center [592, 249] width 18 height 14
click at [581, 260] on input "8___" at bounding box center [448, 248] width 267 height 27
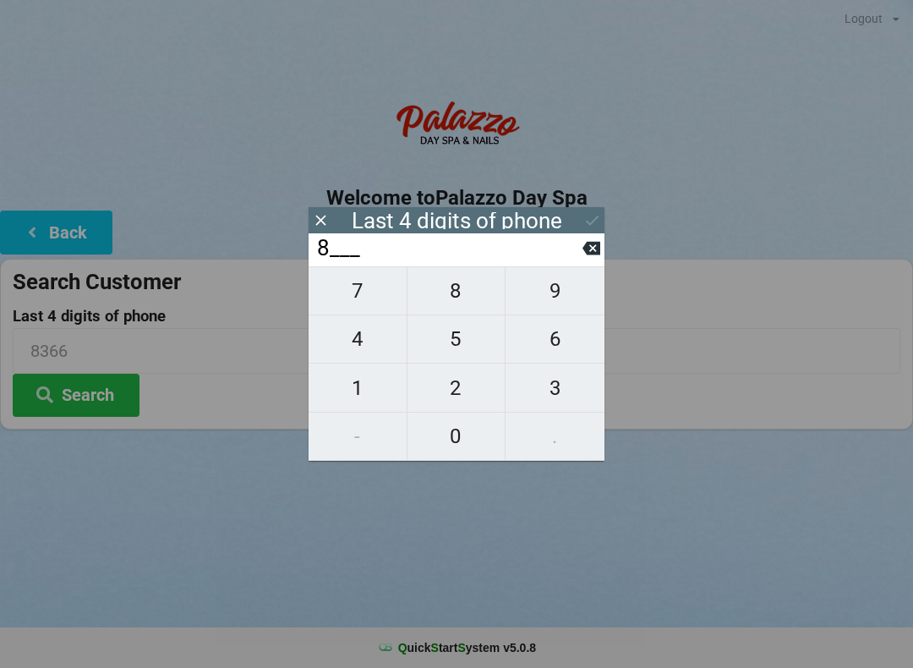
click at [587, 255] on icon at bounding box center [592, 249] width 18 height 14
type input "____"
click at [596, 252] on icon at bounding box center [592, 249] width 18 height 14
click at [563, 341] on span "6" at bounding box center [555, 339] width 99 height 36
type input "6___"
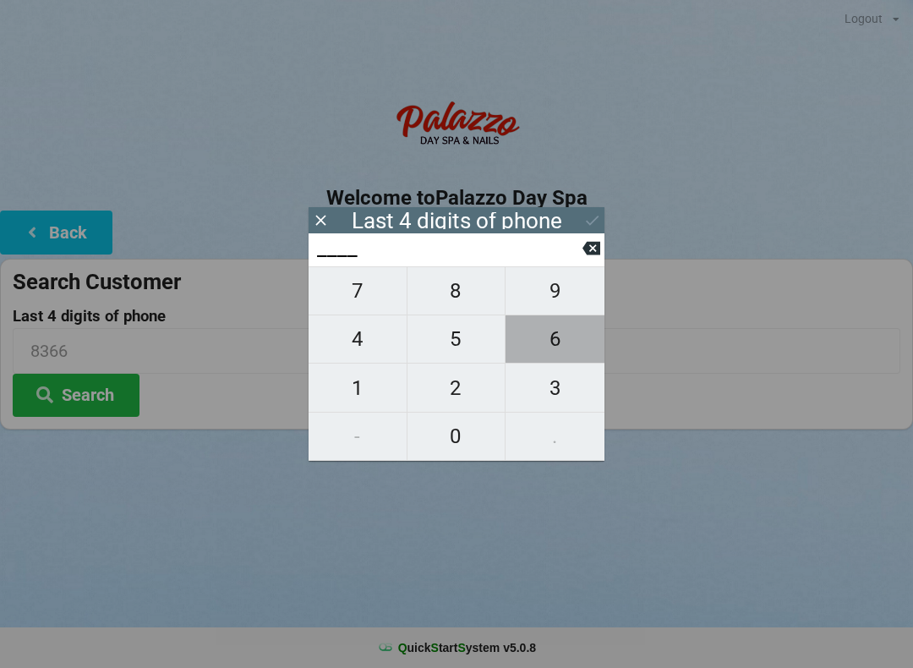
type input "6___"
click at [453, 441] on span "0" at bounding box center [457, 437] width 98 height 36
type input "60__"
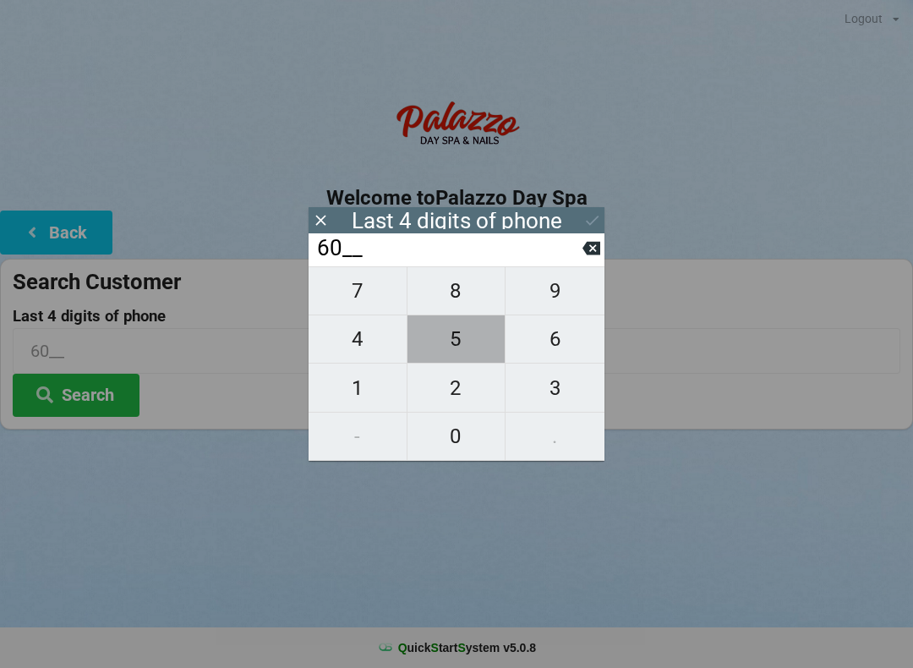
click at [451, 344] on span "5" at bounding box center [457, 339] width 98 height 36
type input "605_"
click at [454, 396] on span "2" at bounding box center [457, 388] width 98 height 36
type input "6052"
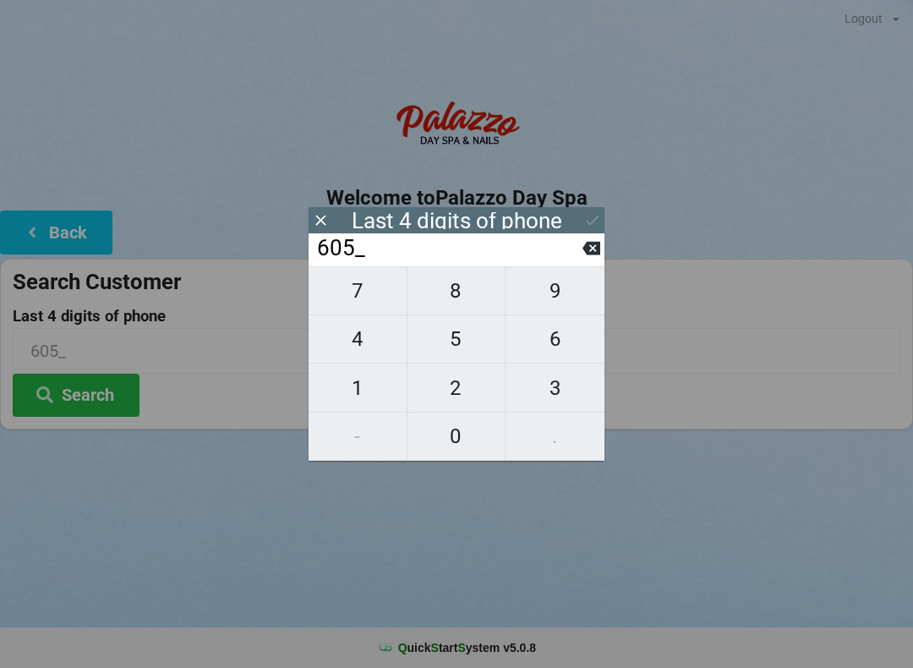
type input "6052"
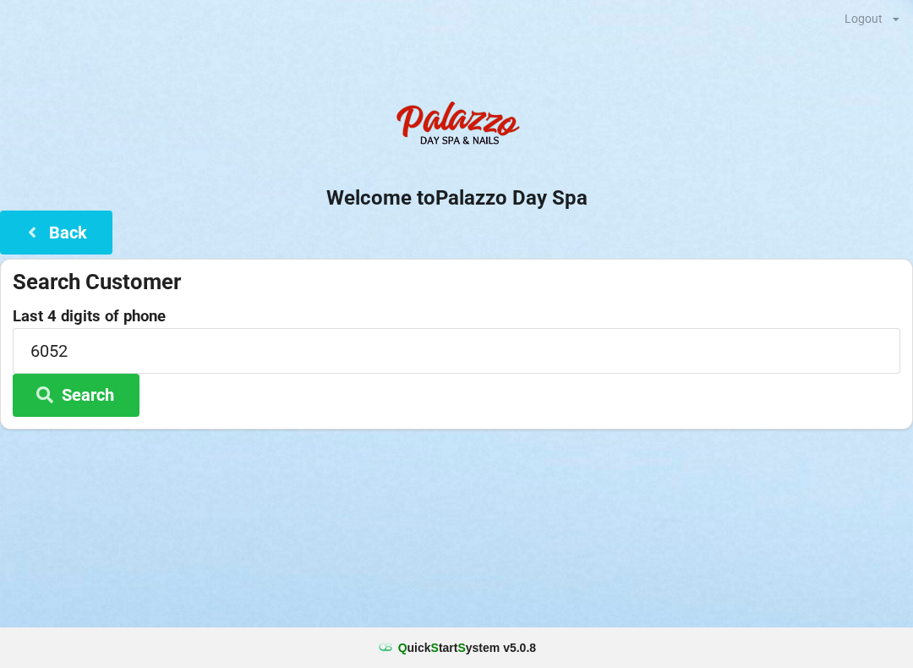
click at [79, 384] on button "Search" at bounding box center [76, 395] width 127 height 43
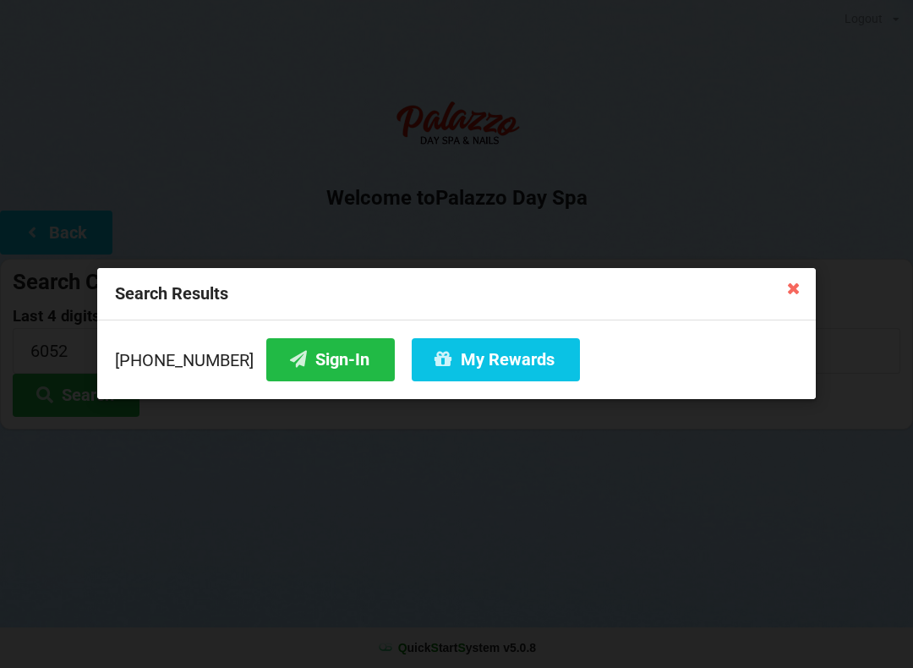
click at [502, 365] on button "My Rewards" at bounding box center [496, 359] width 168 height 43
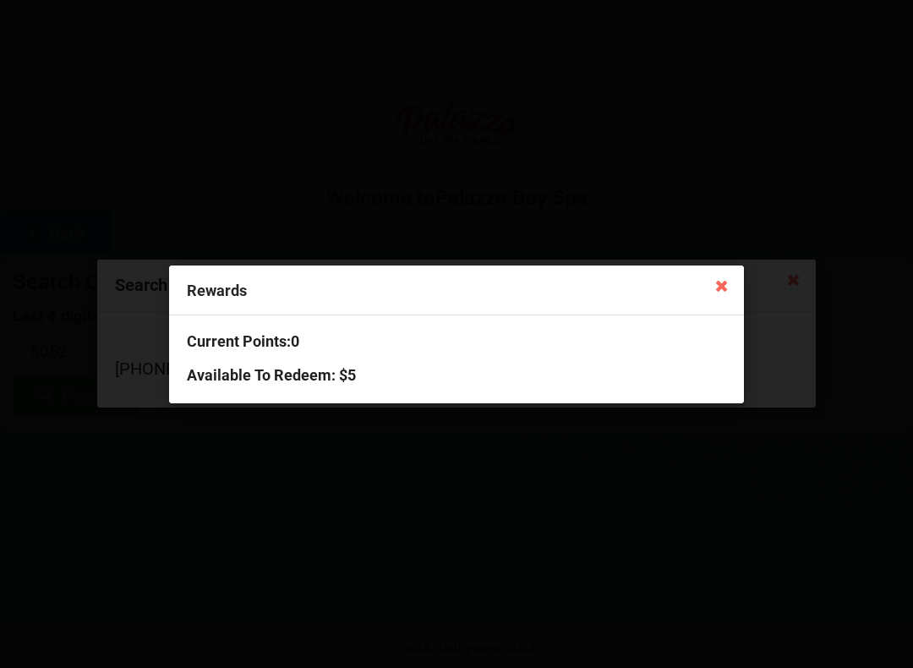
click at [715, 293] on icon at bounding box center [722, 284] width 27 height 27
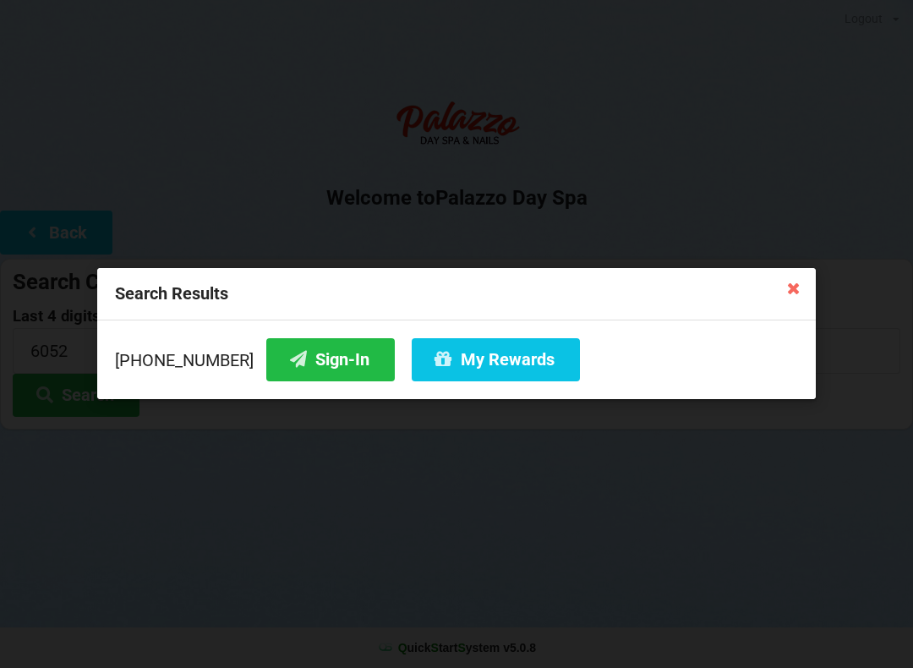
click at [804, 300] on icon at bounding box center [794, 287] width 27 height 27
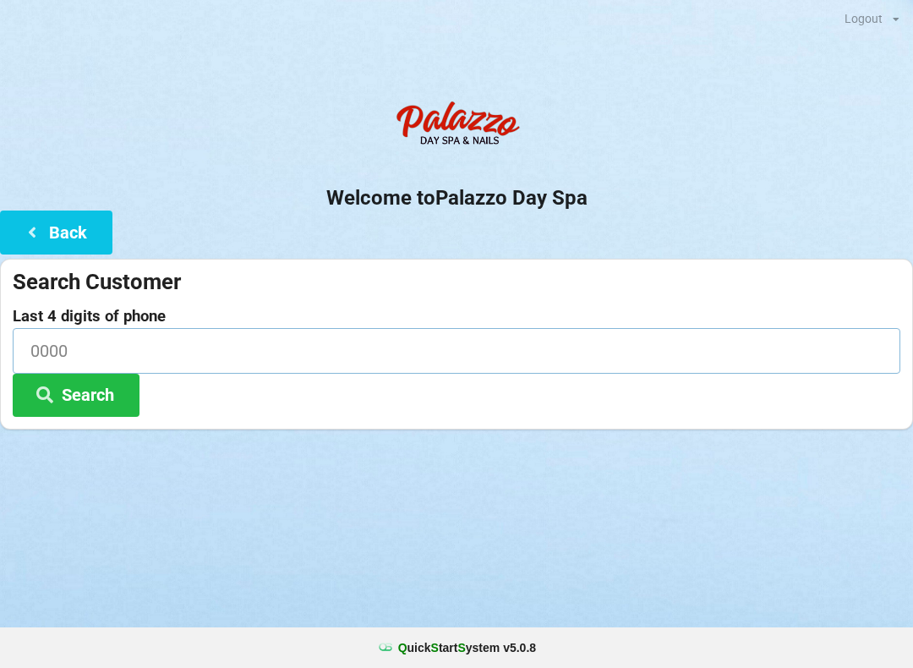
click at [217, 345] on input at bounding box center [457, 350] width 888 height 45
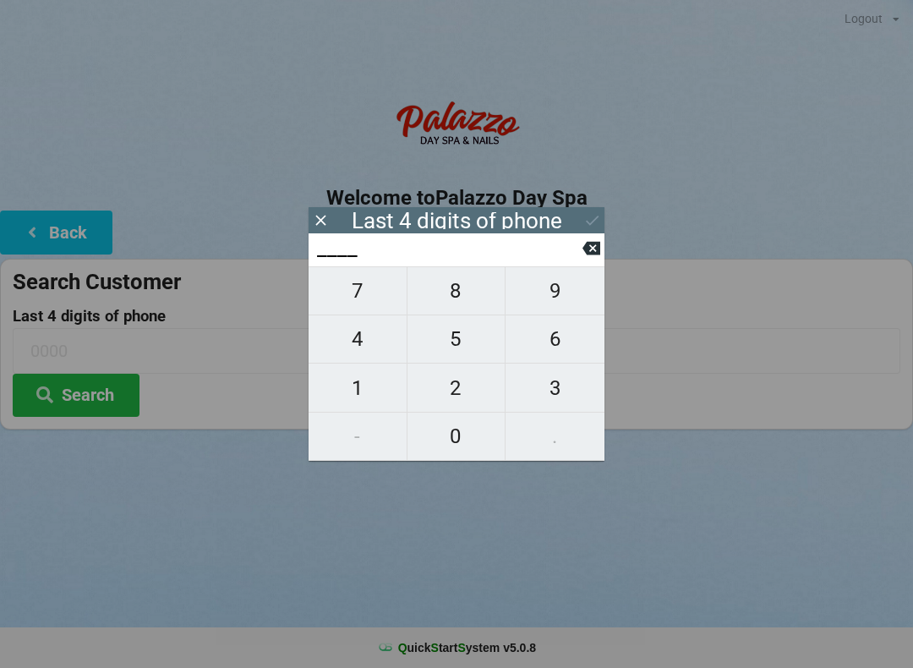
click at [469, 347] on span "5" at bounding box center [457, 339] width 98 height 36
type input "5___"
click at [370, 387] on span "1" at bounding box center [358, 388] width 98 height 36
type input "51__"
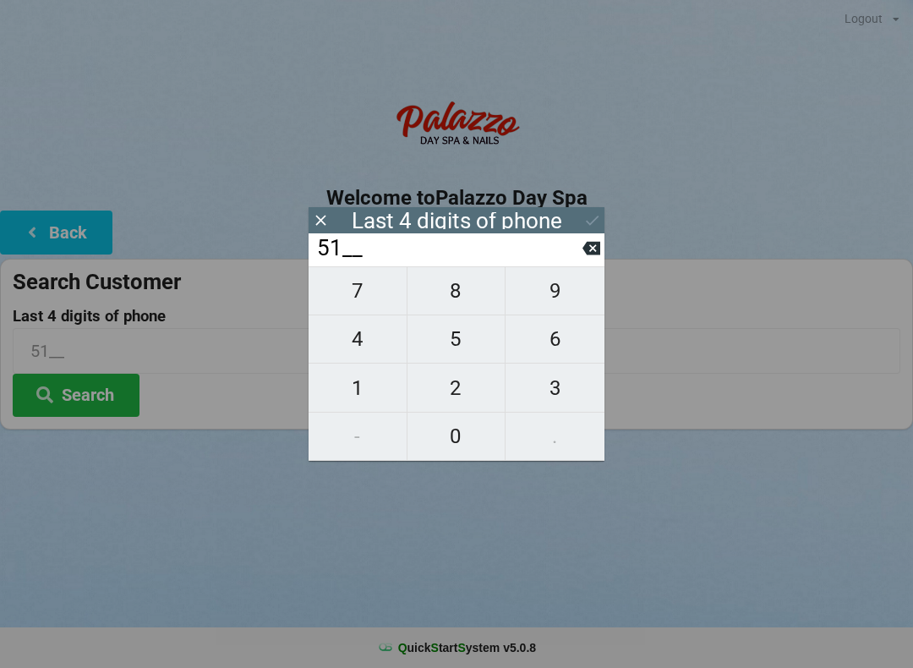
click at [573, 259] on input "51__" at bounding box center [448, 248] width 267 height 27
click at [590, 260] on button at bounding box center [592, 248] width 18 height 23
type input "5___"
click at [378, 346] on span "4" at bounding box center [358, 339] width 98 height 36
type input "54__"
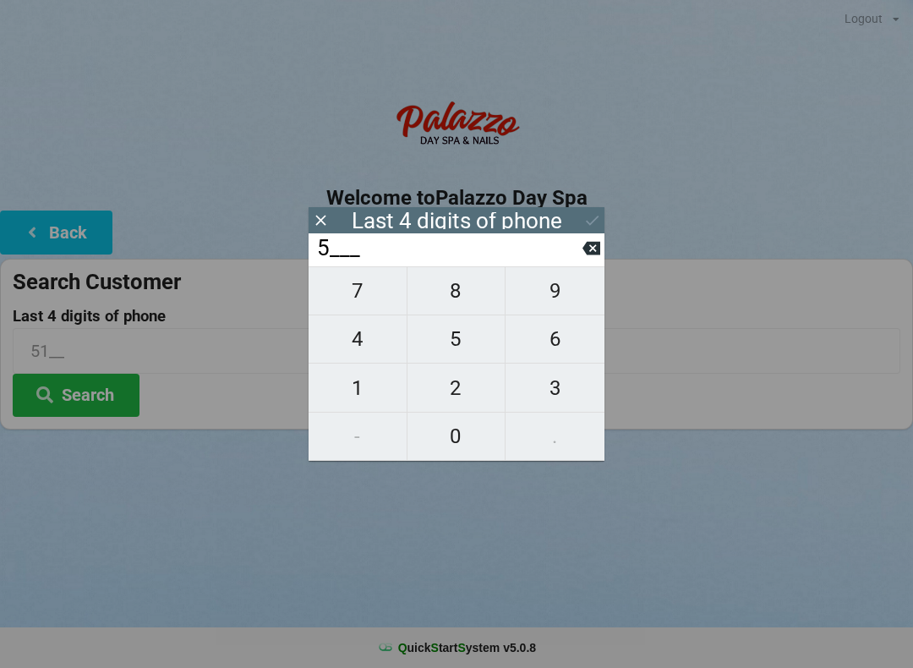
type input "54__"
click at [361, 389] on span "1" at bounding box center [358, 388] width 98 height 36
type input "541_"
click at [385, 301] on span "7" at bounding box center [358, 291] width 98 height 36
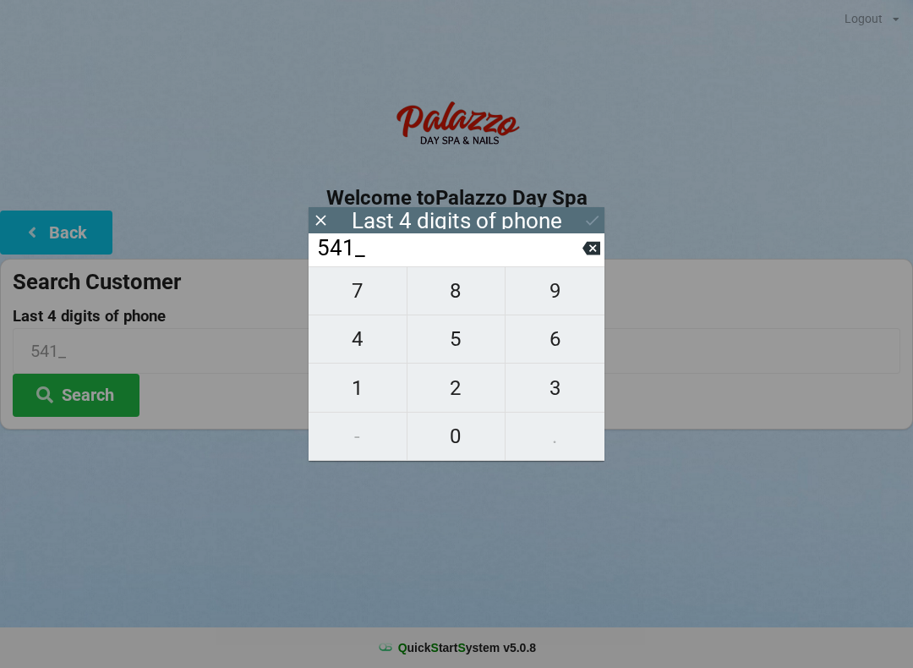
type input "5417"
click at [589, 223] on icon at bounding box center [592, 221] width 13 height 10
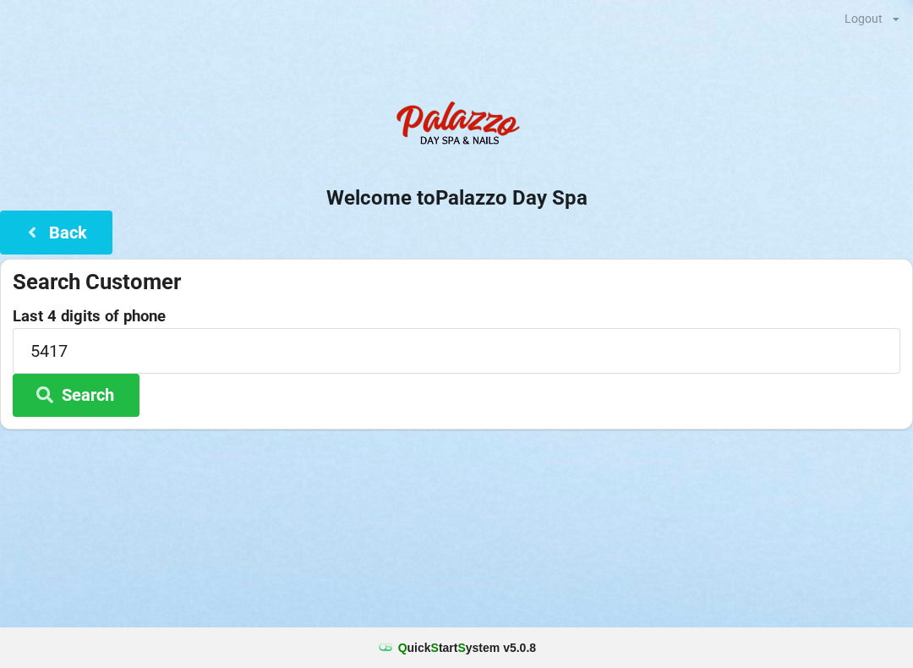
click at [102, 395] on button "Search" at bounding box center [76, 395] width 127 height 43
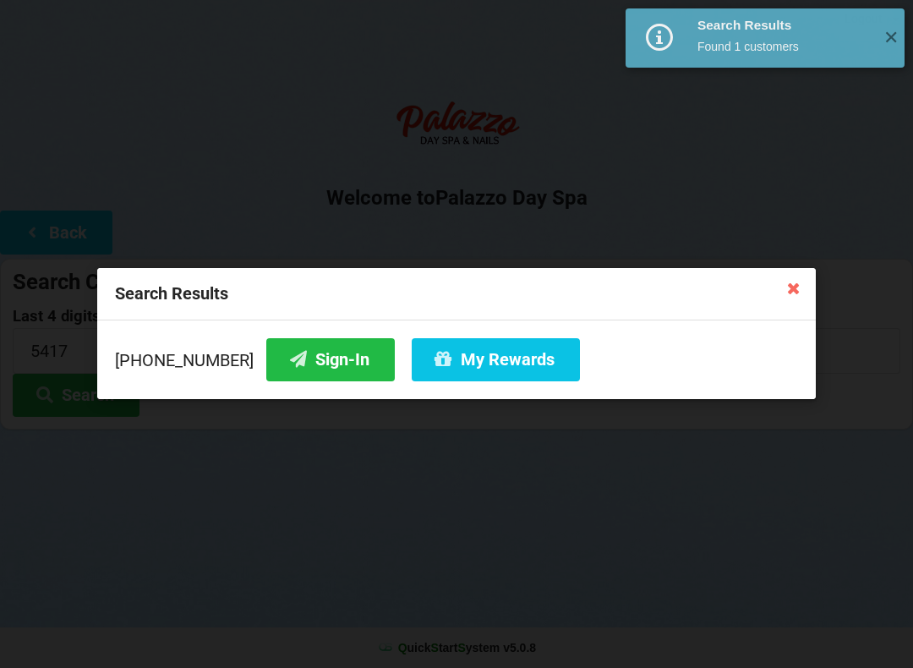
click at [312, 362] on button "Sign-In" at bounding box center [330, 359] width 129 height 43
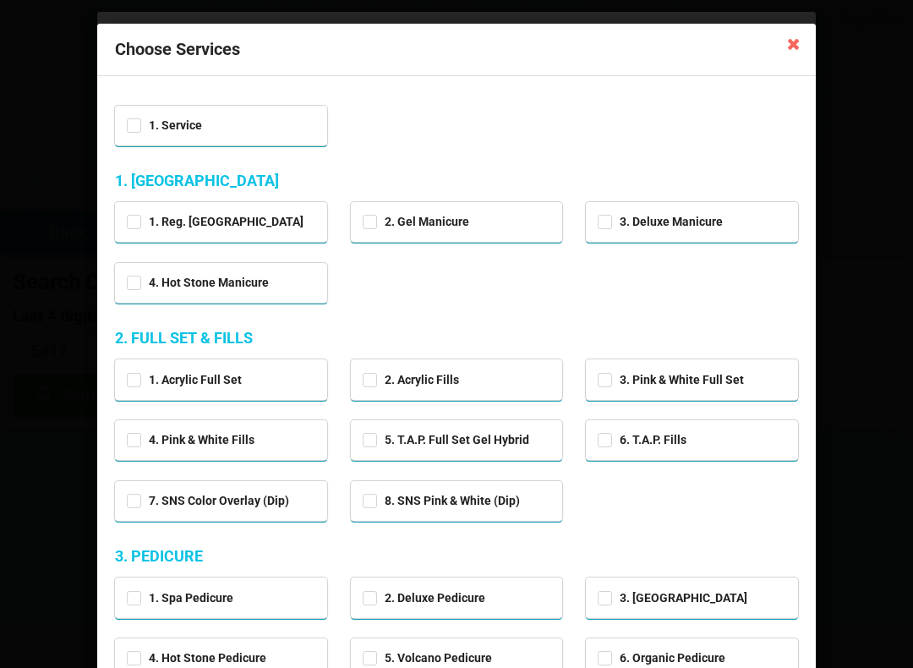
click at [529, 308] on div "1. Reg. Manicure 2. Gel Manicure 3. Deluxe Manicure 4. Hot Stone Manicure" at bounding box center [456, 253] width 707 height 122
click at [798, 47] on icon at bounding box center [794, 43] width 27 height 27
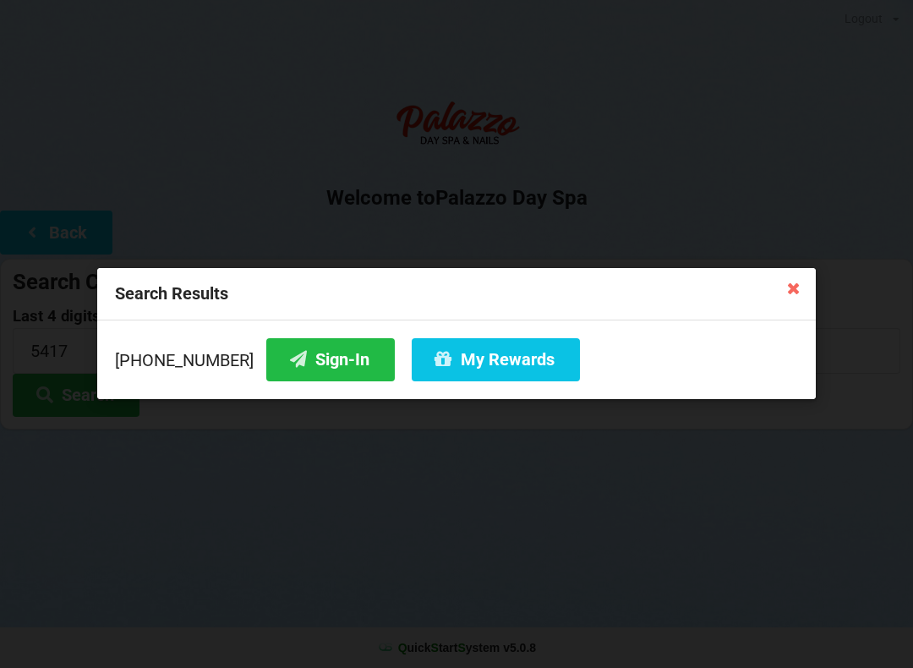
click at [300, 366] on button "Sign-In" at bounding box center [330, 359] width 129 height 43
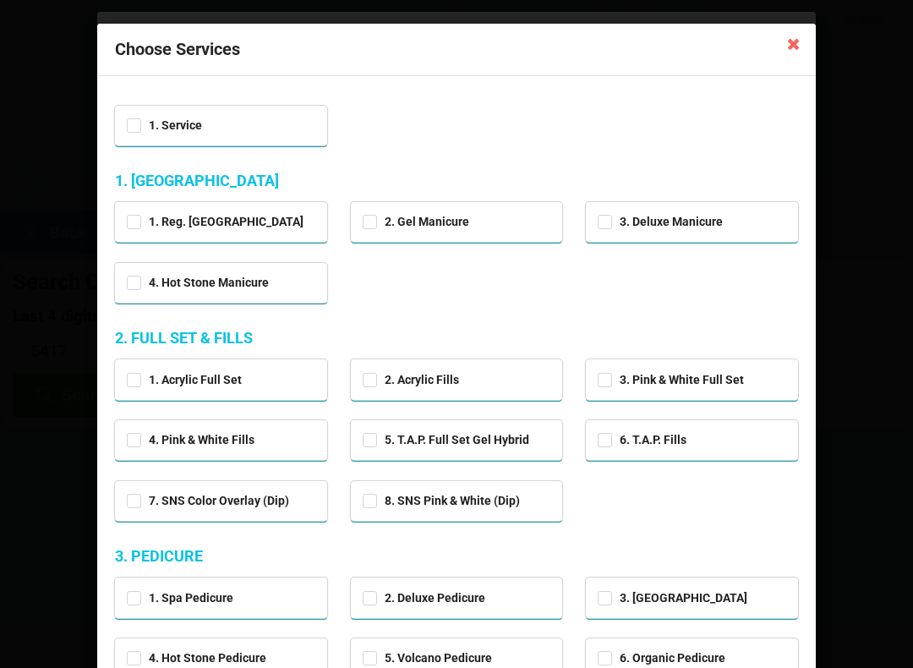
click at [774, 53] on div "Choose Services" at bounding box center [456, 50] width 719 height 52
click at [795, 54] on icon at bounding box center [794, 43] width 27 height 27
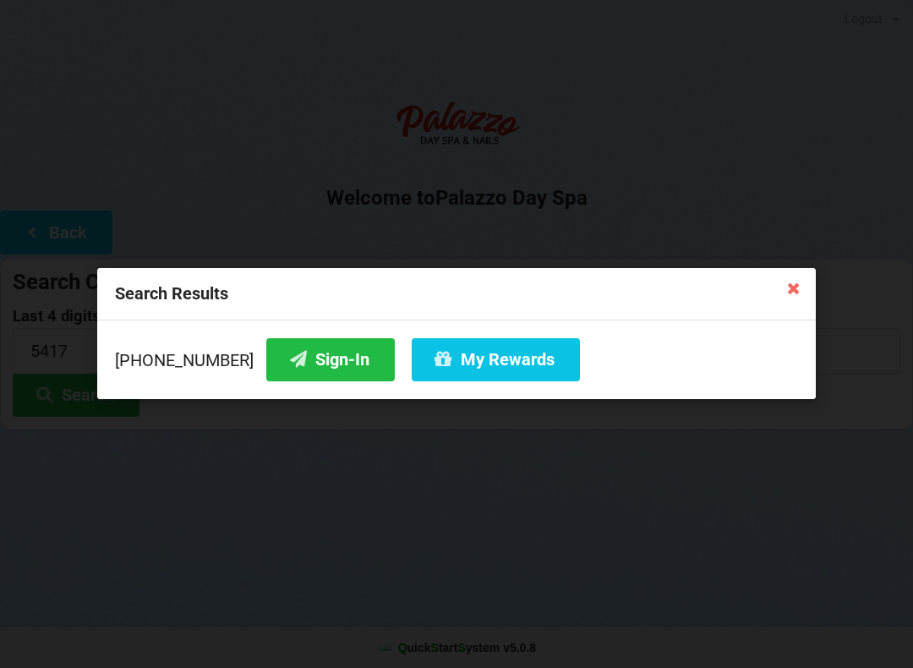
click at [297, 370] on button "Sign-In" at bounding box center [330, 359] width 129 height 43
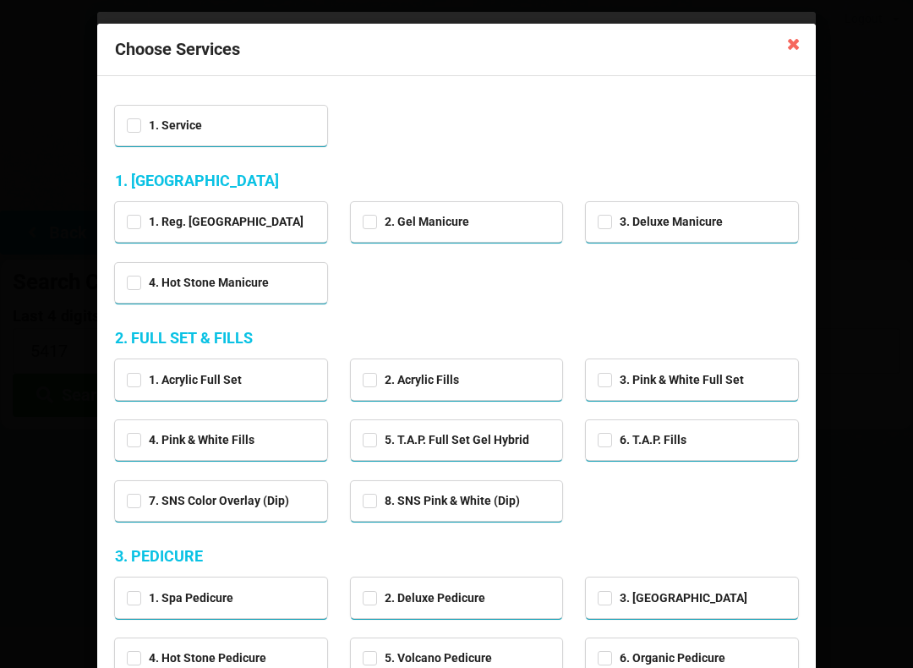
click at [791, 40] on icon at bounding box center [794, 43] width 27 height 27
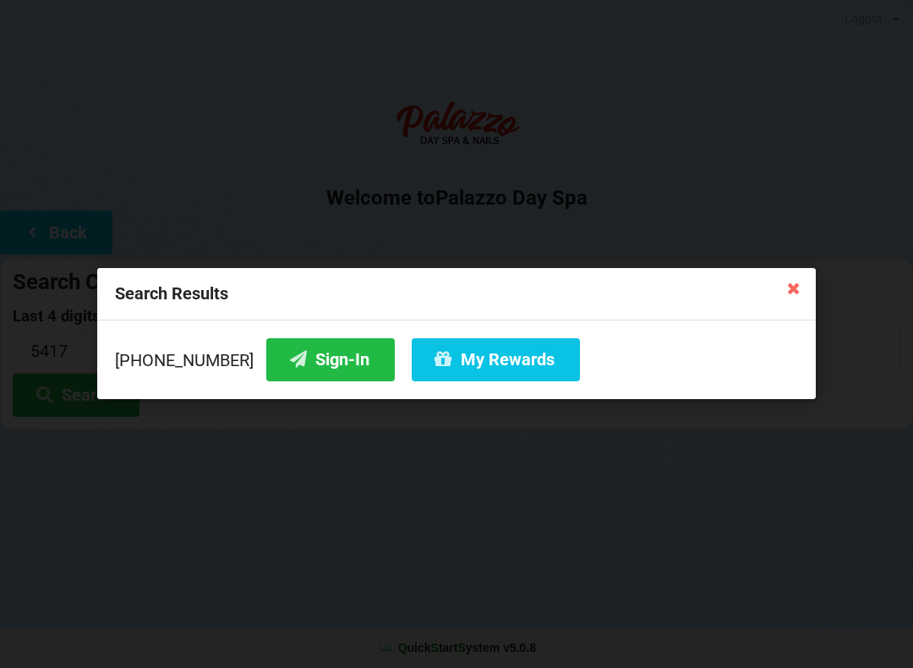
click at [782, 299] on icon at bounding box center [794, 287] width 27 height 27
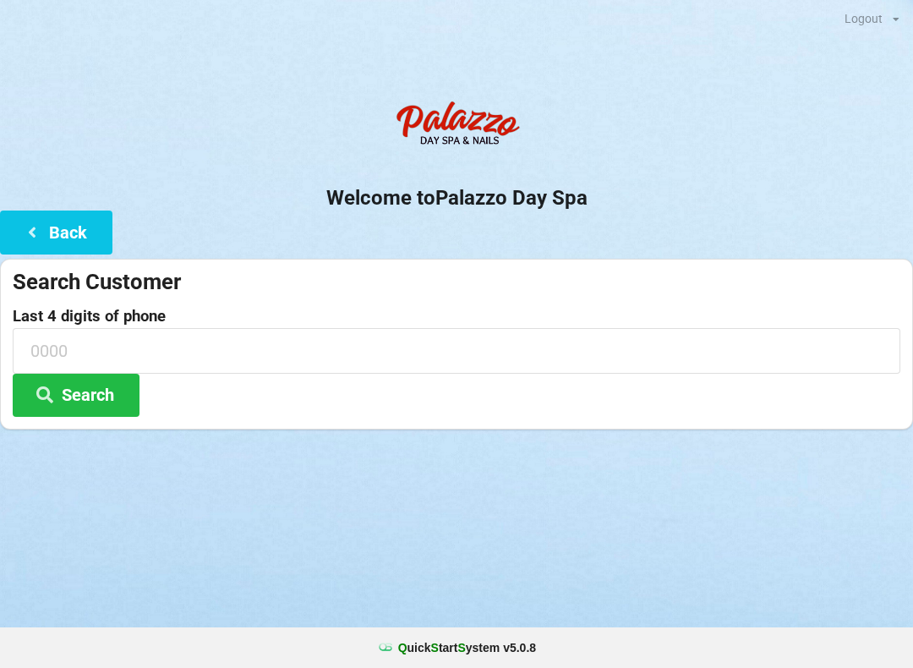
click at [28, 239] on icon at bounding box center [32, 231] width 20 height 14
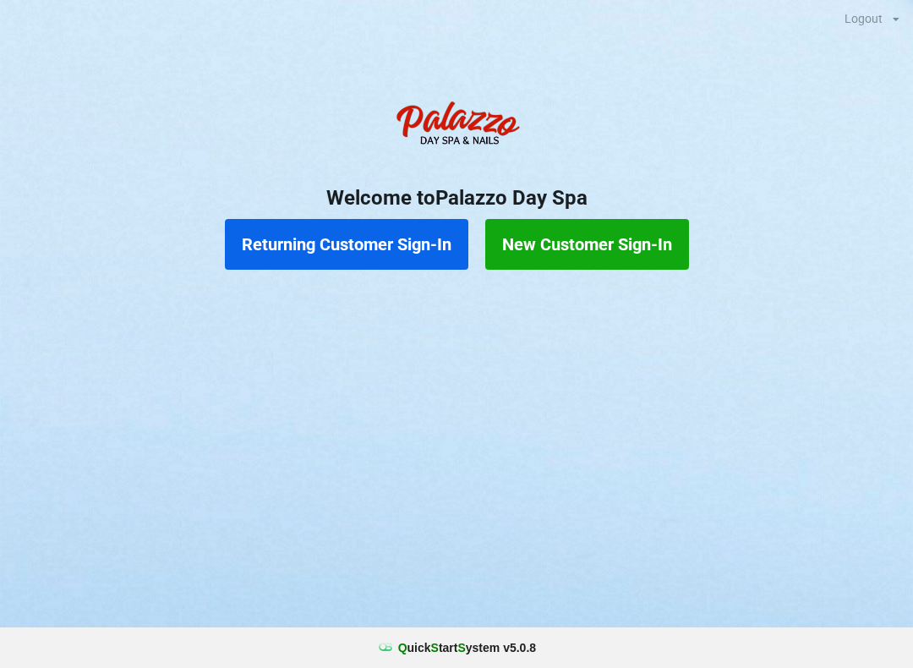
click at [318, 265] on button "Returning Customer Sign-In" at bounding box center [347, 244] width 244 height 51
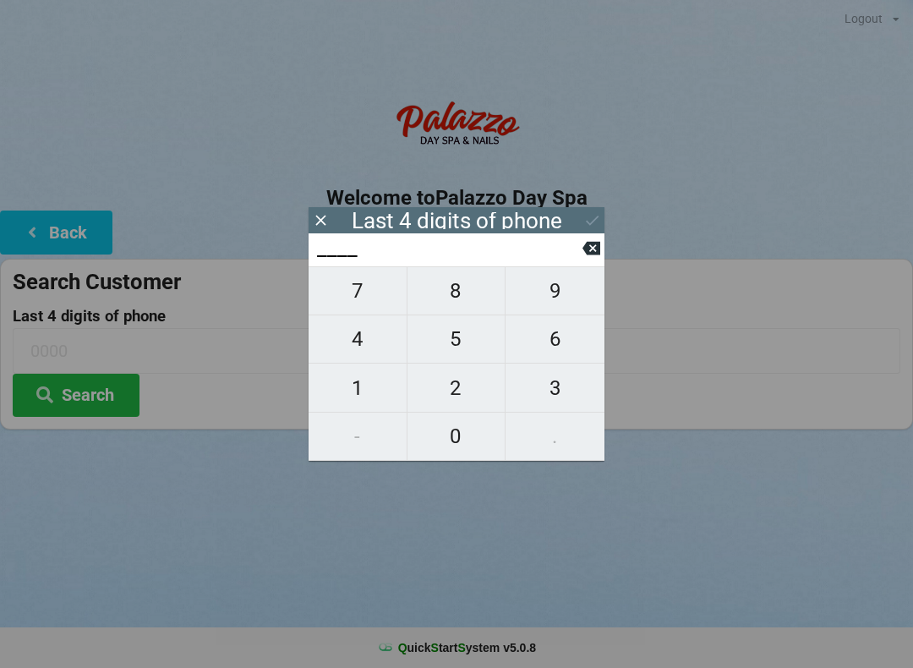
click at [464, 349] on span "5" at bounding box center [457, 339] width 98 height 36
type input "5___"
click at [380, 343] on span "4" at bounding box center [358, 339] width 98 height 36
type input "54__"
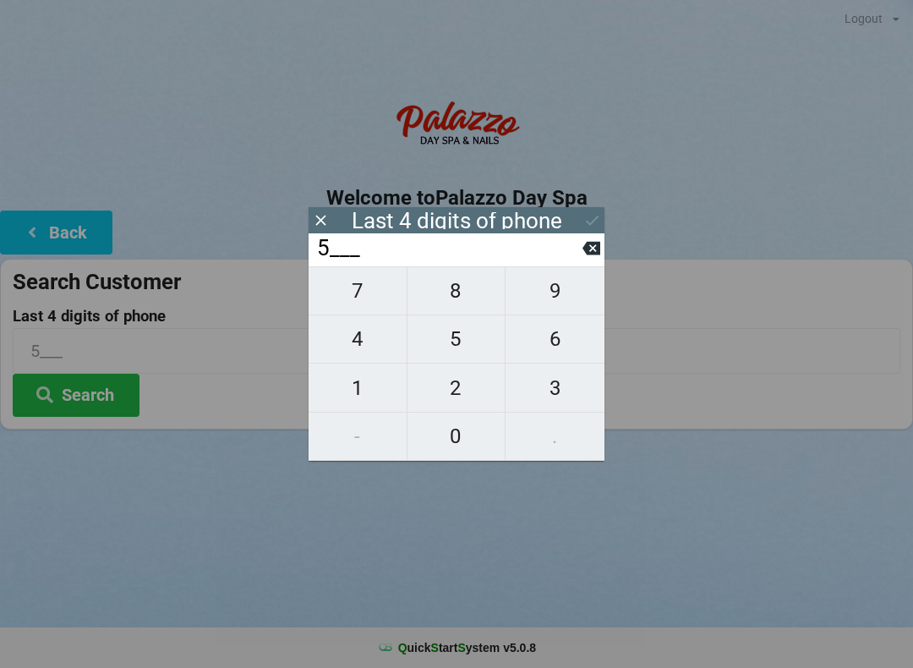
type input "54__"
click at [360, 394] on span "1" at bounding box center [358, 388] width 98 height 36
type input "541_"
click at [367, 309] on span "7" at bounding box center [358, 291] width 98 height 36
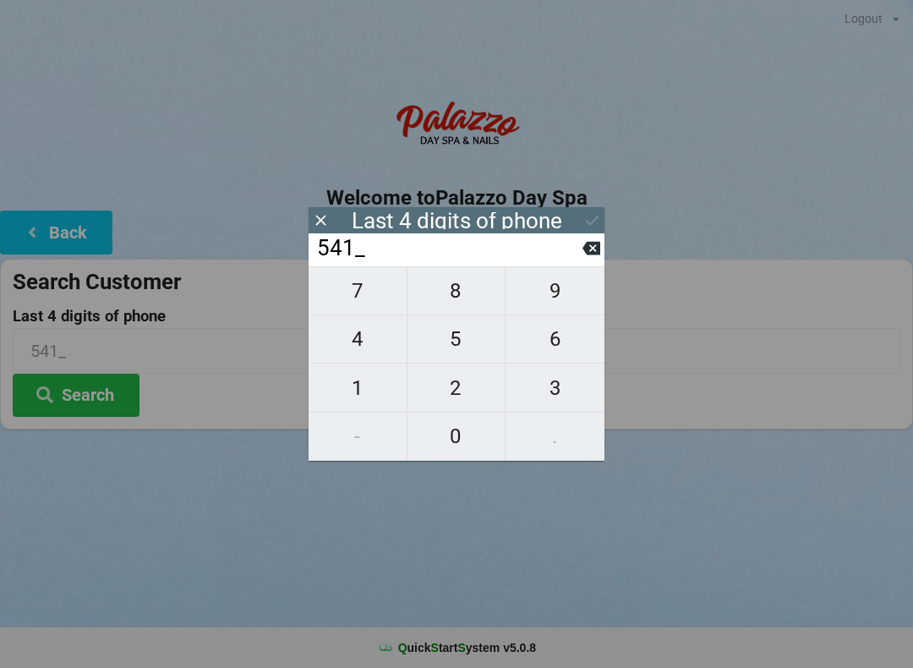
type input "5417"
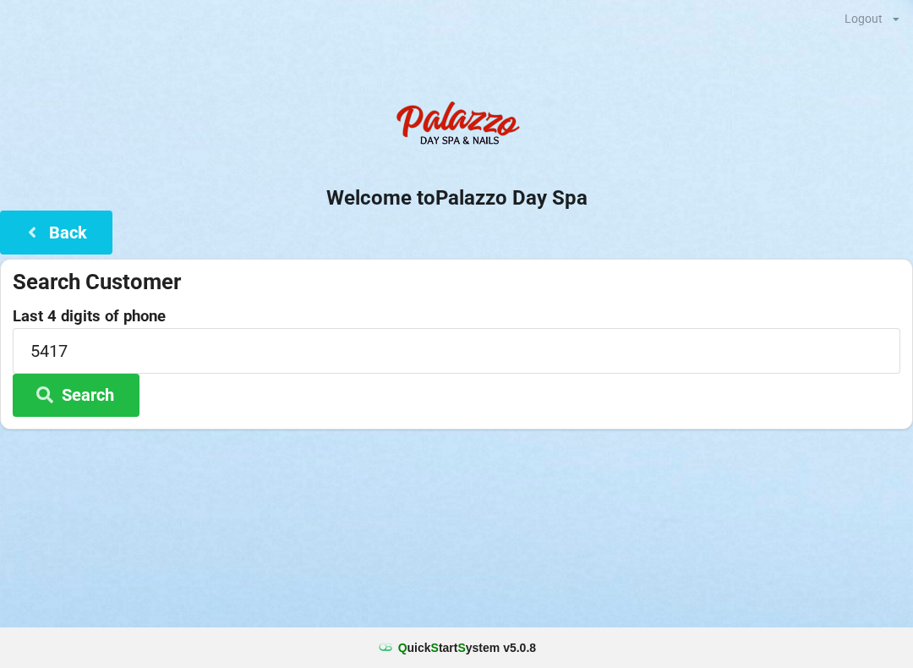
click at [609, 224] on div "Welcome to Palazzo Day Spa Back Search Customer Last 4 digits of phone 5417 Sea…" at bounding box center [456, 260] width 913 height 337
click at [52, 387] on icon at bounding box center [45, 394] width 20 height 14
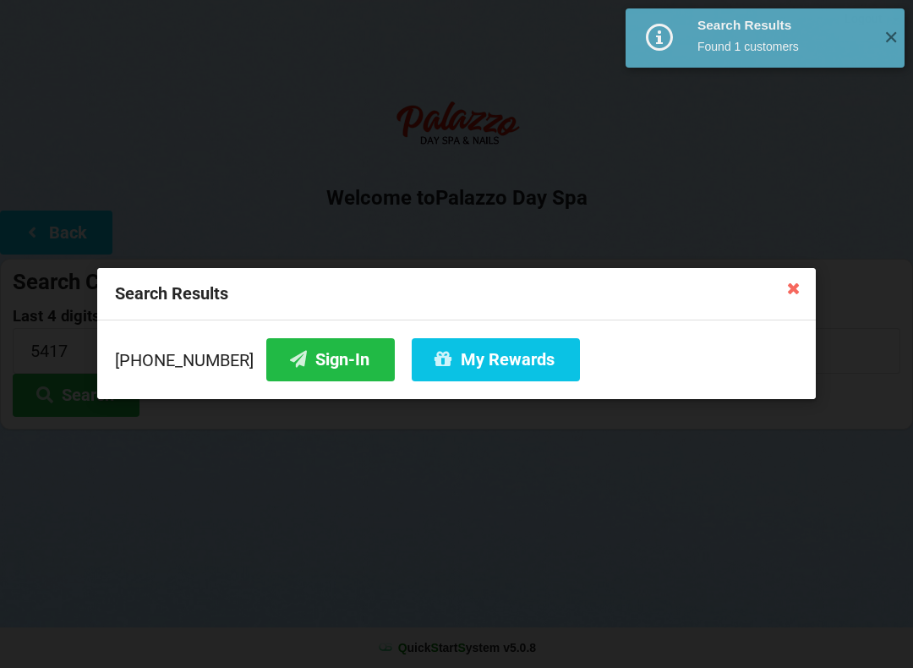
click at [288, 359] on icon at bounding box center [298, 359] width 20 height 14
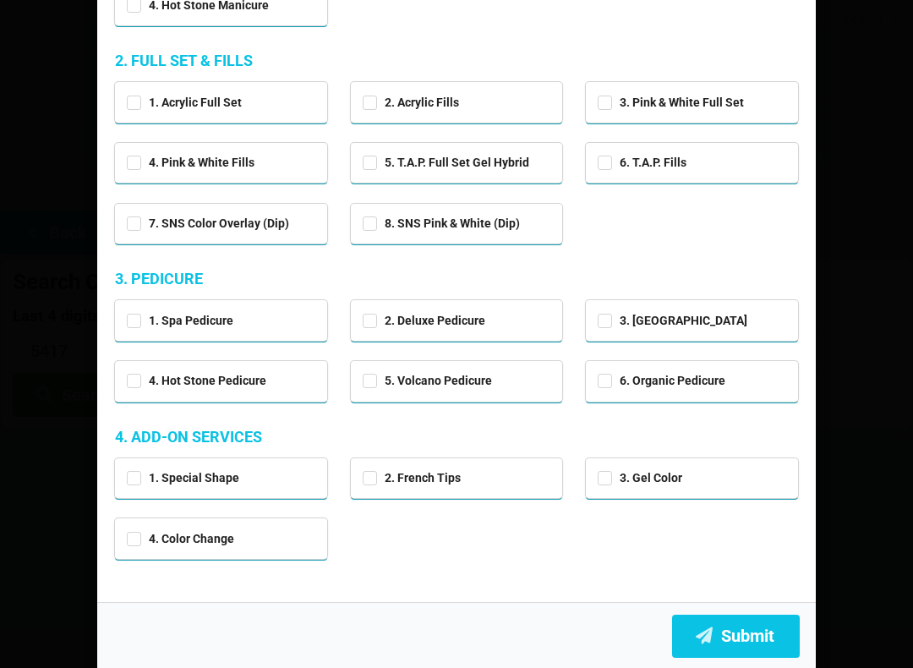
scroll to position [277, 0]
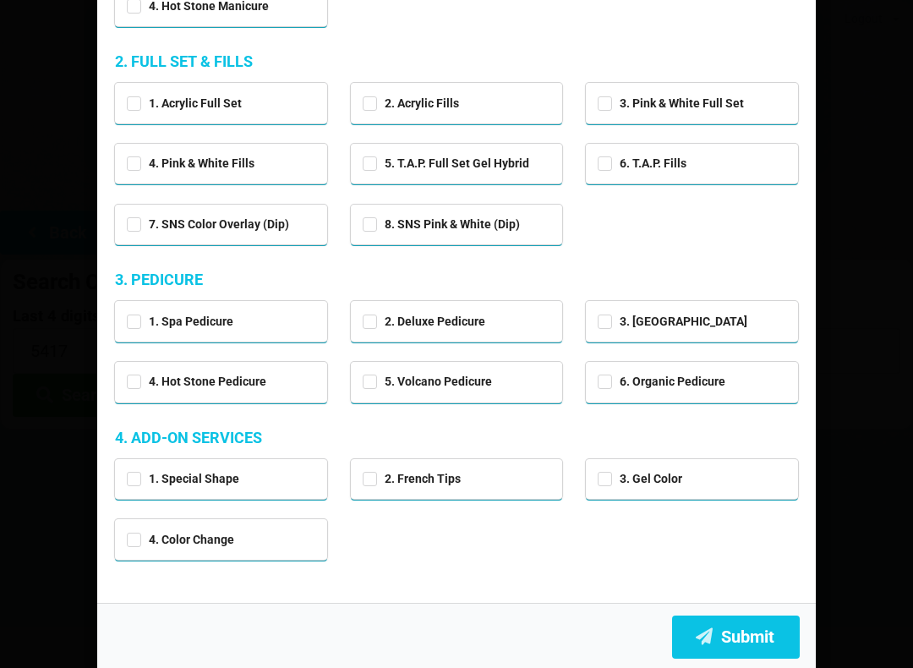
click at [757, 642] on button "Submit" at bounding box center [736, 637] width 128 height 43
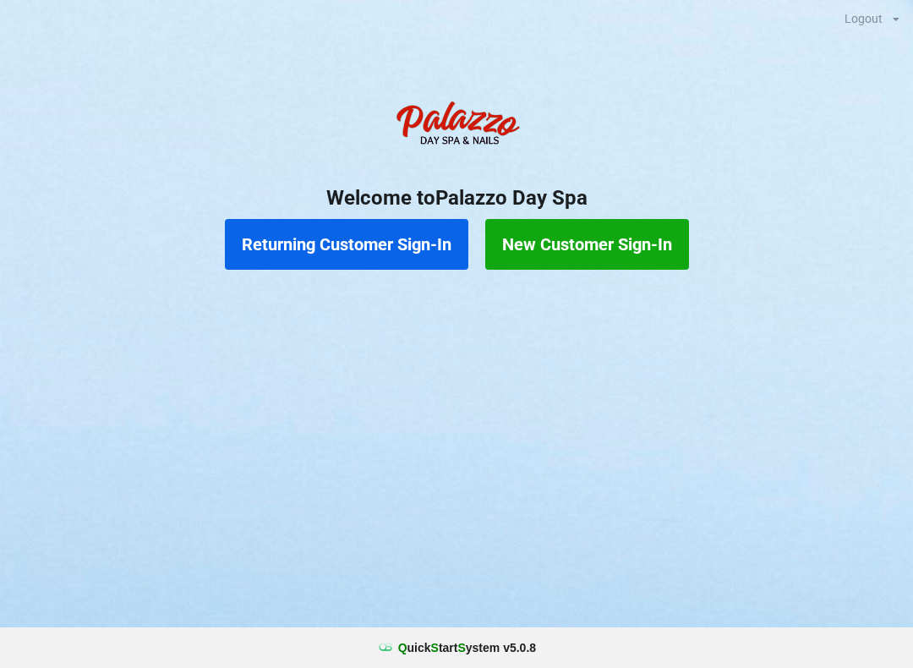
click at [331, 244] on button "Returning Customer Sign-In" at bounding box center [347, 244] width 244 height 51
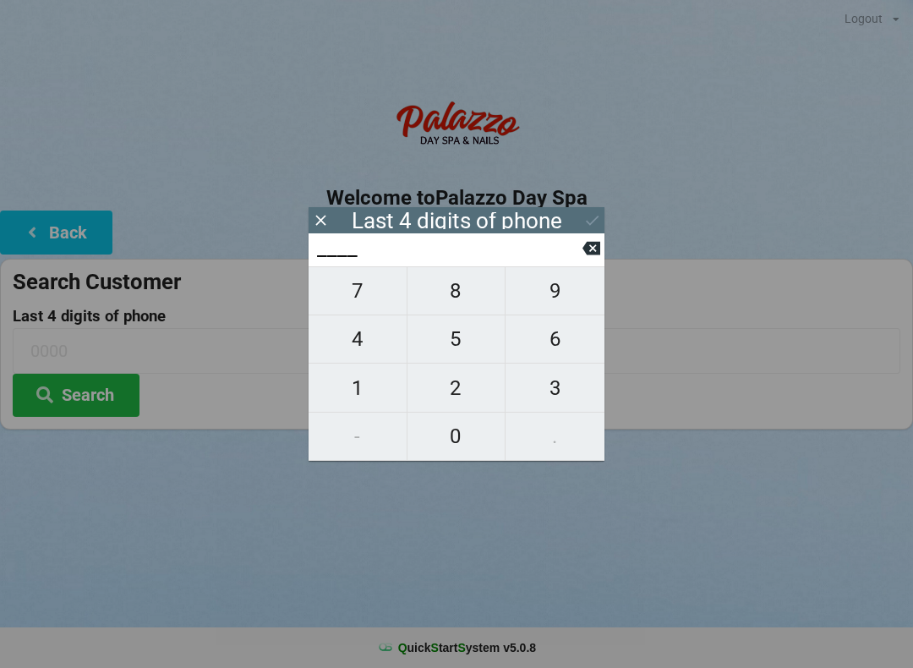
click at [353, 341] on span "4" at bounding box center [358, 339] width 98 height 36
type input "4___"
click at [353, 387] on span "1" at bounding box center [358, 388] width 98 height 36
type input "41__"
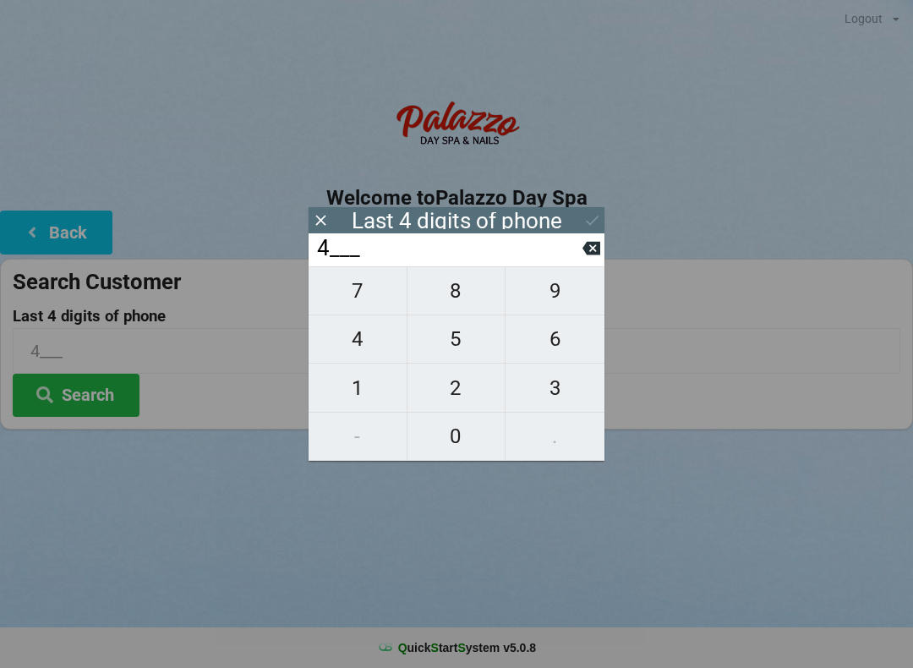
type input "41__"
click at [561, 340] on span "6" at bounding box center [555, 339] width 99 height 36
type input "416_"
click at [584, 252] on icon at bounding box center [592, 249] width 18 height 14
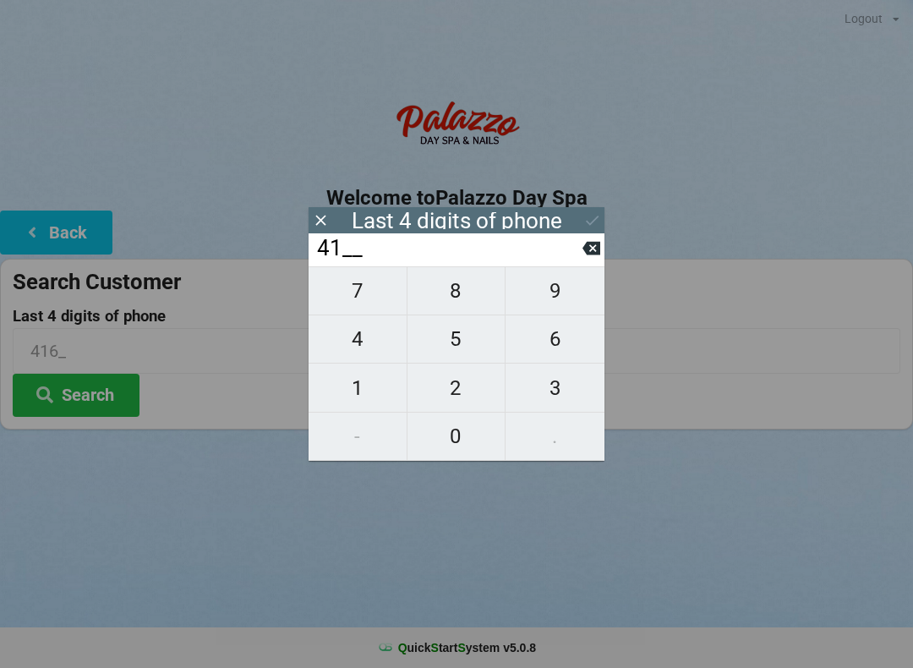
click at [464, 433] on span "0" at bounding box center [457, 437] width 98 height 36
type input "410_"
click at [558, 339] on span "6" at bounding box center [555, 339] width 99 height 36
type input "4106"
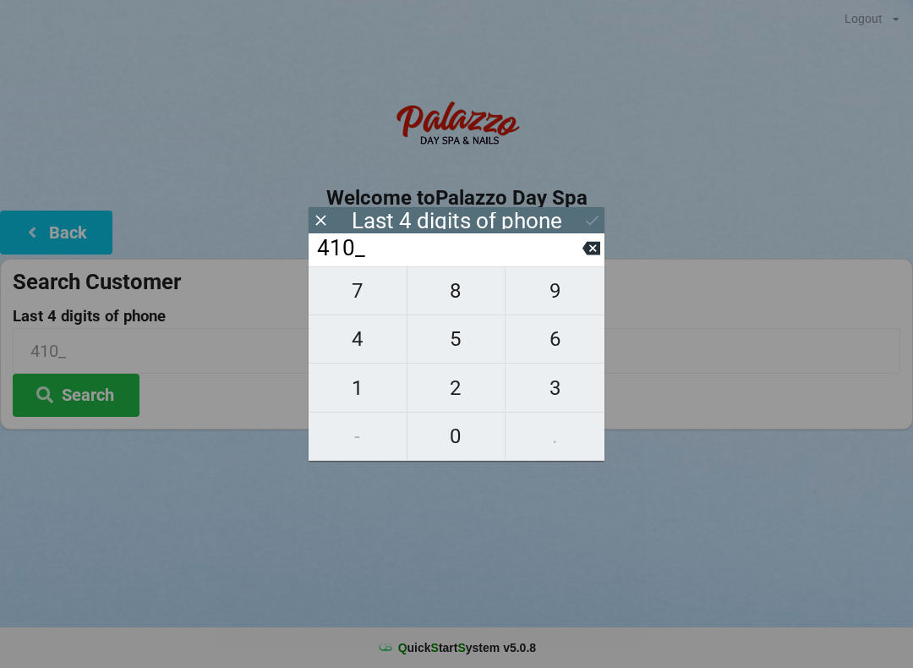
type input "4106"
click at [579, 256] on input "4106" at bounding box center [448, 248] width 267 height 27
click at [579, 250] on input "4106" at bounding box center [448, 248] width 267 height 27
click at [580, 249] on input "4106" at bounding box center [448, 248] width 267 height 27
click at [581, 258] on input "4106" at bounding box center [448, 248] width 267 height 27
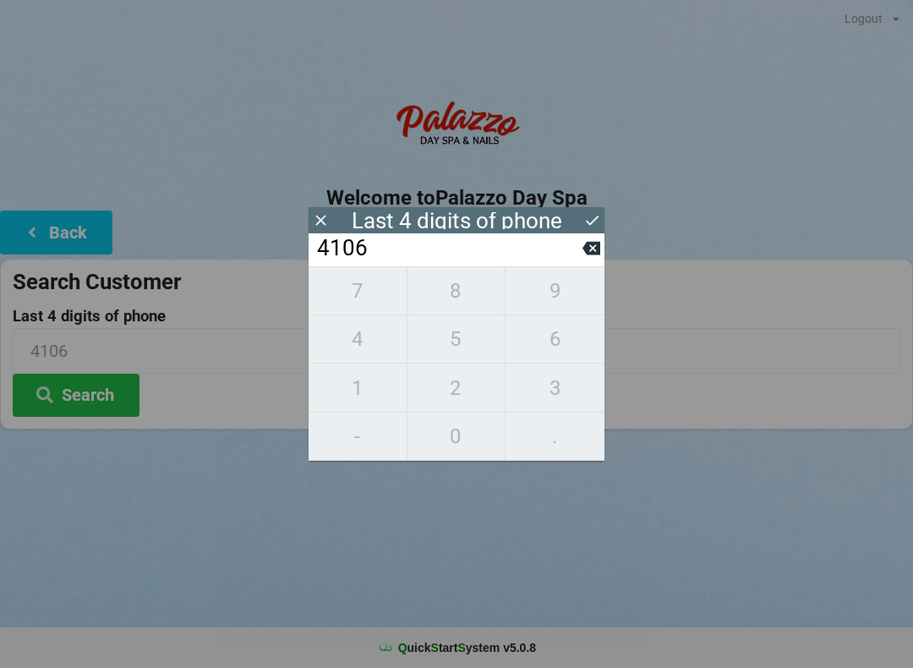
click at [585, 255] on icon at bounding box center [592, 249] width 18 height 14
click at [577, 257] on input "410_" at bounding box center [448, 248] width 267 height 27
click at [585, 255] on icon at bounding box center [592, 249] width 18 height 14
click at [573, 253] on input "41__" at bounding box center [448, 248] width 267 height 27
click at [576, 252] on input "41__" at bounding box center [448, 248] width 267 height 27
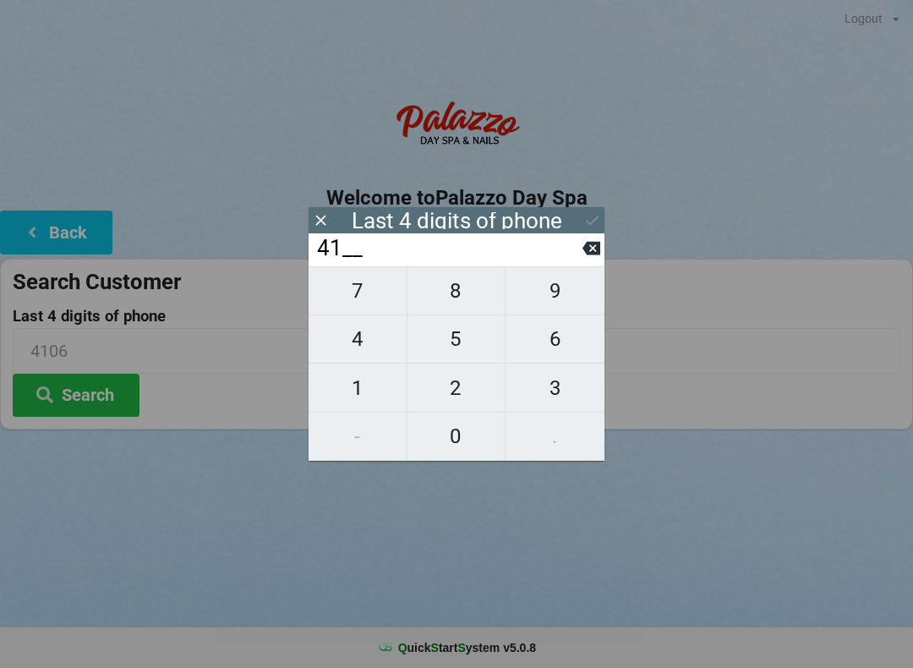
click at [579, 255] on input "41__" at bounding box center [448, 248] width 267 height 27
click at [588, 255] on icon at bounding box center [592, 249] width 18 height 14
click at [456, 433] on span "0" at bounding box center [457, 437] width 98 height 36
type input "40__"
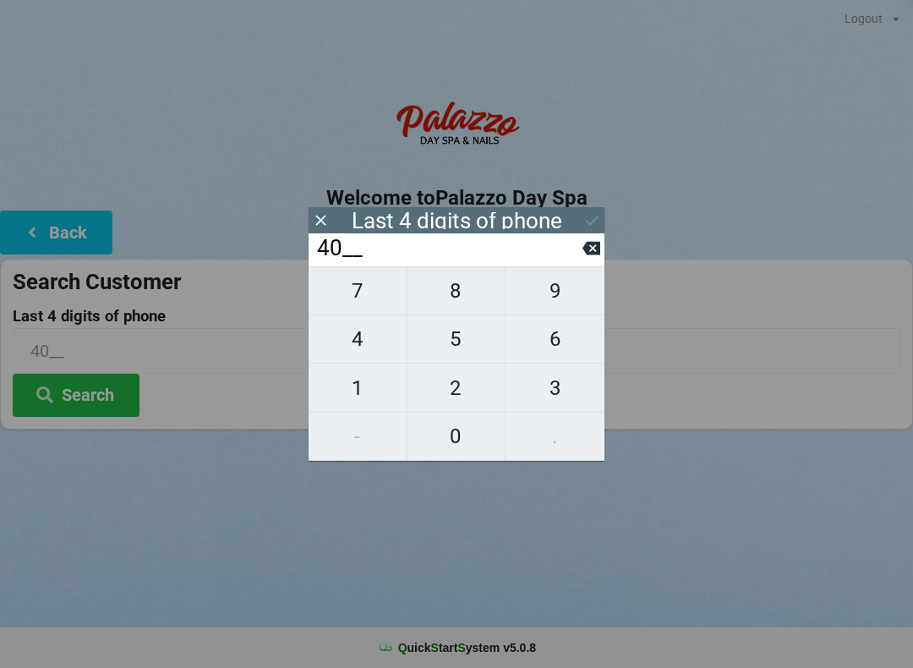
click at [343, 394] on span "1" at bounding box center [358, 388] width 98 height 36
type input "401_"
click at [550, 337] on span "6" at bounding box center [555, 339] width 99 height 36
type input "4016"
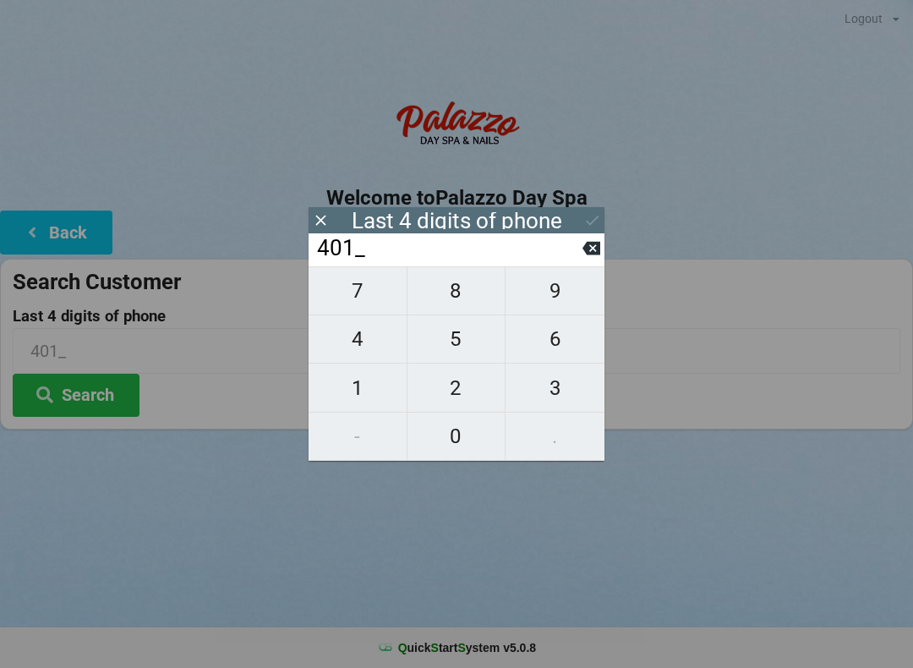
type input "4016"
click at [585, 218] on icon at bounding box center [593, 220] width 18 height 18
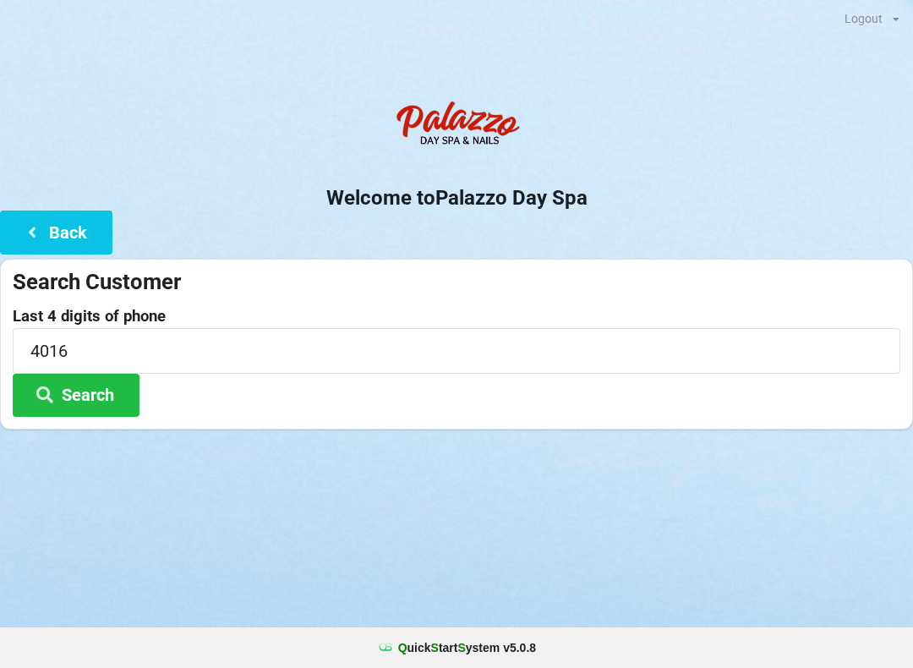
click at [92, 383] on button "Search" at bounding box center [76, 395] width 127 height 43
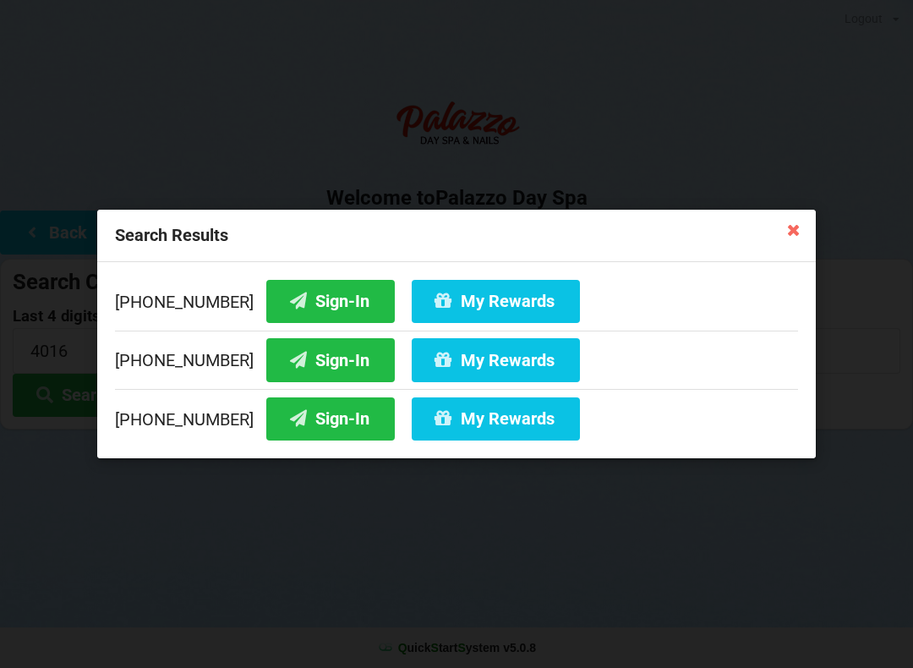
click at [299, 306] on button "Sign-In" at bounding box center [330, 301] width 129 height 43
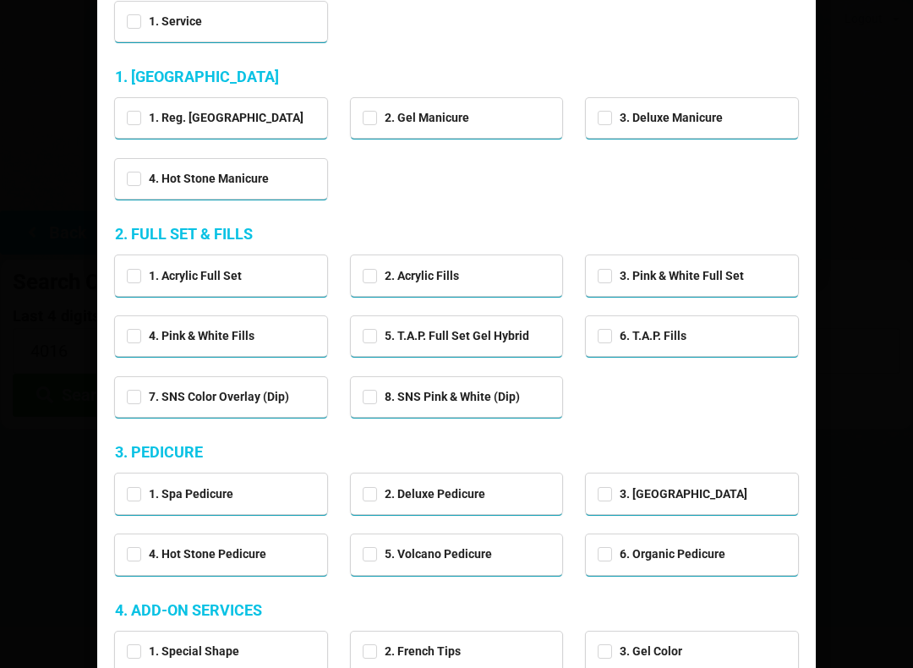
scroll to position [112, 0]
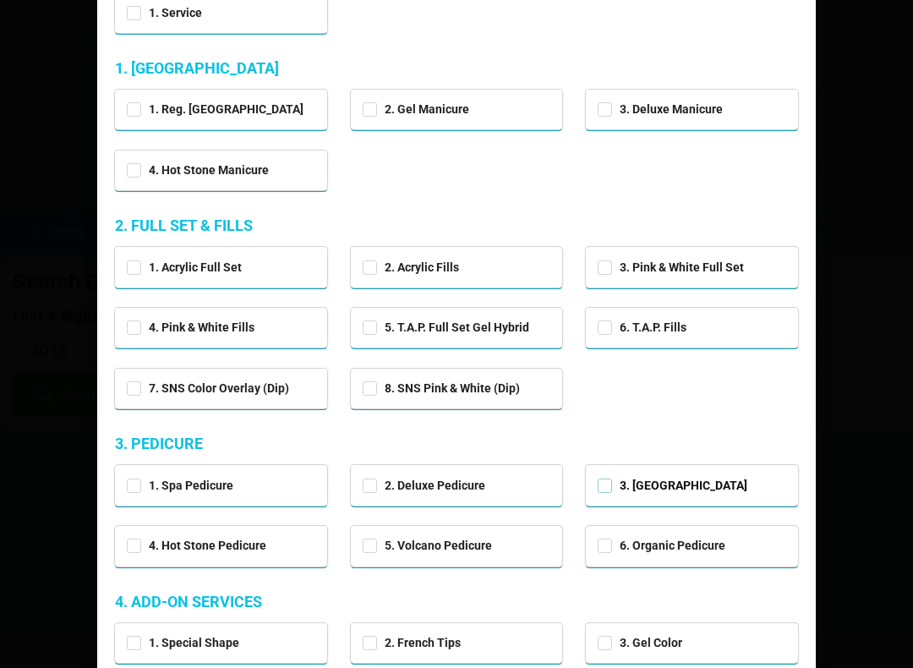
click at [610, 479] on label "3. [GEOGRAPHIC_DATA]" at bounding box center [673, 486] width 150 height 14
checkbox input "true"
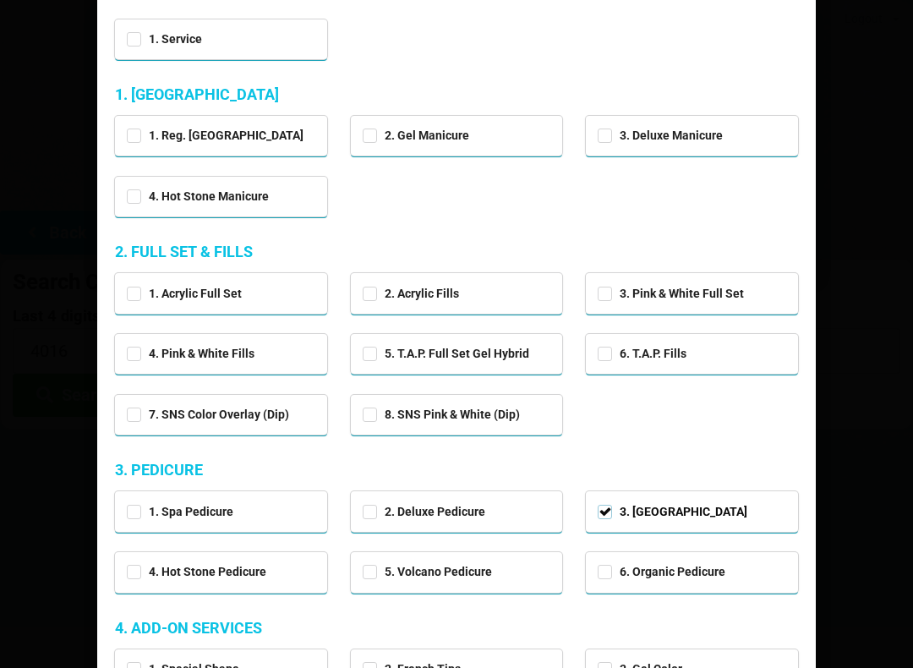
scroll to position [48, 0]
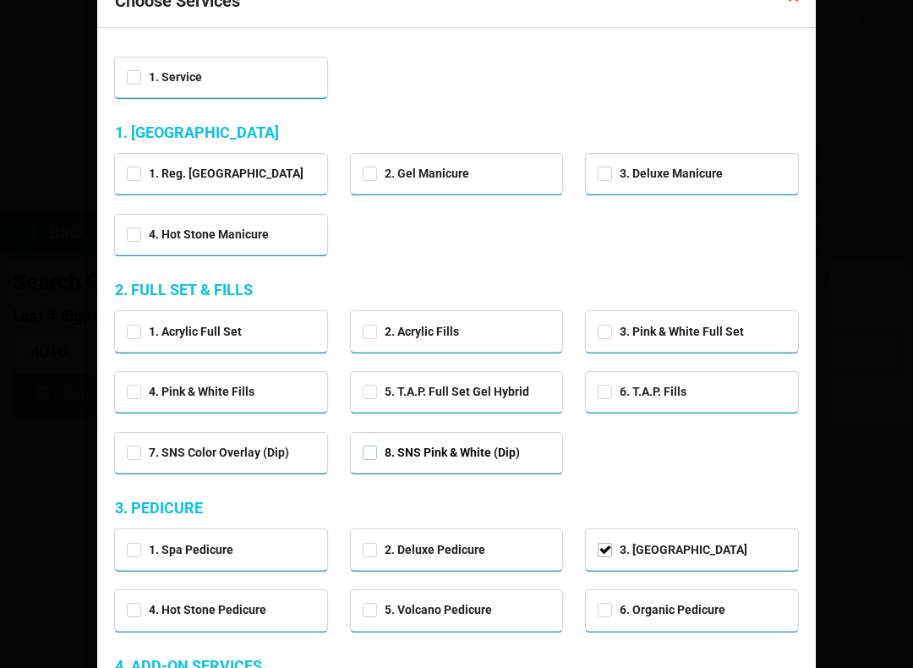
click at [370, 456] on label "8. SNS Pink & White (Dip)" at bounding box center [441, 453] width 157 height 14
checkbox input "true"
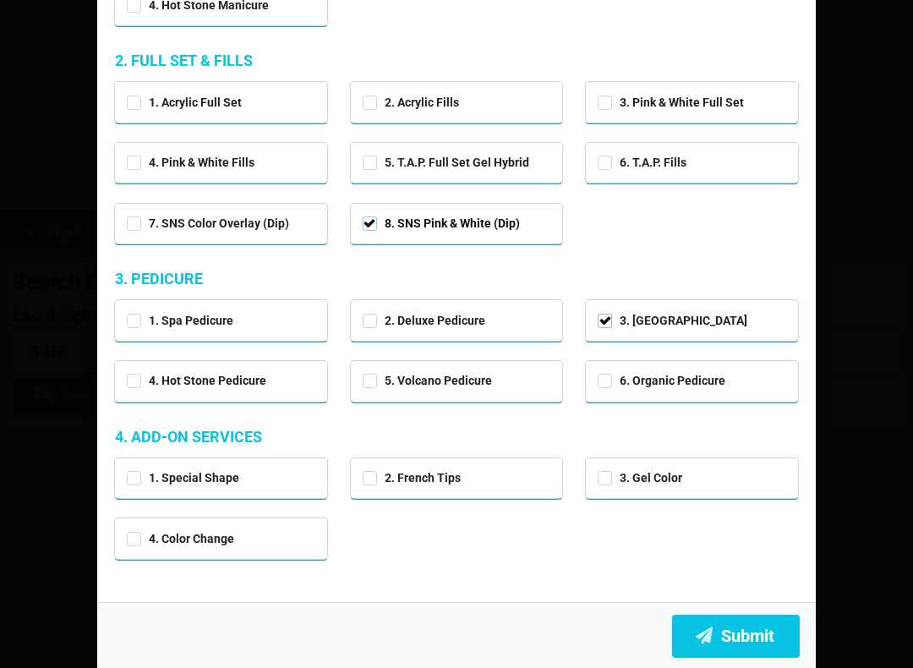
scroll to position [277, 0]
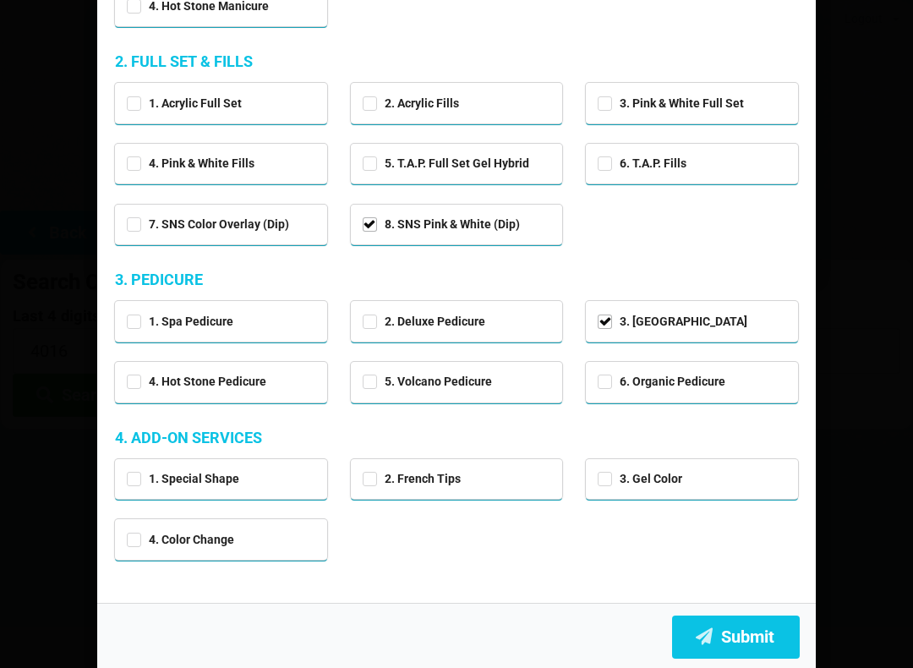
click at [720, 625] on button "Submit" at bounding box center [736, 637] width 128 height 43
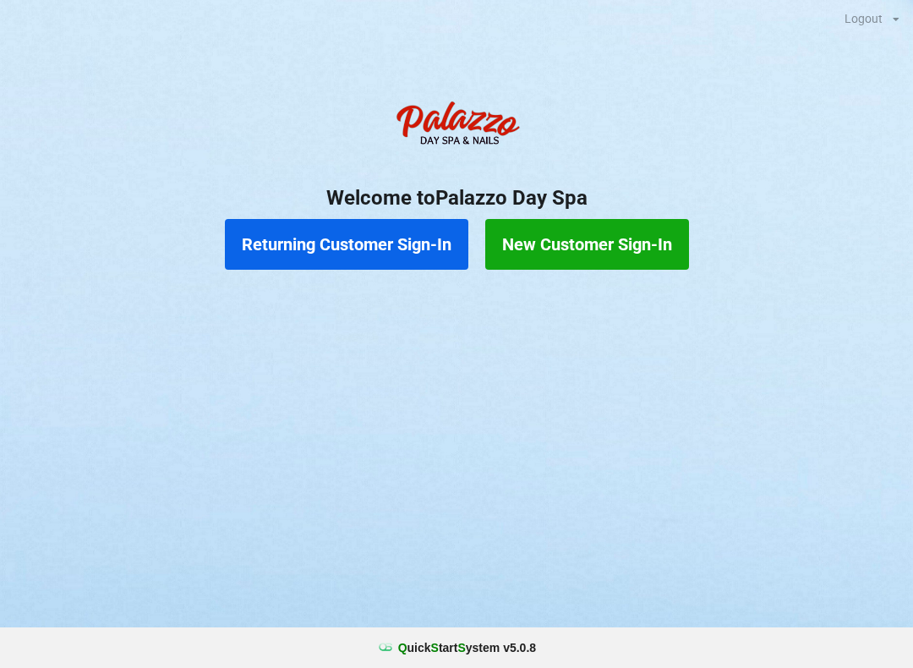
click at [396, 226] on button "Returning Customer Sign-In" at bounding box center [347, 244] width 244 height 51
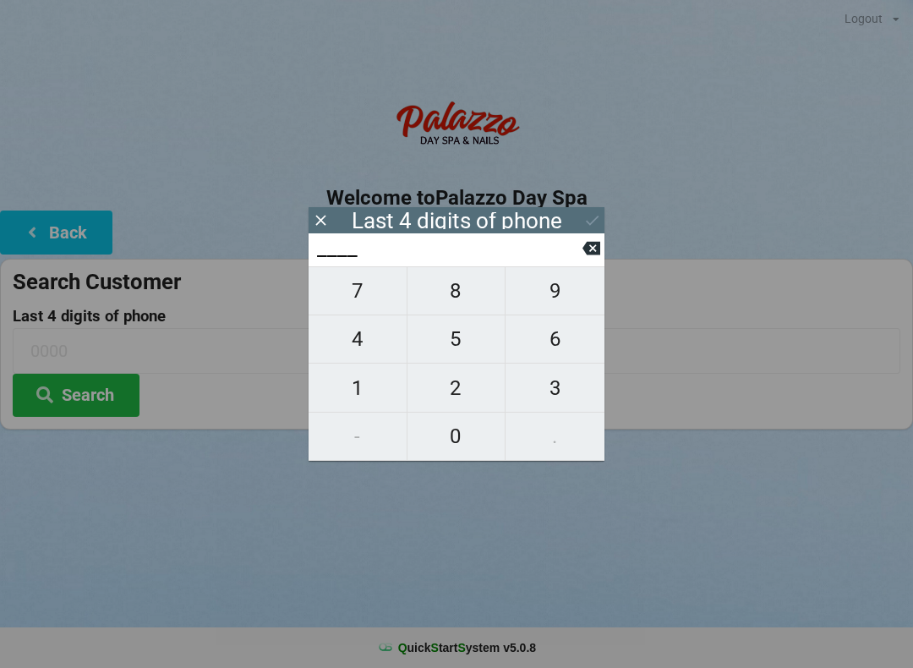
click at [384, 344] on span "4" at bounding box center [358, 339] width 98 height 36
type input "4___"
click at [471, 452] on span "0" at bounding box center [457, 437] width 98 height 36
type input "40__"
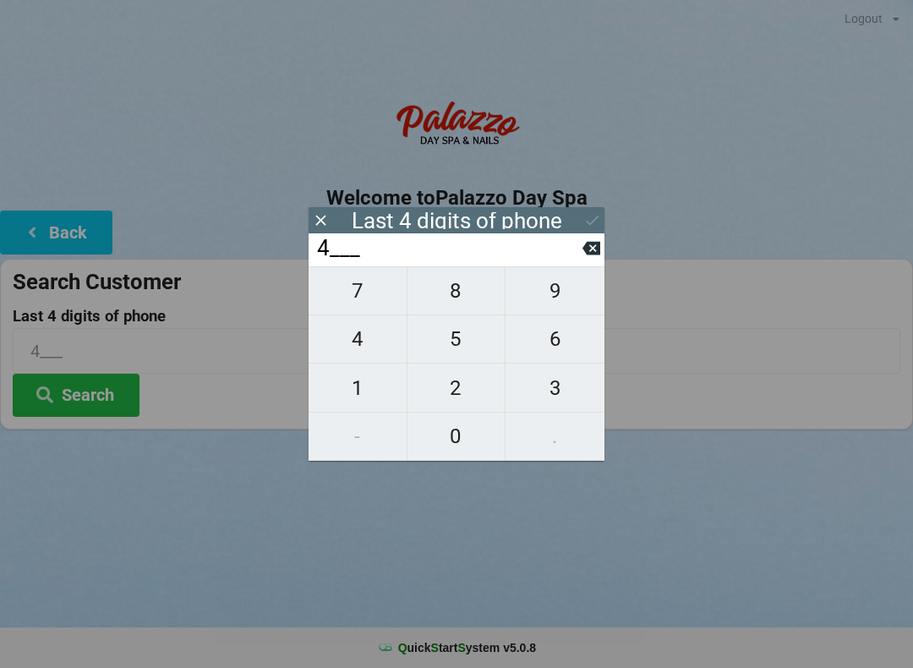
type input "40__"
click at [381, 402] on span "1" at bounding box center [358, 388] width 98 height 36
type input "401_"
click at [479, 387] on span "2" at bounding box center [457, 388] width 98 height 36
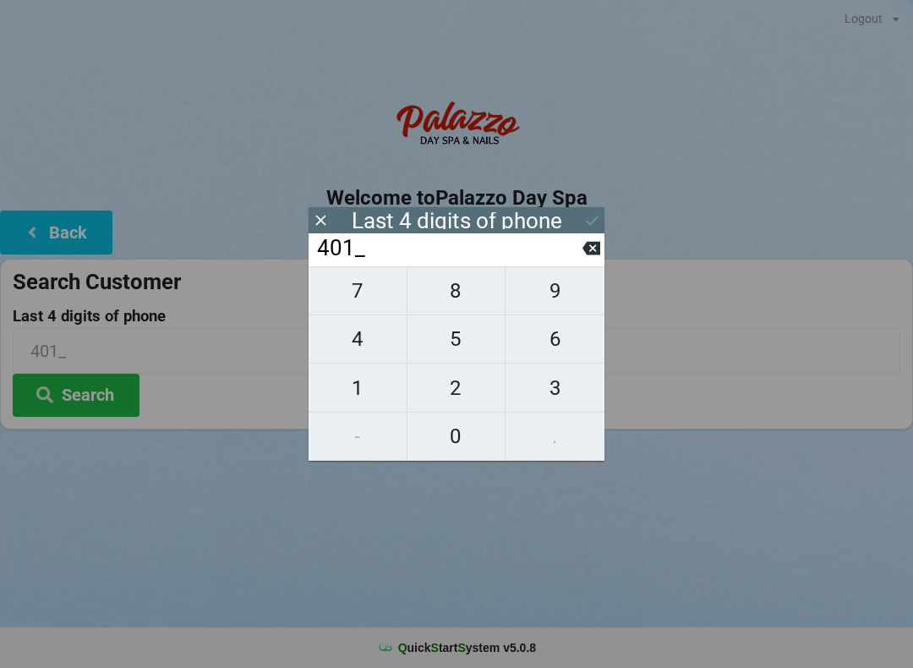
type input "4012"
click at [580, 394] on div "7 8 9 4 5 6 1 2 3 - 0 ." at bounding box center [457, 363] width 296 height 195
click at [474, 387] on div "7 8 9 4 5 6 1 2 3 - 0 ." at bounding box center [457, 363] width 296 height 195
click at [583, 250] on icon at bounding box center [592, 248] width 18 height 18
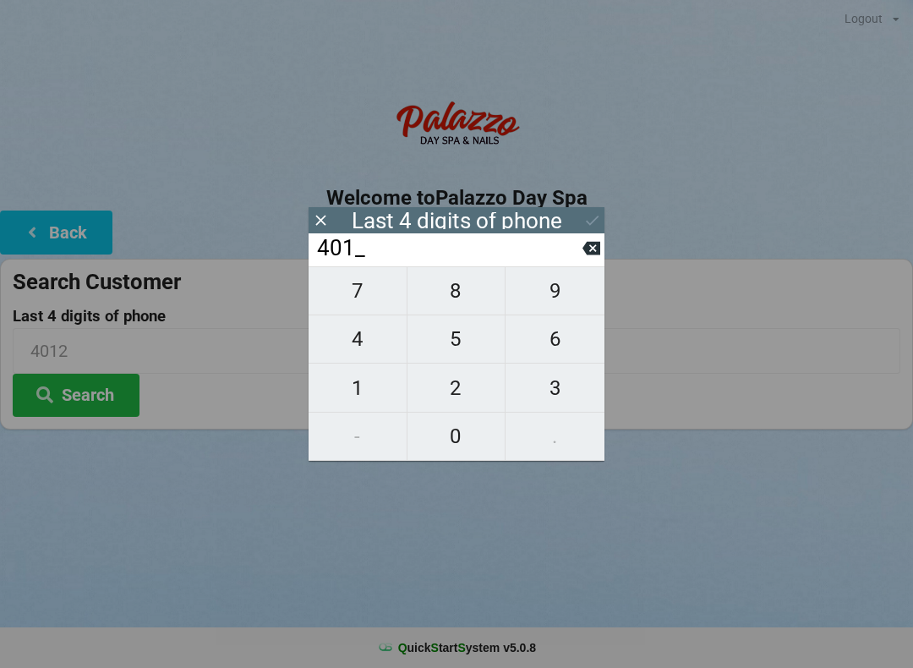
click at [582, 254] on input "401_" at bounding box center [448, 248] width 267 height 27
click at [597, 255] on icon at bounding box center [592, 249] width 18 height 14
click at [378, 305] on span "7" at bounding box center [358, 291] width 98 height 36
type input "407_"
click at [469, 393] on span "2" at bounding box center [457, 388] width 98 height 36
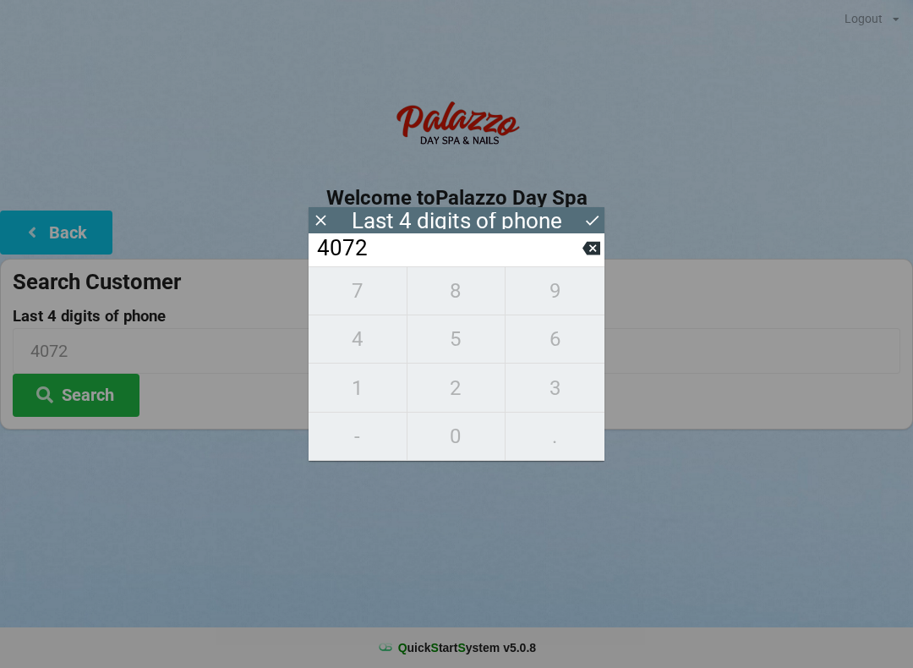
click at [574, 387] on div "7 8 9 4 5 6 1 2 3 - 0 ." at bounding box center [457, 363] width 296 height 195
click at [590, 257] on icon at bounding box center [592, 248] width 18 height 18
click at [586, 255] on icon at bounding box center [592, 249] width 18 height 14
click at [574, 262] on input "40__" at bounding box center [448, 248] width 267 height 27
click at [574, 261] on input "40__" at bounding box center [448, 248] width 267 height 27
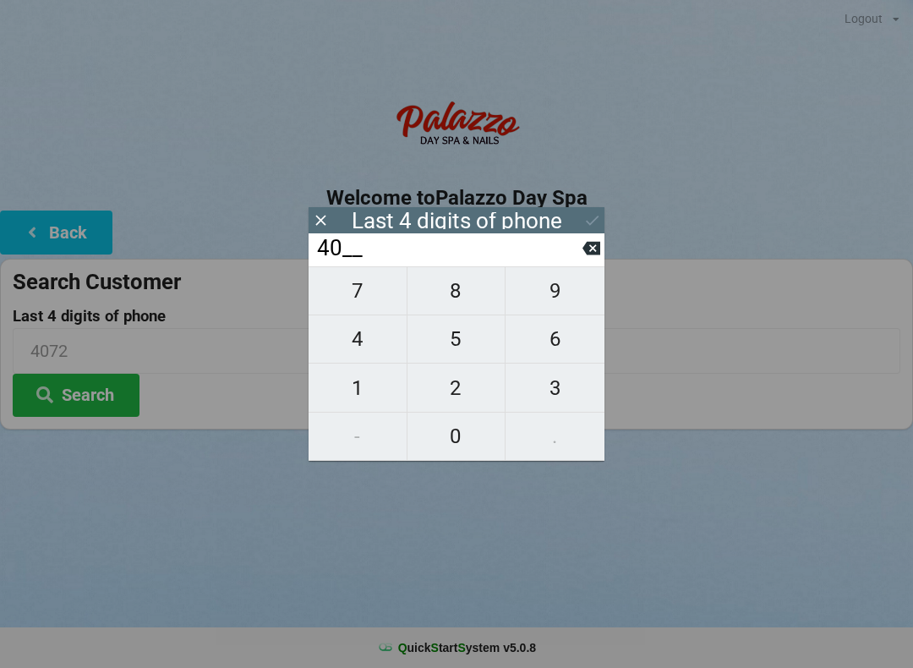
click at [583, 260] on button at bounding box center [592, 248] width 18 height 23
click at [581, 259] on input "4___" at bounding box center [448, 248] width 267 height 27
click at [600, 255] on icon at bounding box center [592, 249] width 18 height 14
click at [472, 437] on span "0" at bounding box center [457, 437] width 98 height 36
click at [370, 389] on span "1" at bounding box center [358, 388] width 98 height 36
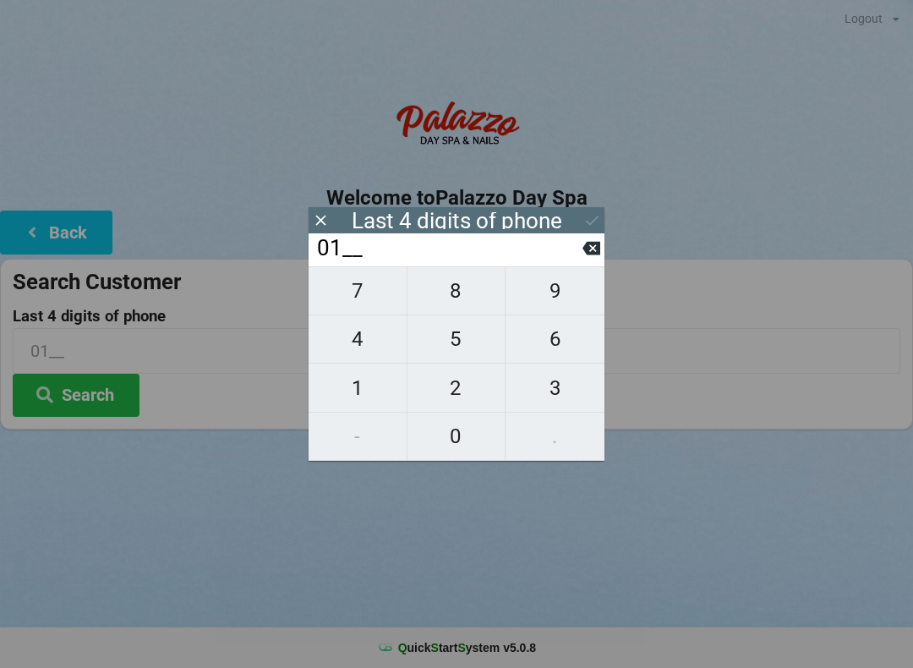
click at [362, 348] on span "4" at bounding box center [358, 339] width 98 height 36
click at [435, 343] on span "5" at bounding box center [457, 339] width 98 height 36
click at [599, 220] on icon at bounding box center [593, 220] width 18 height 18
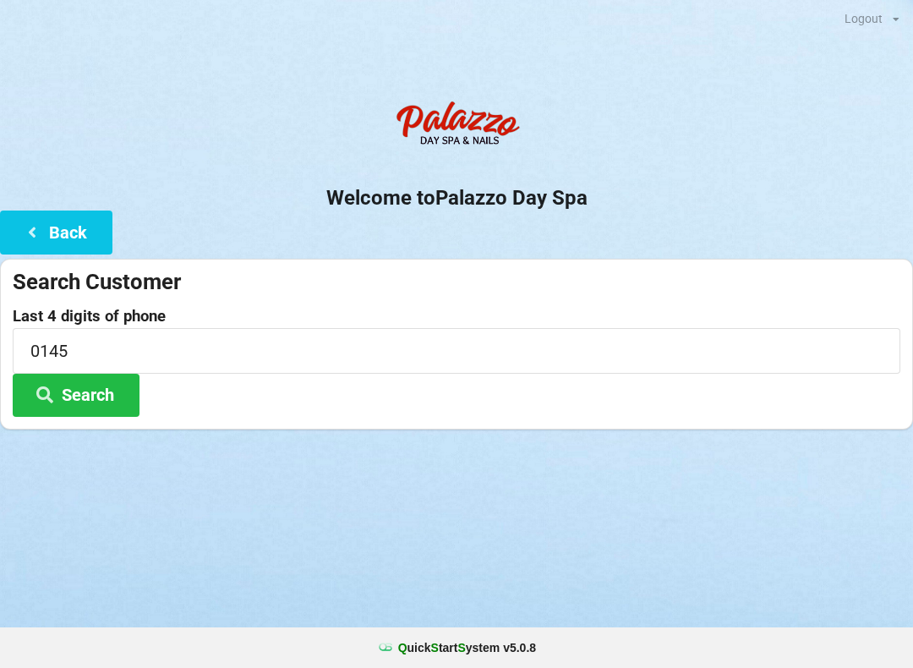
click at [115, 391] on button "Search" at bounding box center [76, 395] width 127 height 43
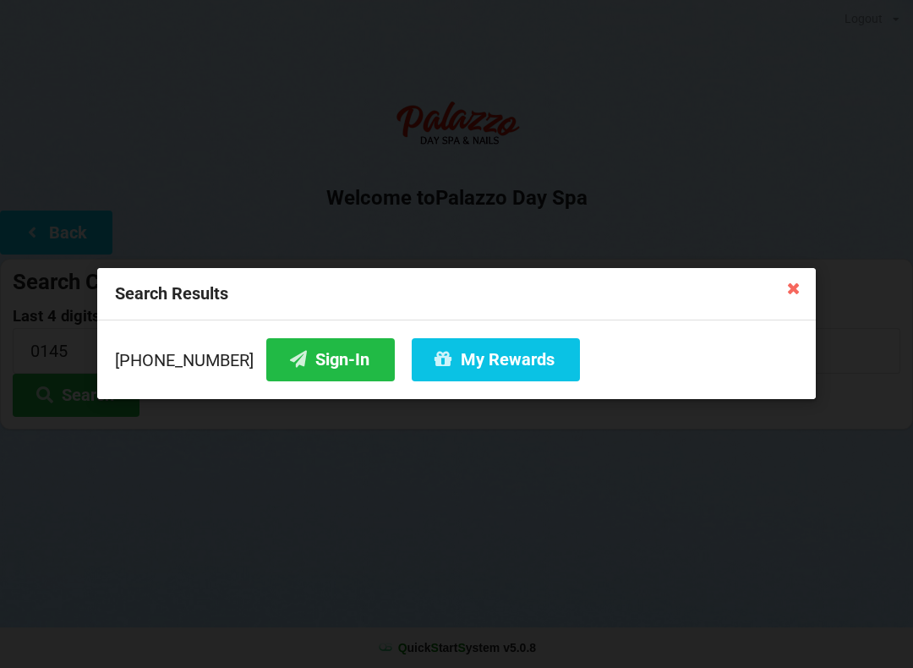
click at [314, 364] on button "Sign-In" at bounding box center [330, 359] width 129 height 43
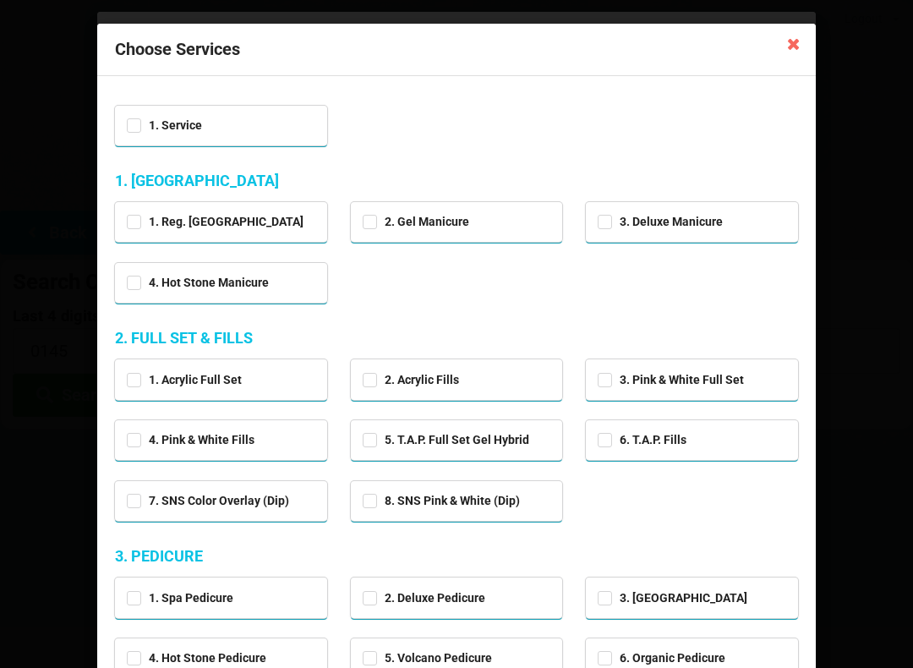
scroll to position [0, 0]
click at [785, 34] on icon at bounding box center [794, 43] width 27 height 27
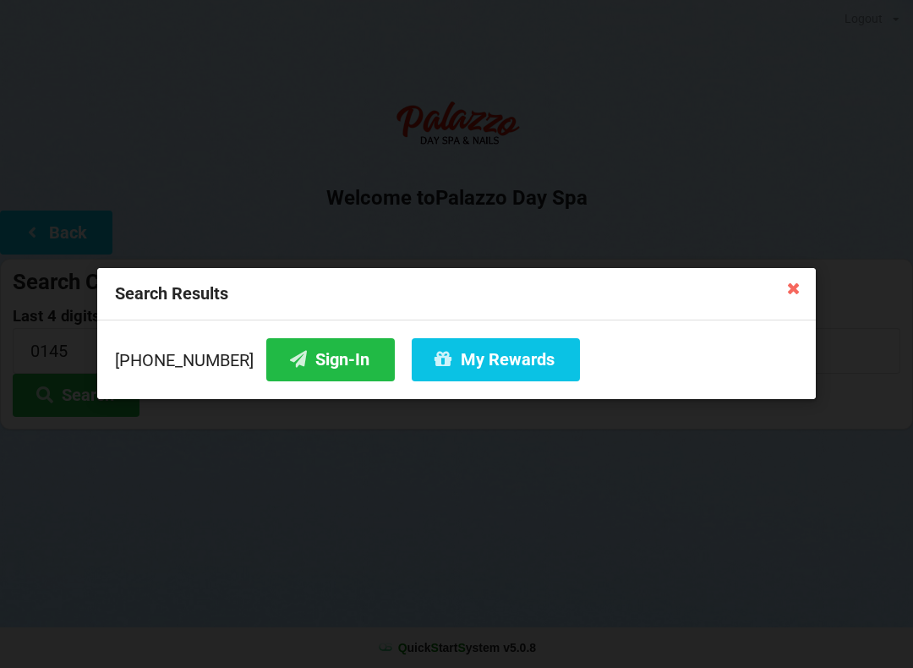
click at [305, 367] on button "Sign-In" at bounding box center [330, 359] width 129 height 43
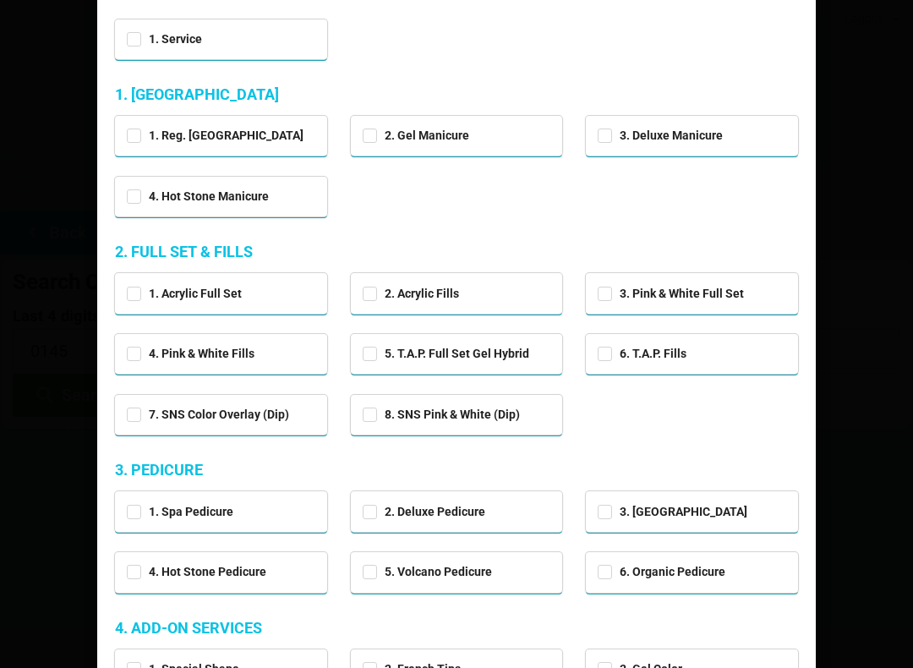
scroll to position [67, 0]
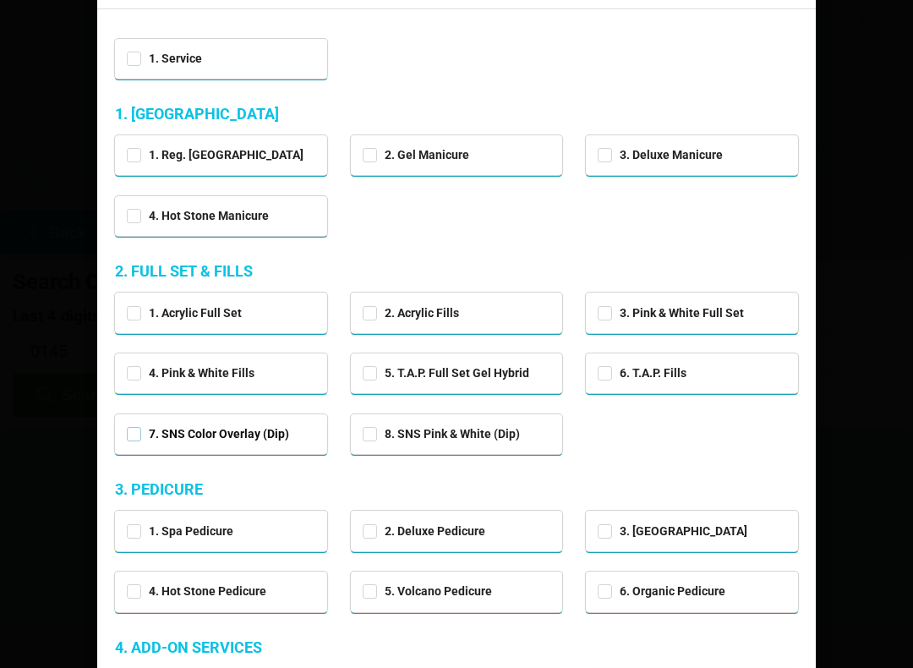
click at [265, 428] on label "7. SNS Color Overlay (Dip)" at bounding box center [208, 434] width 162 height 14
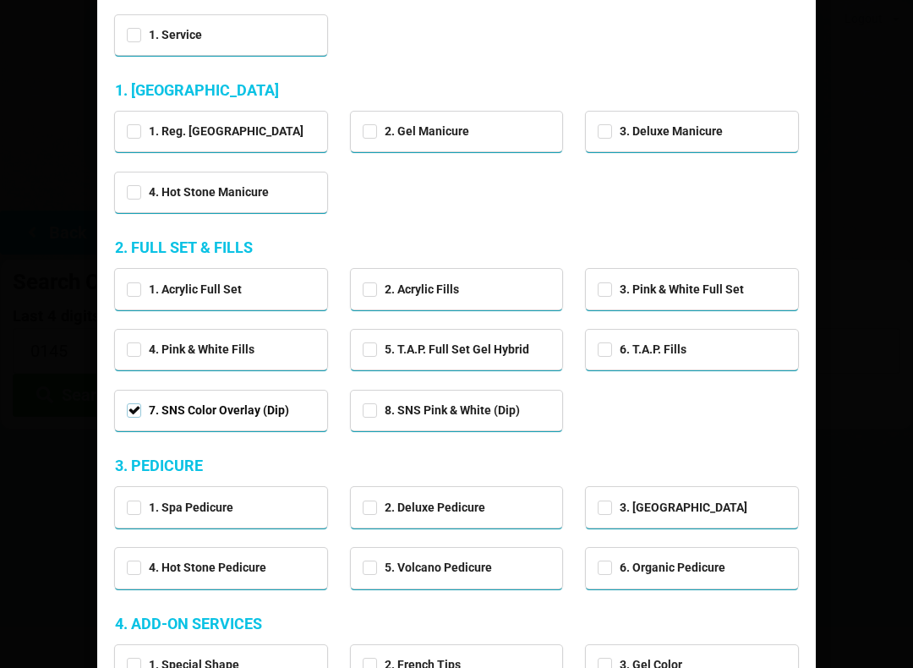
scroll to position [120, 0]
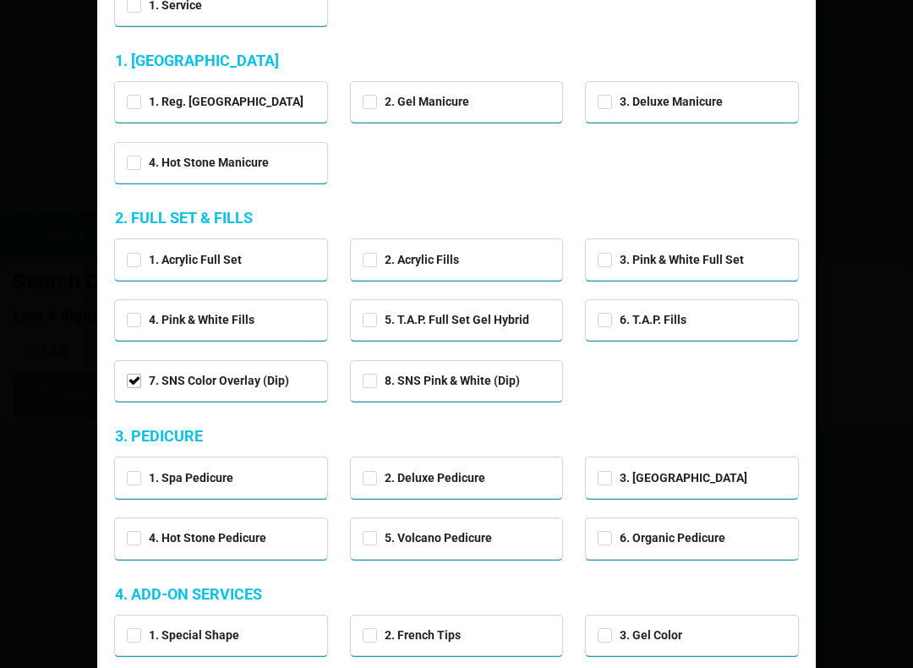
click at [299, 535] on div "4. Hot Stone Pedicure" at bounding box center [221, 536] width 189 height 19
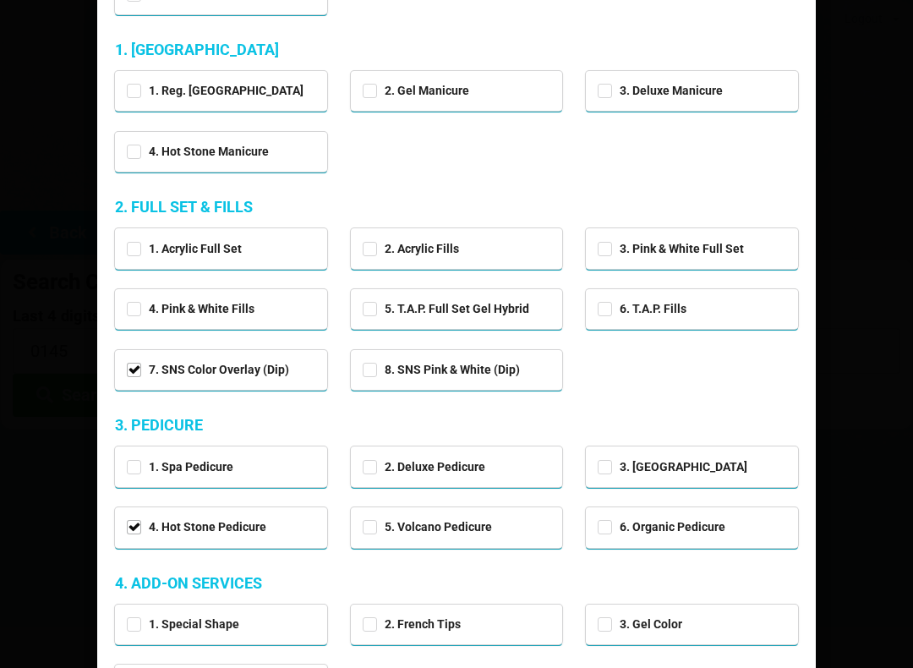
scroll to position [182, 0]
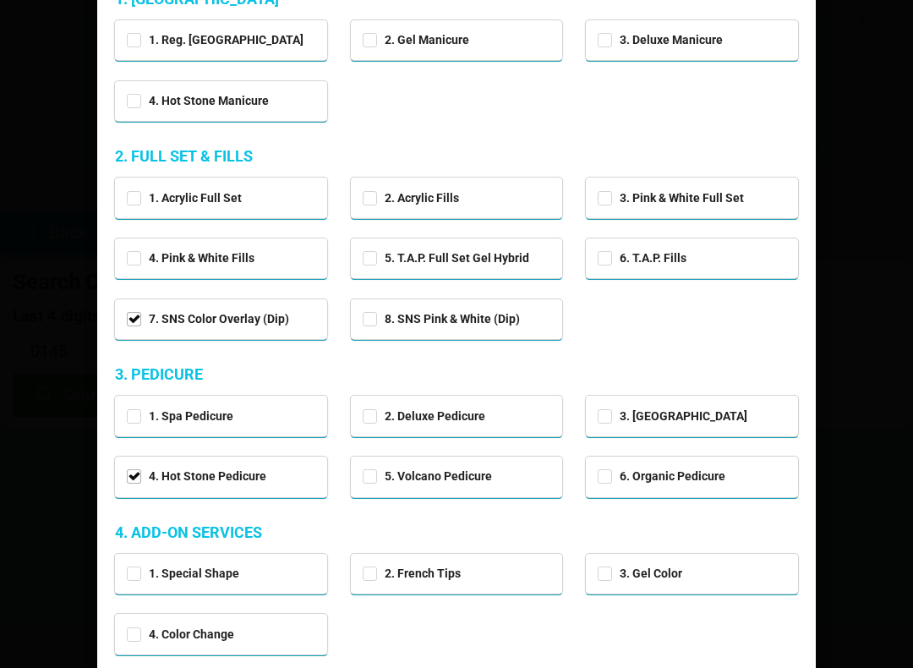
click at [734, 632] on div "1. Special Shape 2. French Tips 3. Gel Color 4. Color Change" at bounding box center [456, 604] width 707 height 122
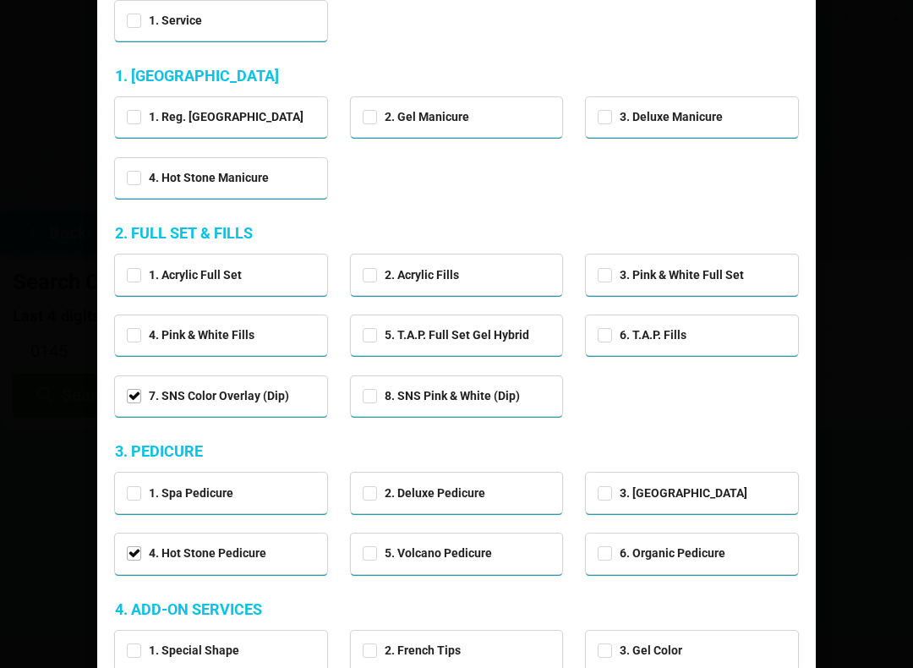
scroll to position [0, 0]
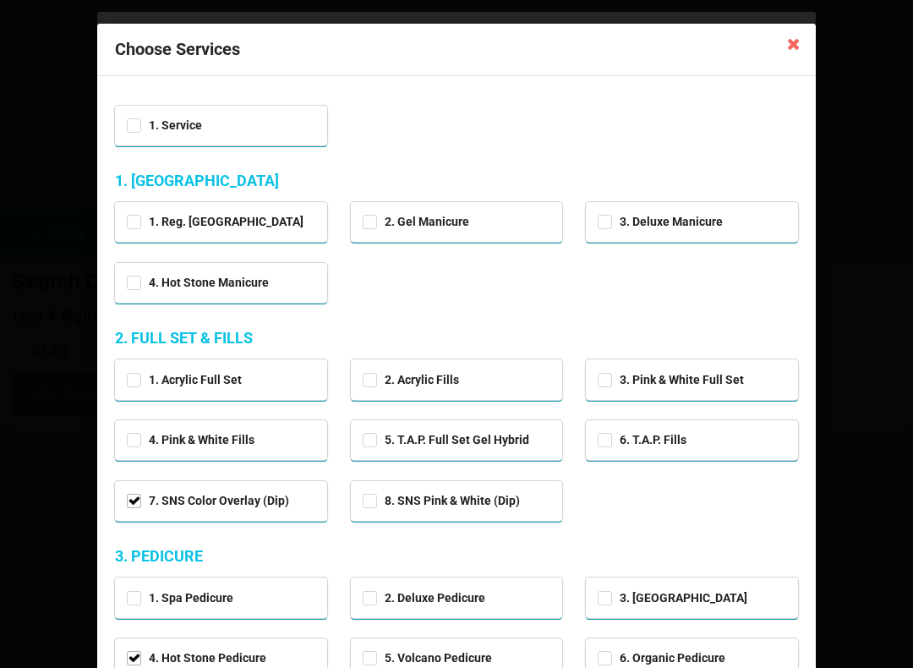
click at [293, 119] on div "1. Service" at bounding box center [221, 123] width 189 height 19
click at [776, 30] on div "Choose Services" at bounding box center [456, 50] width 719 height 52
click at [798, 52] on icon at bounding box center [794, 43] width 27 height 27
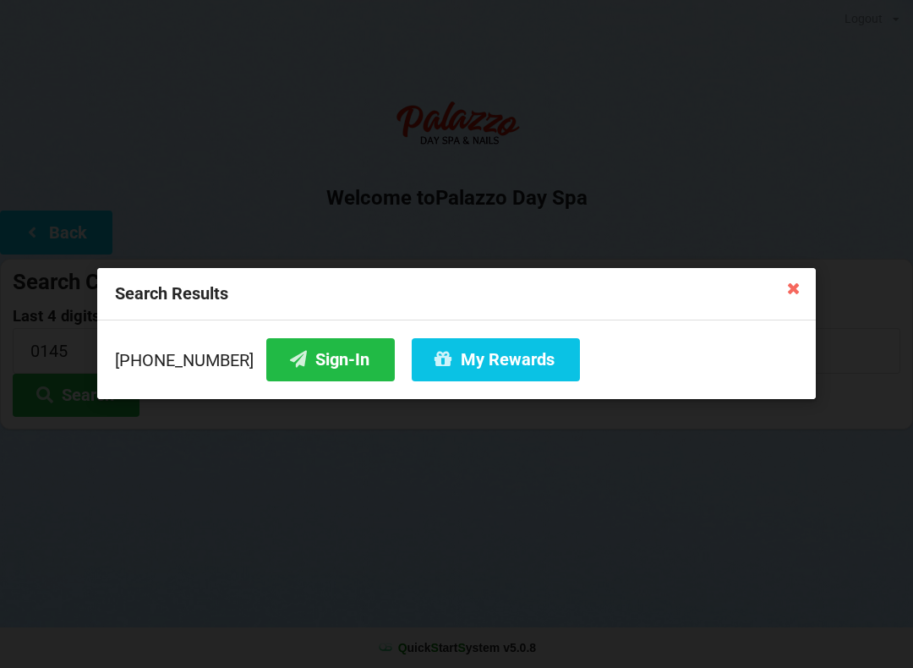
click at [504, 365] on button "My Rewards" at bounding box center [496, 359] width 168 height 43
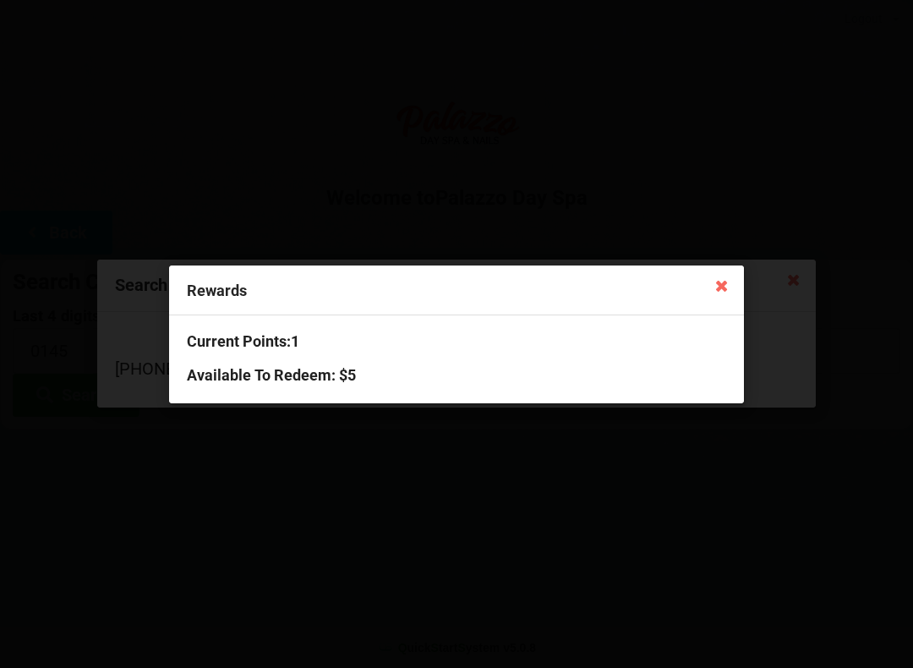
click at [710, 282] on icon at bounding box center [722, 284] width 27 height 27
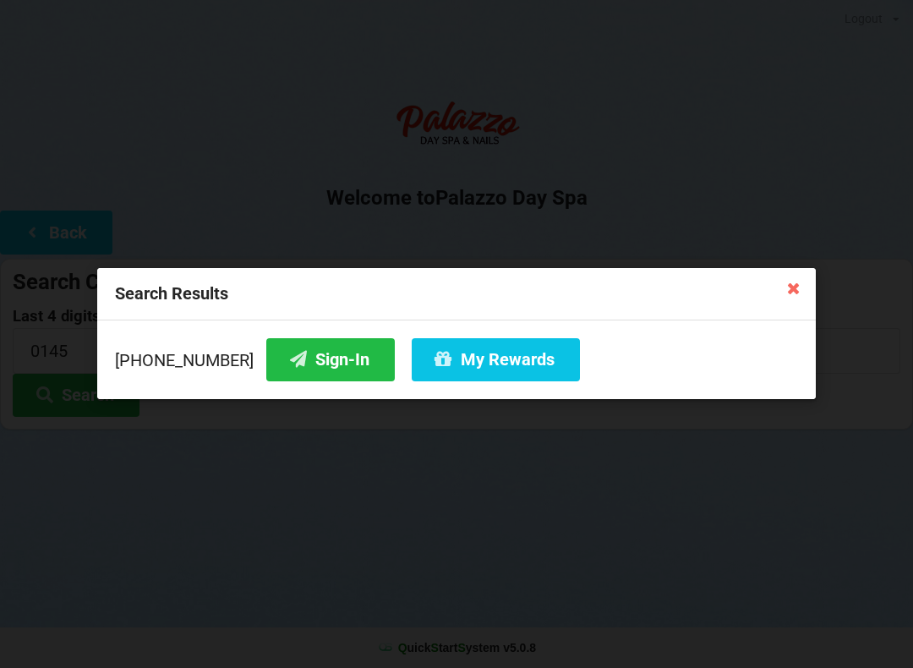
click at [794, 288] on icon at bounding box center [794, 287] width 27 height 27
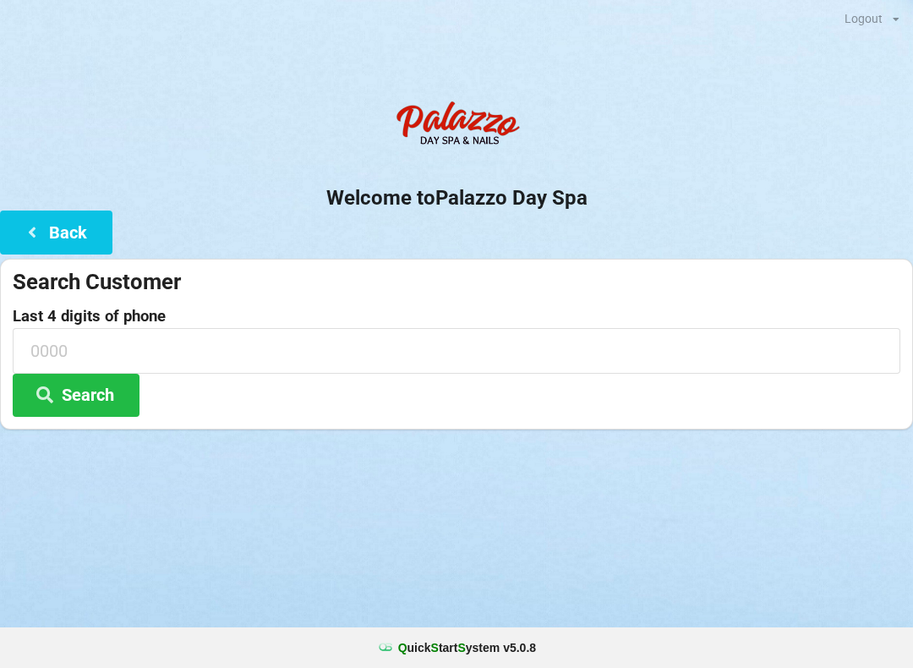
click at [132, 354] on input at bounding box center [457, 350] width 888 height 45
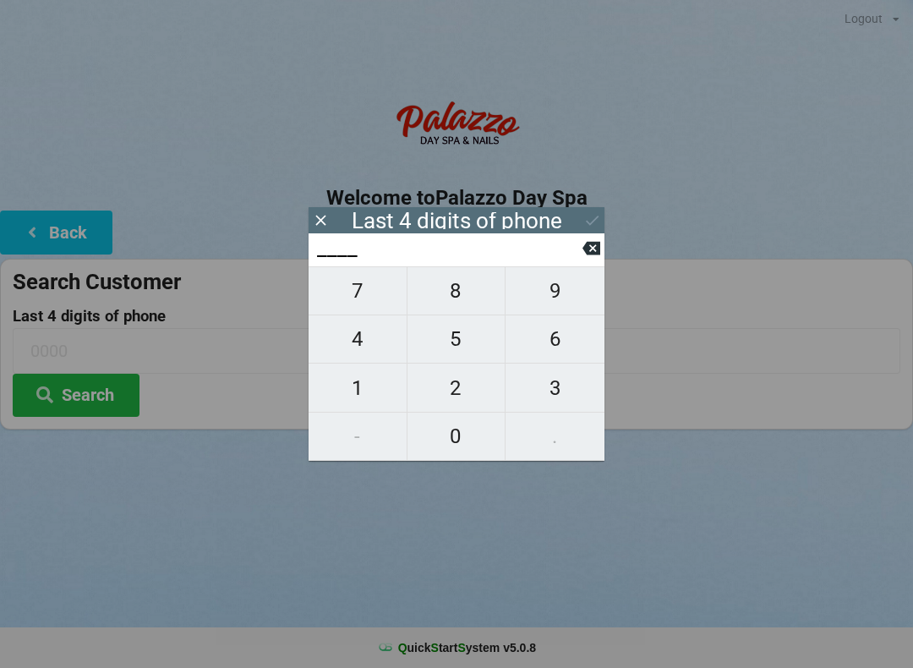
click at [473, 373] on button "2" at bounding box center [457, 388] width 99 height 48
click at [468, 304] on span "8" at bounding box center [457, 291] width 98 height 36
click at [559, 304] on span "9" at bounding box center [555, 291] width 99 height 36
click at [456, 354] on span "5" at bounding box center [457, 339] width 98 height 36
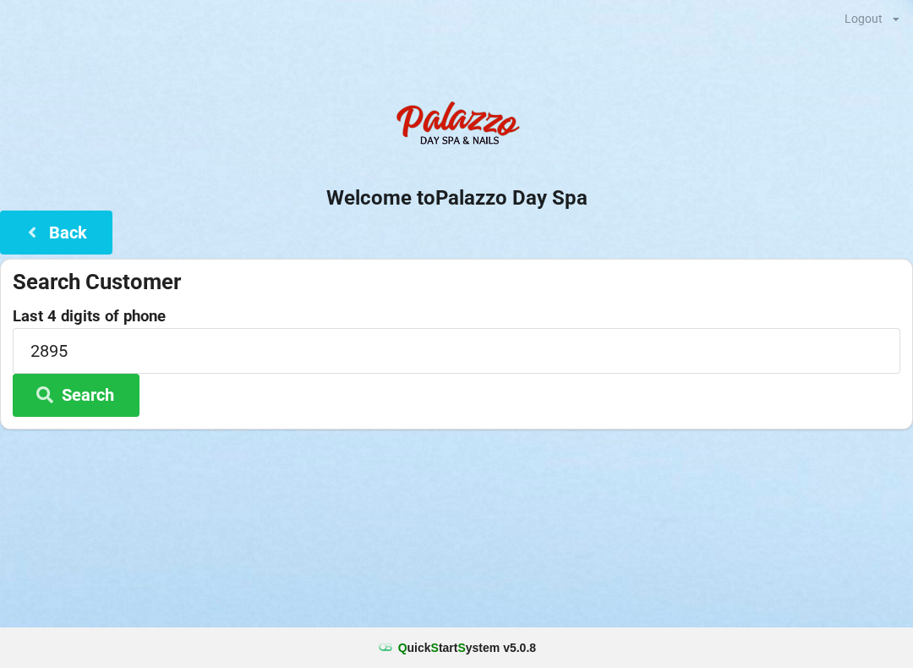
click at [697, 506] on div "Logout Logout Sign-In Welcome to Palazzo Day Spa Back Search Customer Last 4 di…" at bounding box center [456, 334] width 913 height 668
click at [105, 392] on button "Search" at bounding box center [76, 395] width 127 height 43
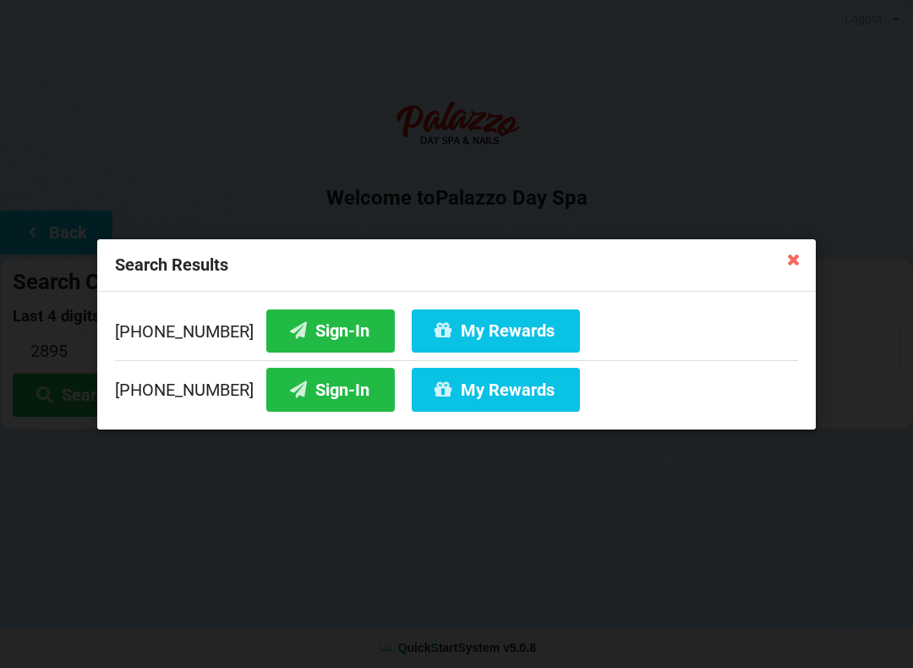
click at [307, 329] on button "Sign-In" at bounding box center [330, 330] width 129 height 43
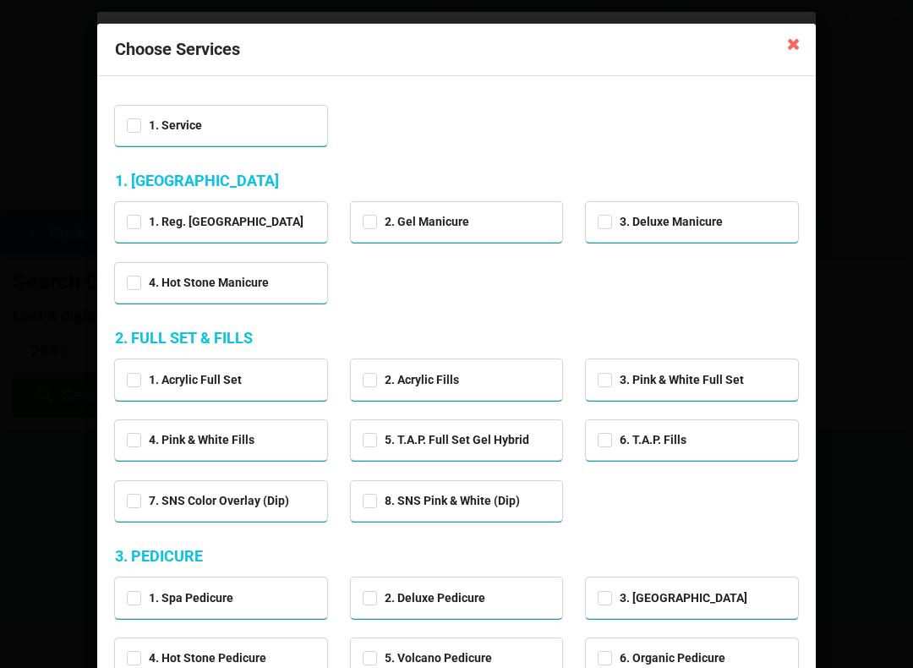
click at [790, 45] on icon at bounding box center [794, 43] width 27 height 27
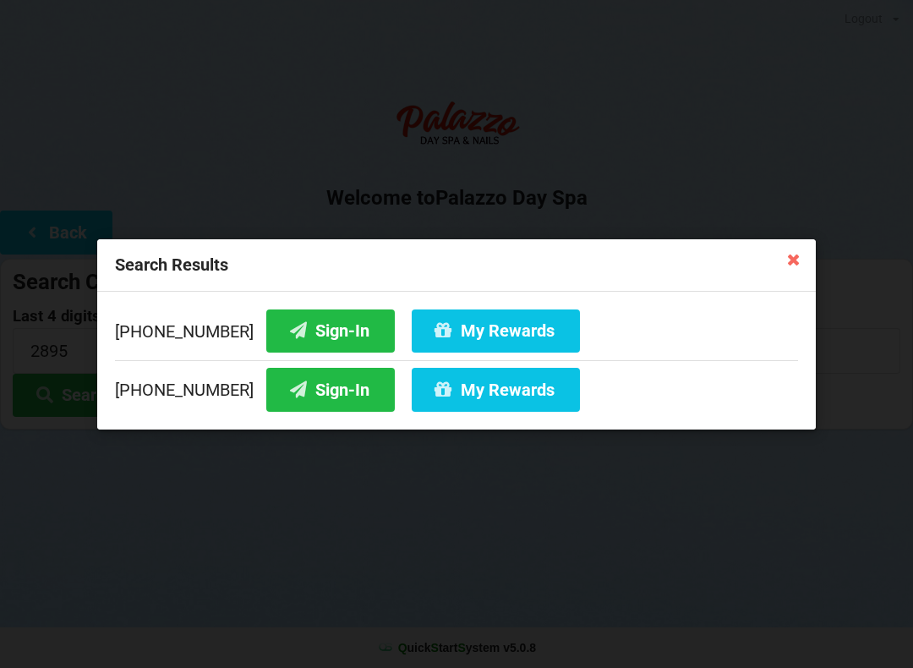
click at [790, 256] on icon at bounding box center [794, 258] width 27 height 27
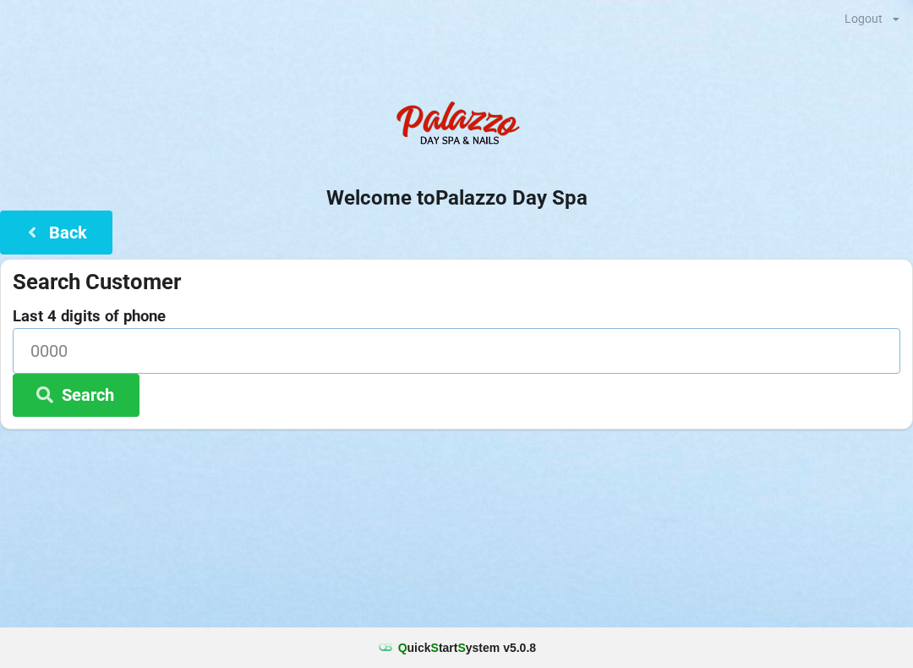
click at [59, 346] on input at bounding box center [457, 350] width 888 height 45
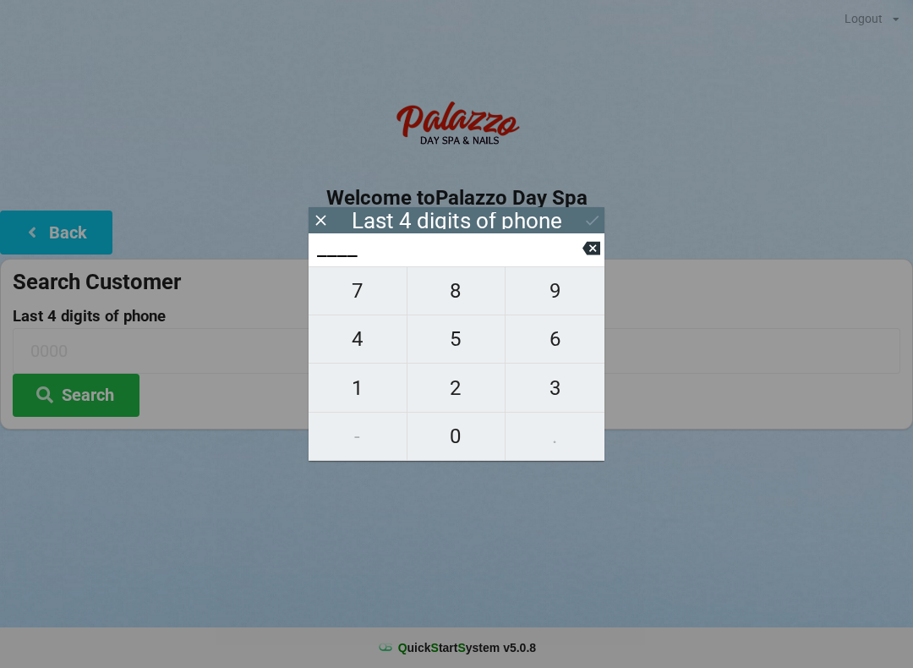
click at [456, 389] on span "2" at bounding box center [457, 388] width 98 height 36
click at [535, 385] on span "3" at bounding box center [555, 388] width 99 height 36
click at [580, 259] on input "23__" at bounding box center [448, 248] width 267 height 27
click at [591, 253] on icon at bounding box center [592, 248] width 18 height 18
click at [597, 255] on icon at bounding box center [592, 249] width 18 height 14
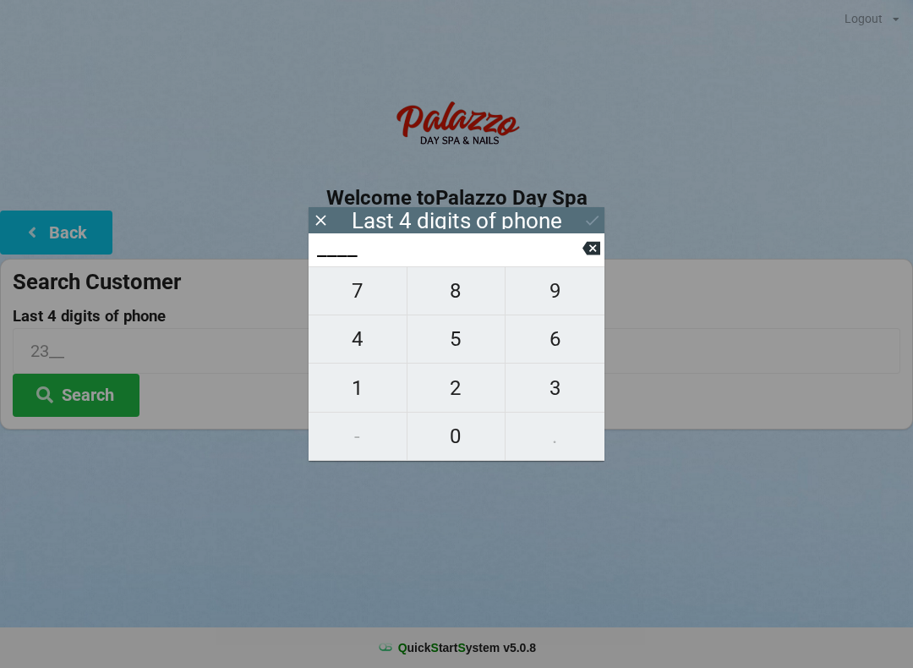
click at [359, 304] on span "7" at bounding box center [358, 291] width 98 height 36
click at [533, 392] on span "3" at bounding box center [555, 388] width 99 height 36
click at [473, 392] on span "2" at bounding box center [457, 388] width 98 height 36
click at [557, 401] on span "3" at bounding box center [555, 388] width 99 height 36
click at [584, 223] on icon at bounding box center [593, 220] width 18 height 18
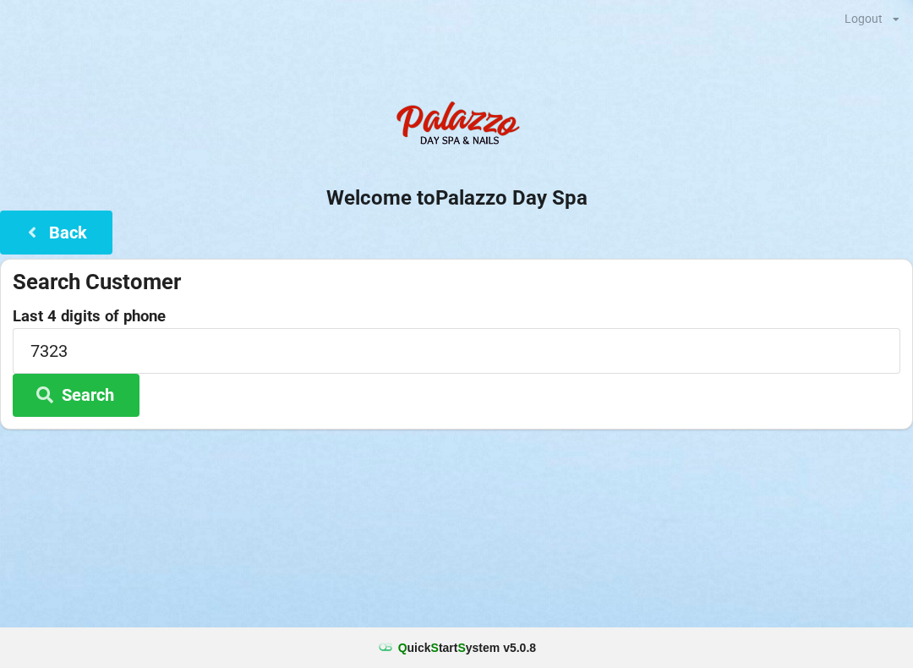
click at [90, 411] on button "Search" at bounding box center [76, 395] width 127 height 43
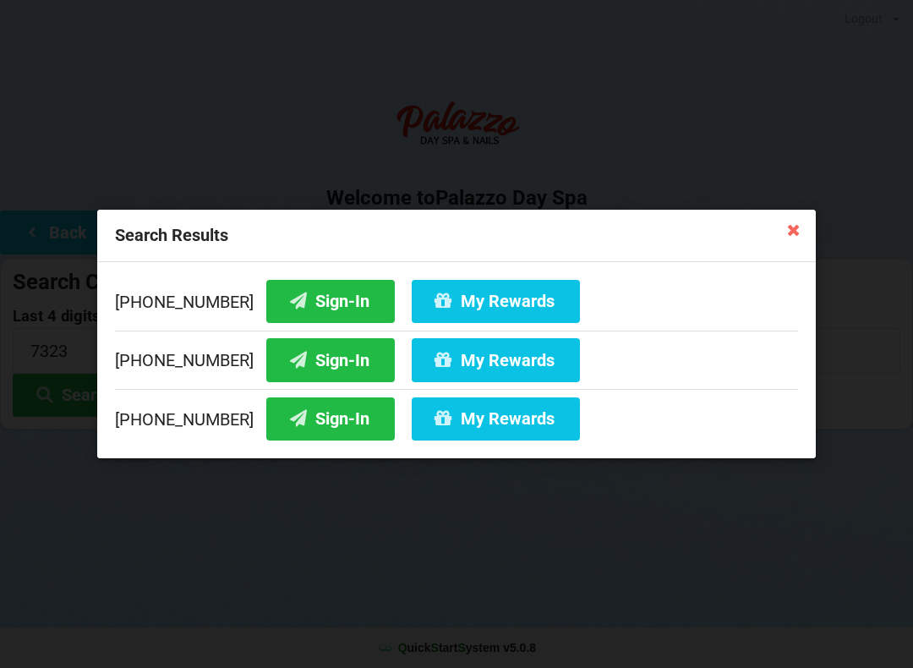
click at [307, 432] on button "Sign-In" at bounding box center [330, 419] width 129 height 43
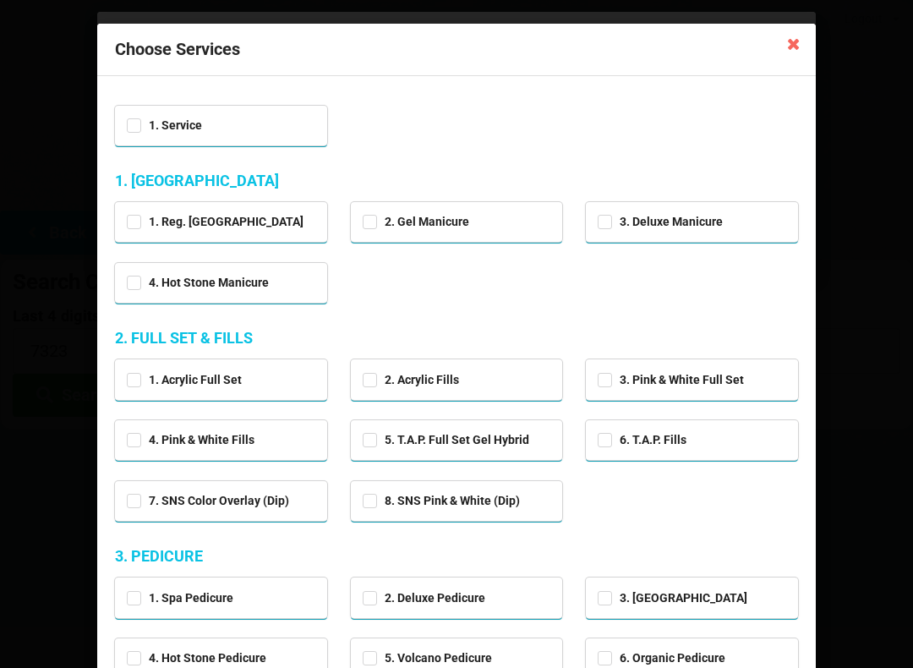
click at [788, 51] on icon at bounding box center [794, 43] width 27 height 27
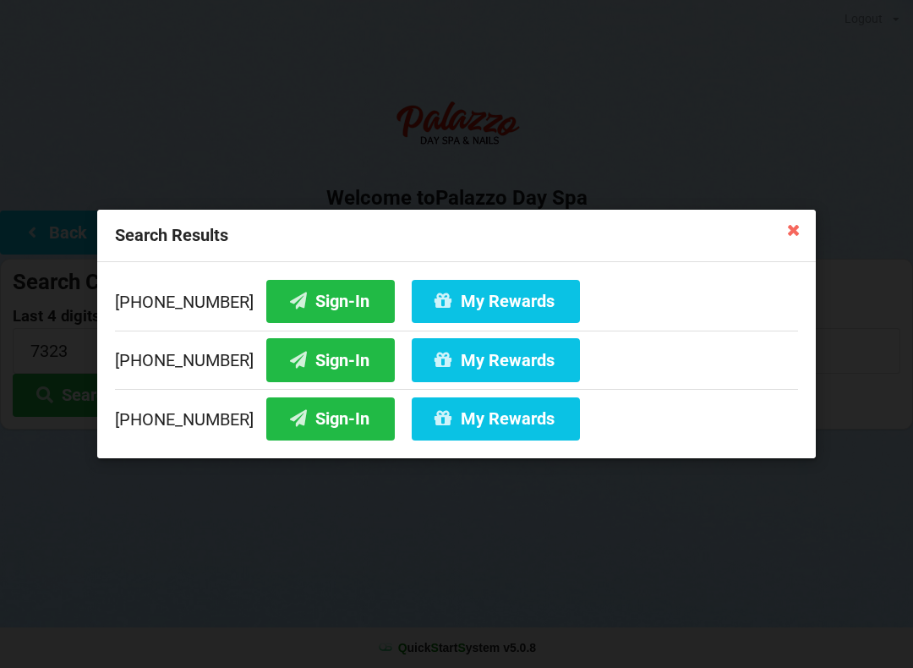
click at [443, 423] on button "My Rewards" at bounding box center [496, 419] width 168 height 43
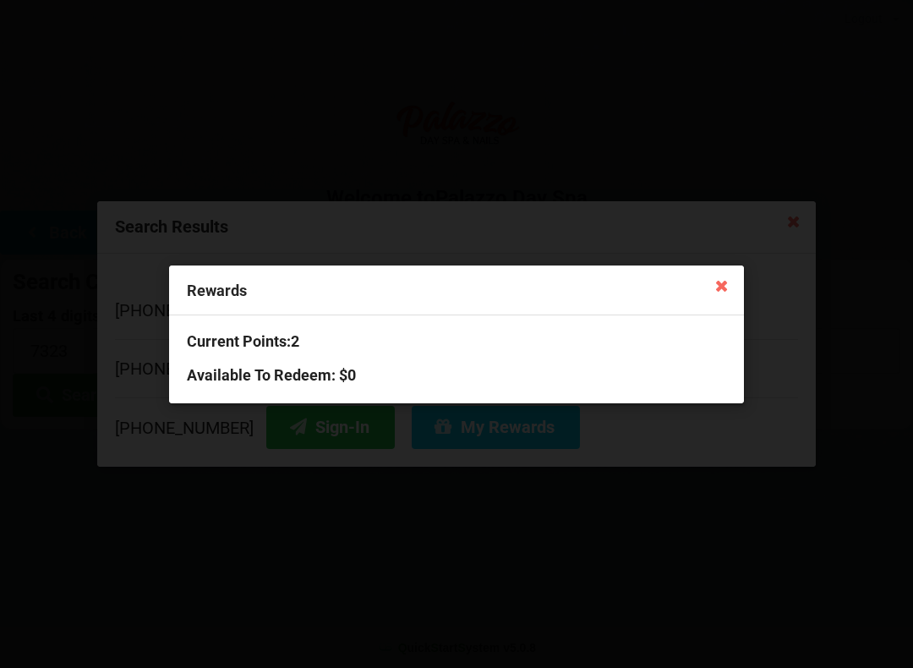
click at [299, 460] on div "Rewards Current Points: 2 Available To Redeem : $0" at bounding box center [456, 334] width 913 height 668
click at [721, 283] on icon at bounding box center [722, 284] width 27 height 27
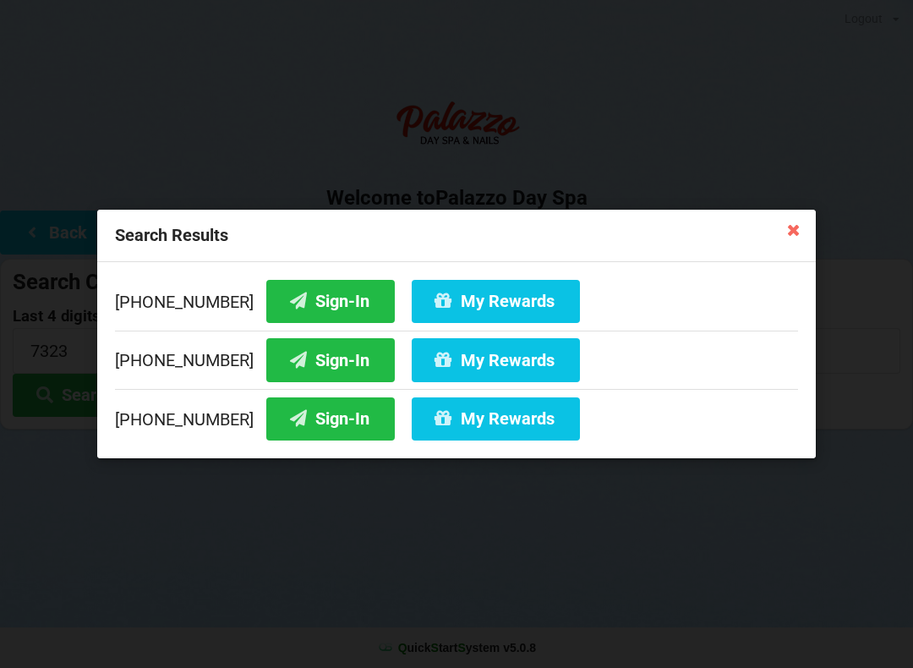
click at [139, 608] on div "Search Results [PHONE_NUMBER] Sign-In My Rewards [PHONE_NUMBER] Sign-In My Rewa…" at bounding box center [456, 334] width 913 height 668
click at [787, 217] on icon at bounding box center [794, 229] width 27 height 27
